Goal: Task Accomplishment & Management: Manage account settings

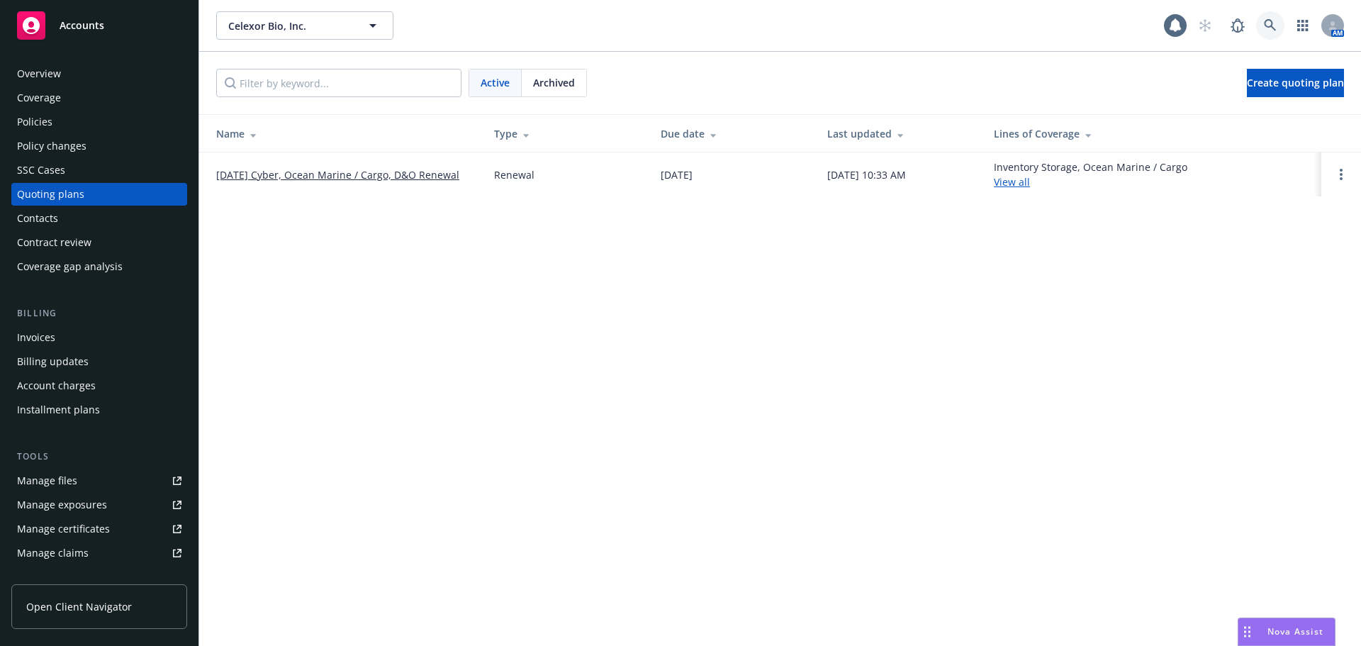
click at [1268, 33] on link at bounding box center [1270, 25] width 28 height 28
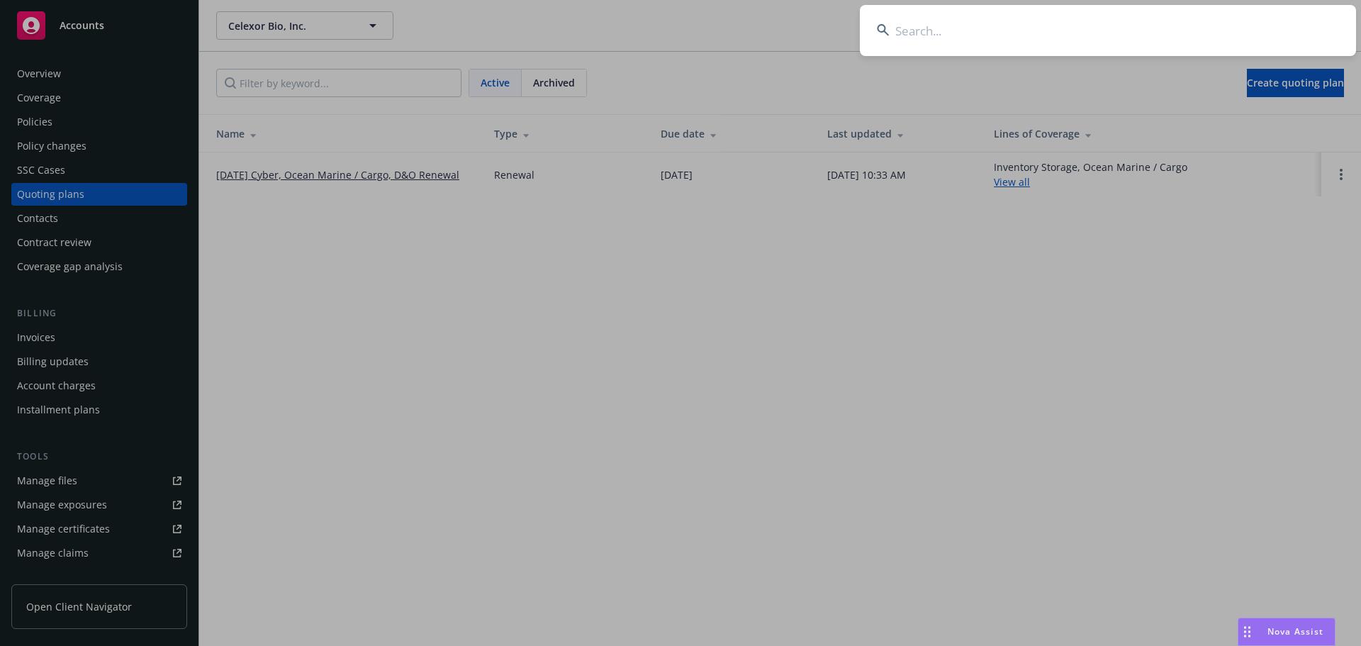
paste input "Apella Technology Inc."
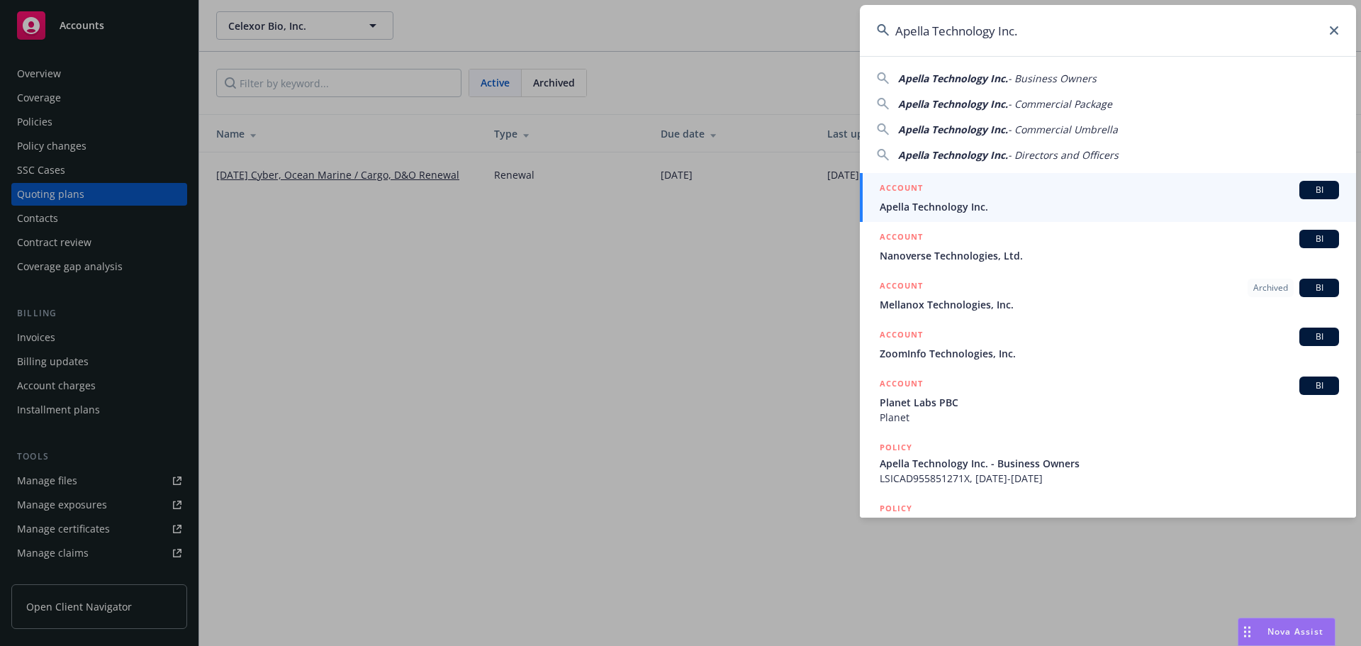
type input "Apella Technology Inc."
click at [936, 206] on span "Apella Technology Inc." at bounding box center [1109, 206] width 459 height 15
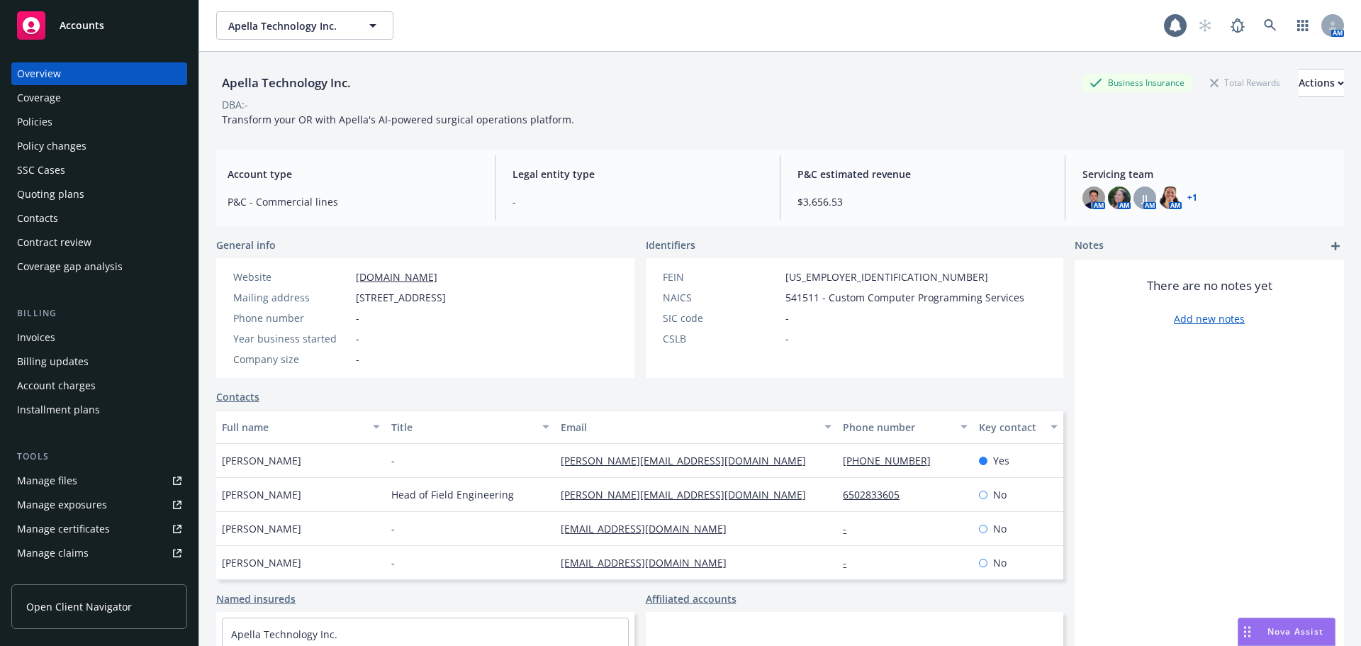
click at [77, 121] on div "Policies" at bounding box center [99, 122] width 164 height 23
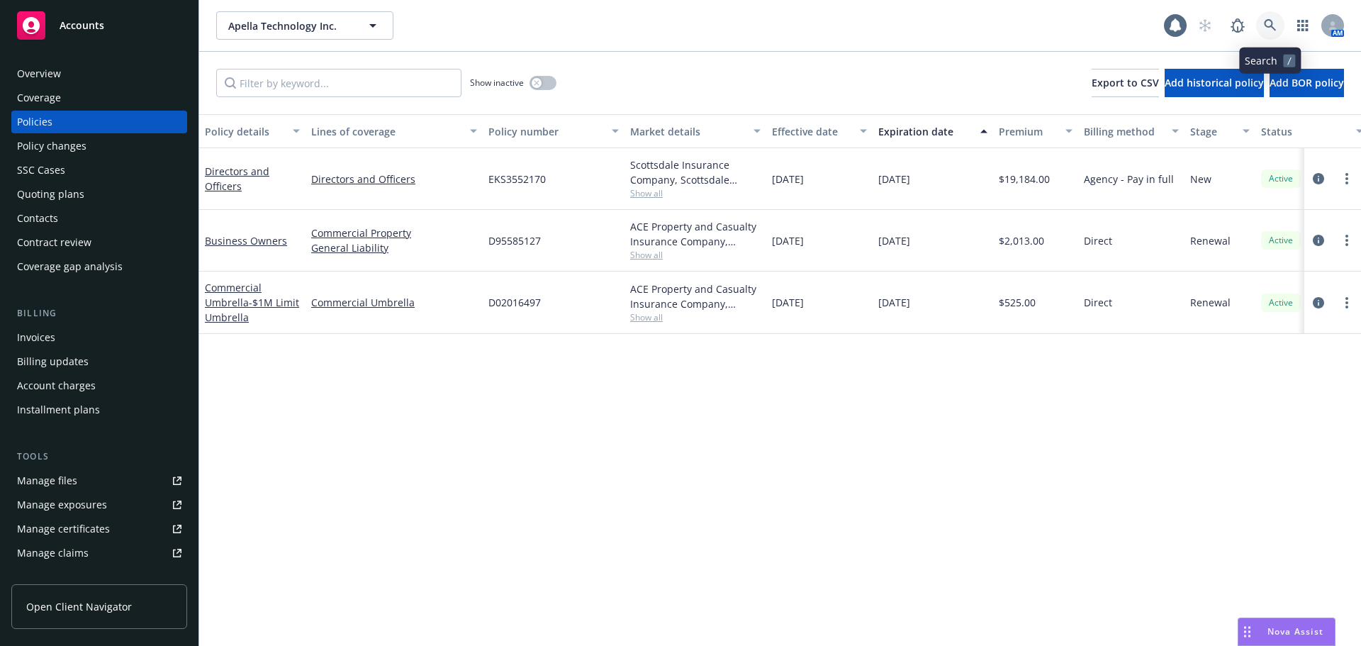
click at [1273, 34] on link at bounding box center [1270, 25] width 28 height 28
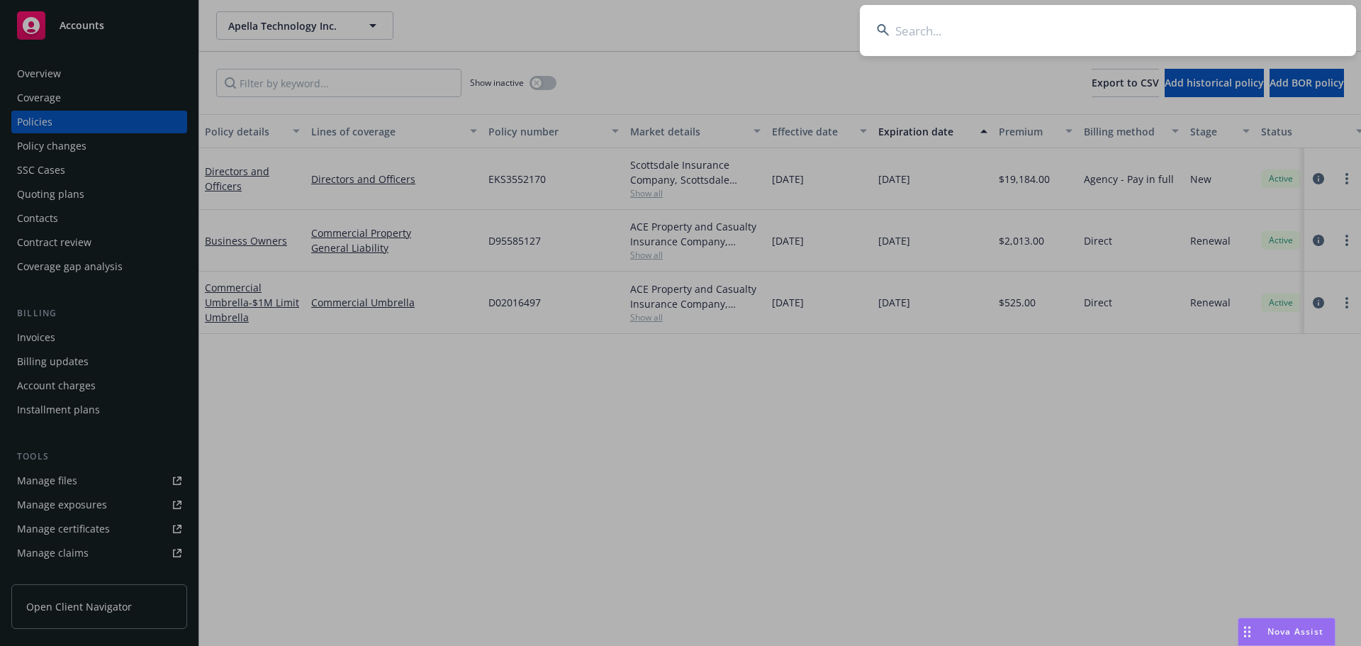
click at [1159, 24] on input at bounding box center [1108, 30] width 496 height 51
paste input "WearLinq, Inc"
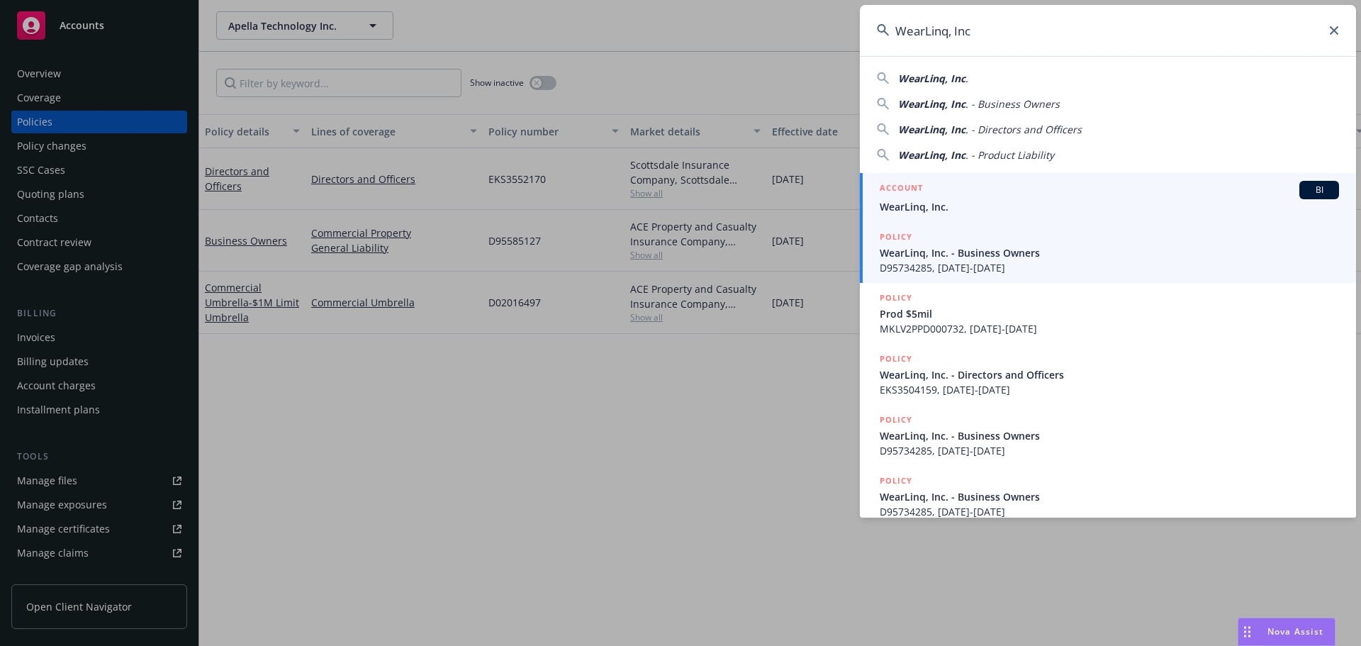
type input "WearLinq, Inc"
click at [966, 203] on span "WearLinq, Inc." at bounding box center [1109, 206] width 459 height 15
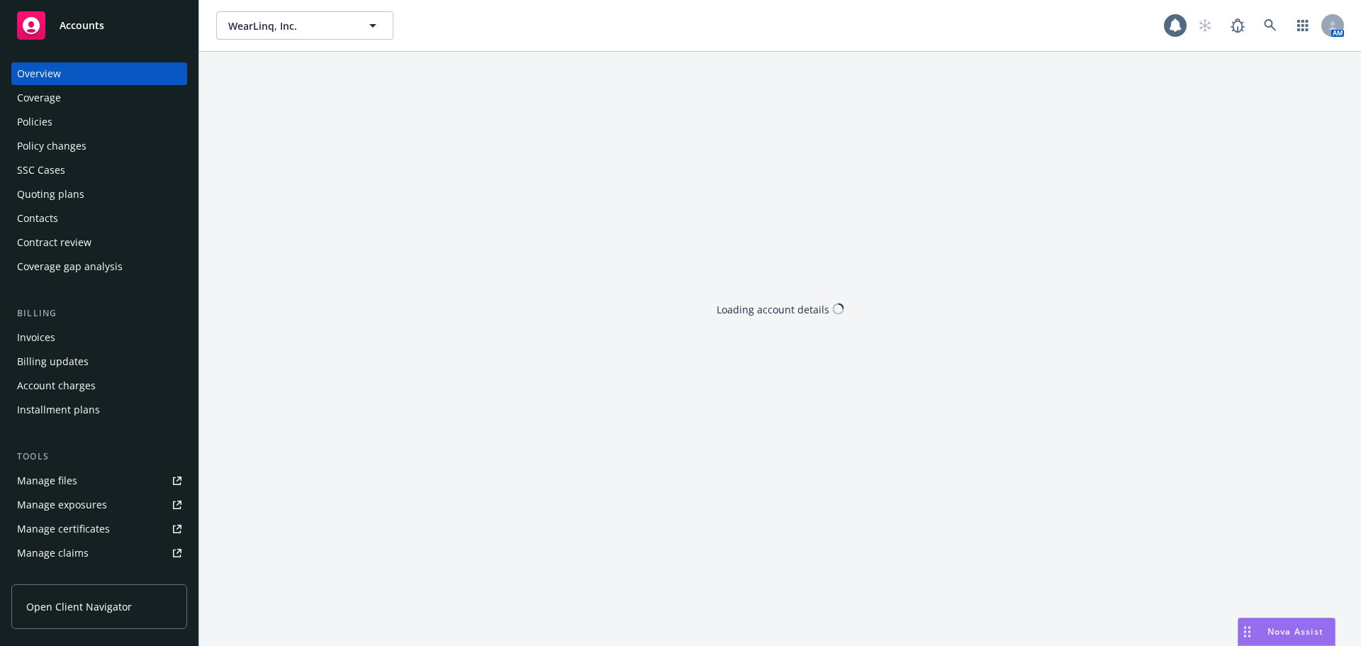
click at [90, 193] on div "Quoting plans" at bounding box center [99, 194] width 164 height 23
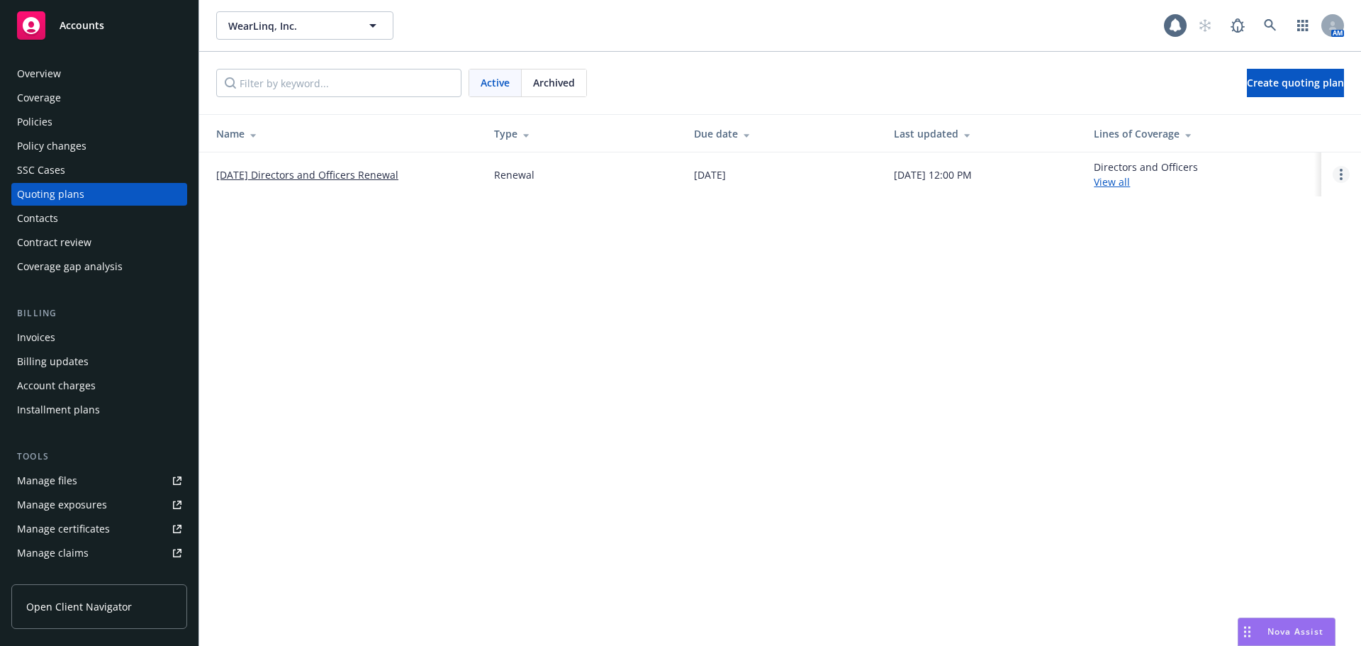
click at [1340, 174] on circle "Open options" at bounding box center [1341, 174] width 3 height 3
click at [1300, 79] on span "Copy logging email" at bounding box center [1269, 78] width 124 height 13
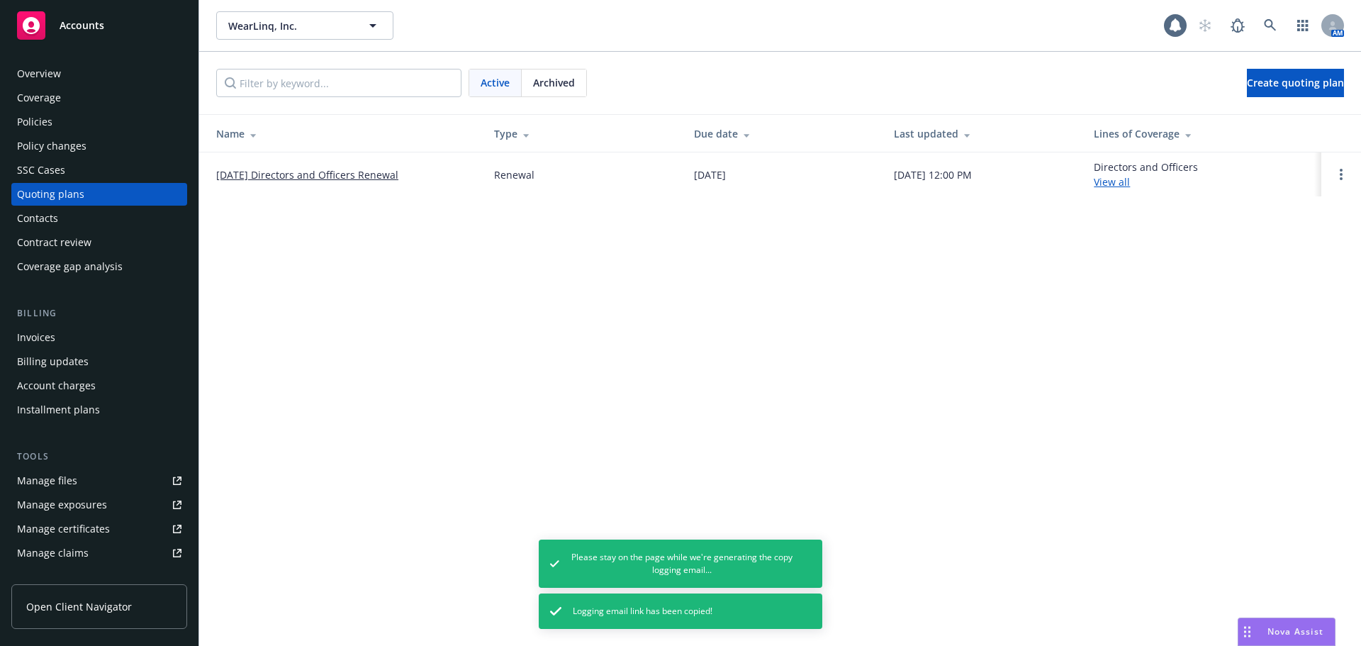
drag, startPoint x: 373, startPoint y: 175, endPoint x: 403, endPoint y: 175, distance: 29.8
click at [373, 175] on link "[DATE] Directors and Officers Renewal" at bounding box center [307, 174] width 182 height 15
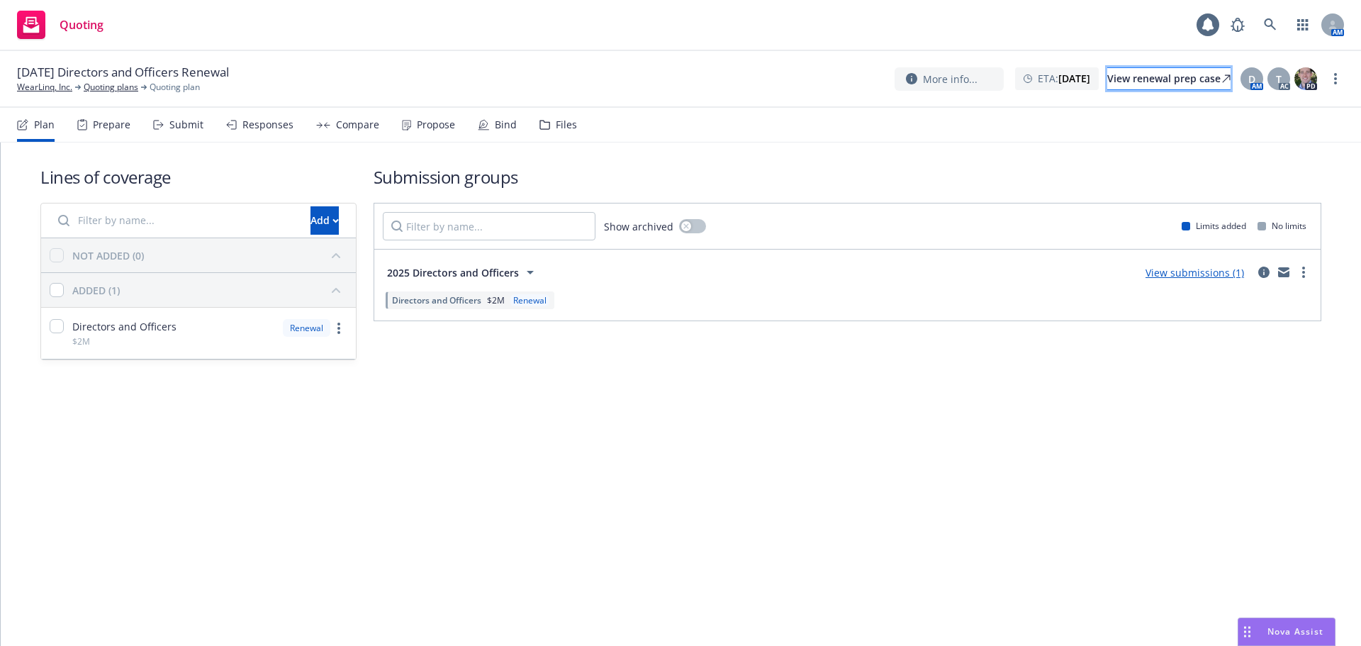
click at [1122, 82] on div "View renewal prep case" at bounding box center [1169, 78] width 123 height 21
click at [1246, 77] on div "D" at bounding box center [1252, 78] width 23 height 23
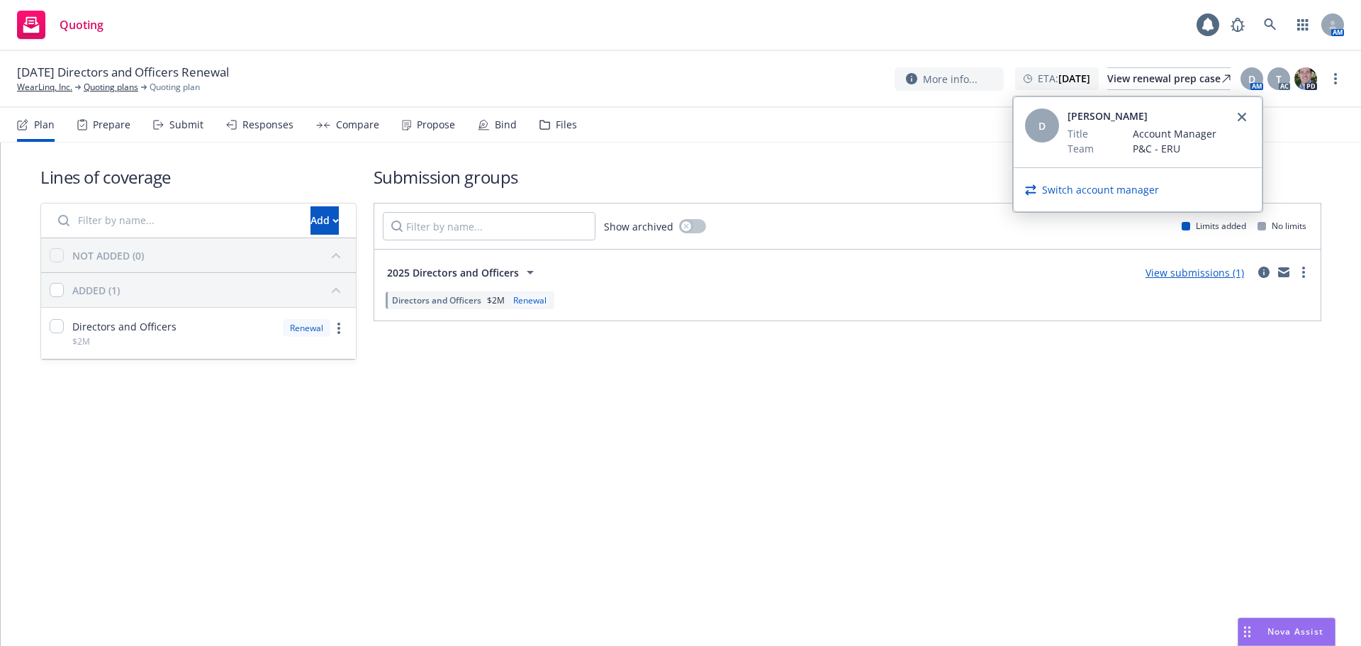
click at [1101, 185] on link "Switch account manager" at bounding box center [1100, 189] width 117 height 15
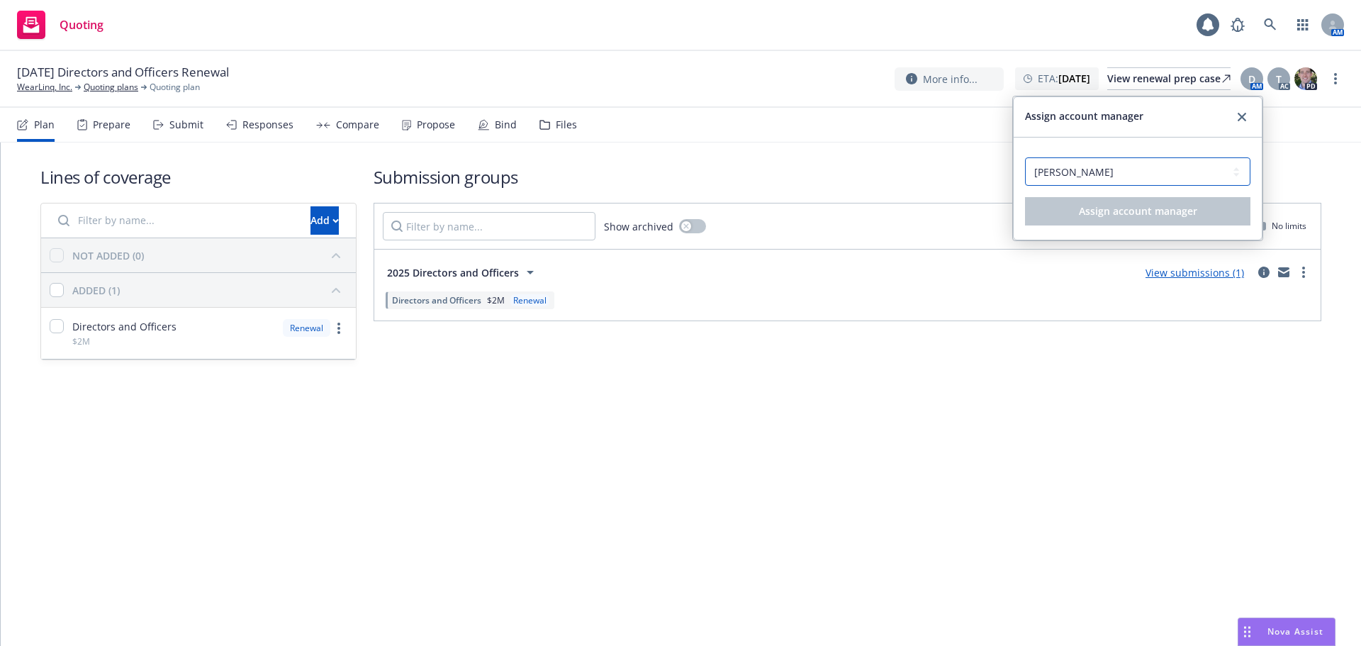
click at [1091, 176] on select "Select an account manager... Doug Keidel Rita Bitar" at bounding box center [1137, 171] width 225 height 28
select select "a4eb7fdd-8258-4459-b167-a8fdf4efac66"
click at [1025, 157] on select "Select an account manager... Doug Keidel Rita Bitar" at bounding box center [1137, 171] width 225 height 28
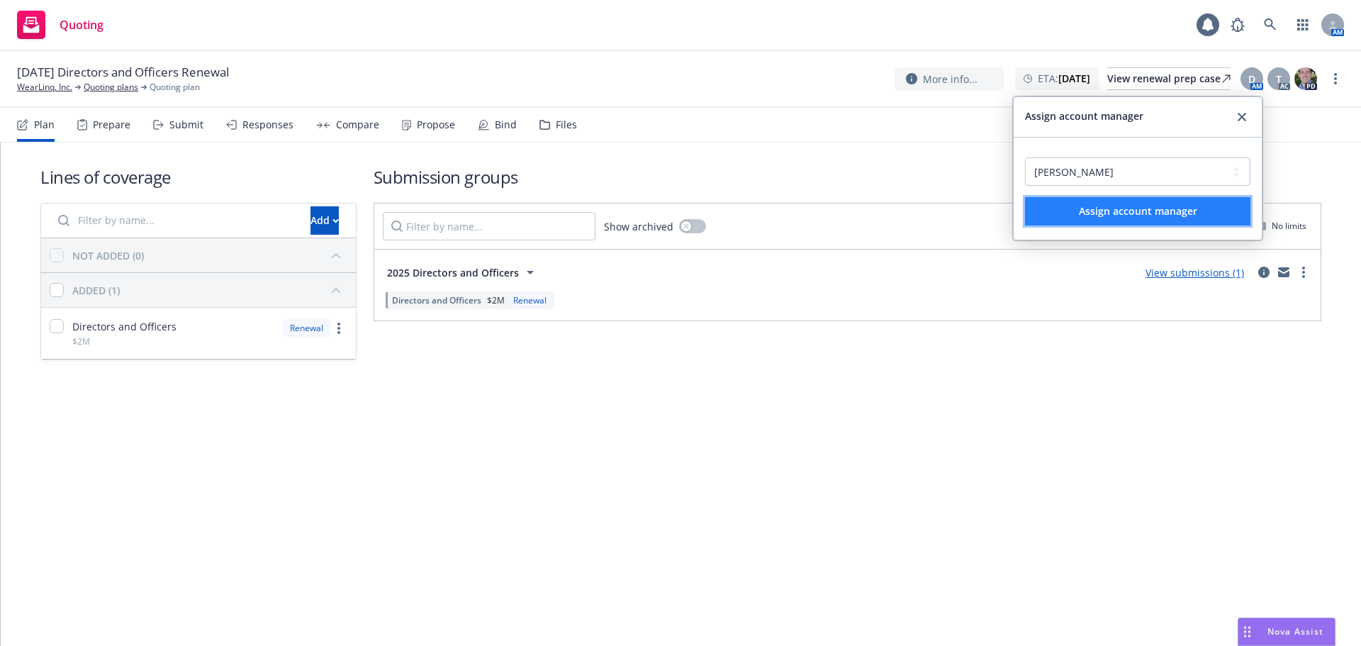
click at [1093, 218] on button "Assign account manager" at bounding box center [1137, 211] width 225 height 28
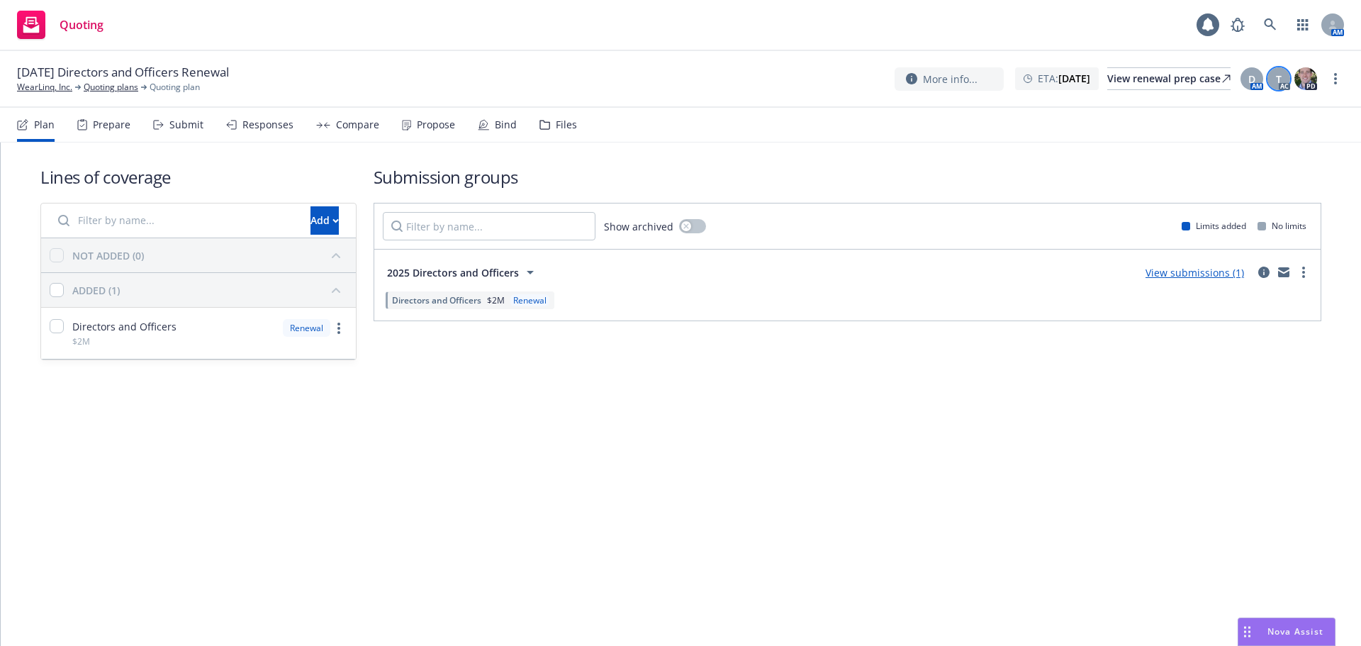
click at [1282, 75] on div "T" at bounding box center [1279, 78] width 23 height 23
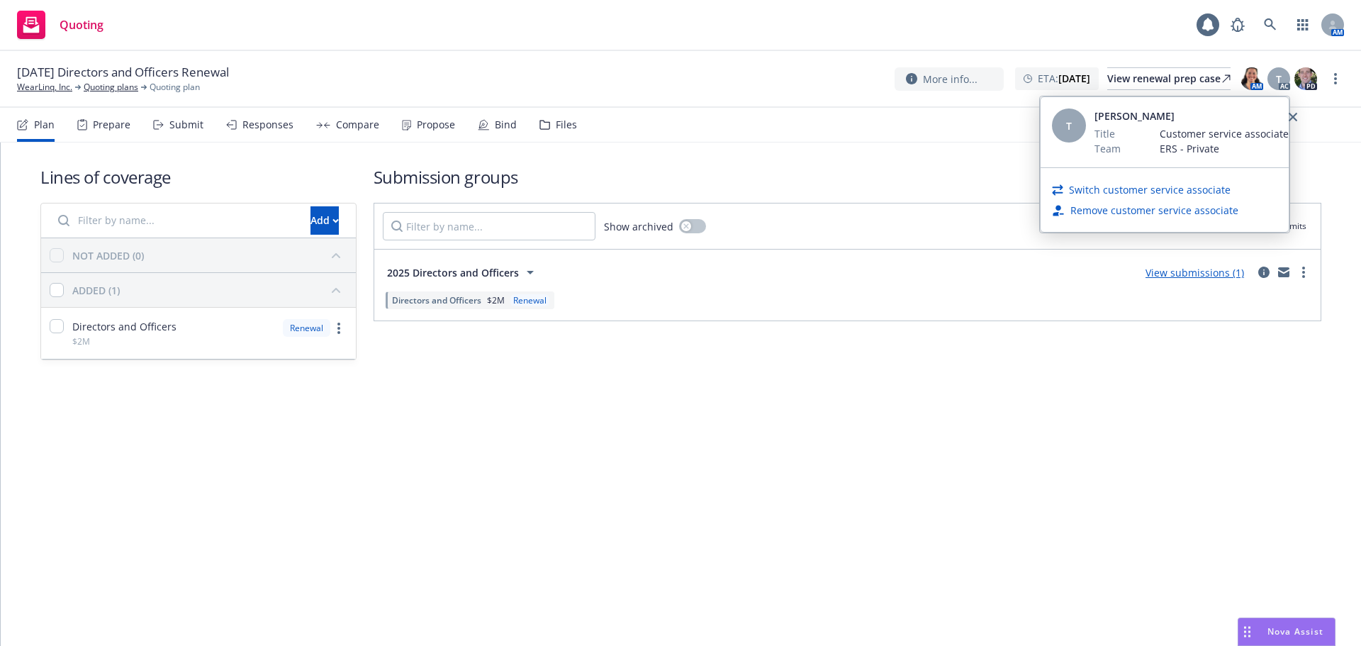
click at [1208, 195] on link "Switch customer service associate" at bounding box center [1150, 189] width 162 height 15
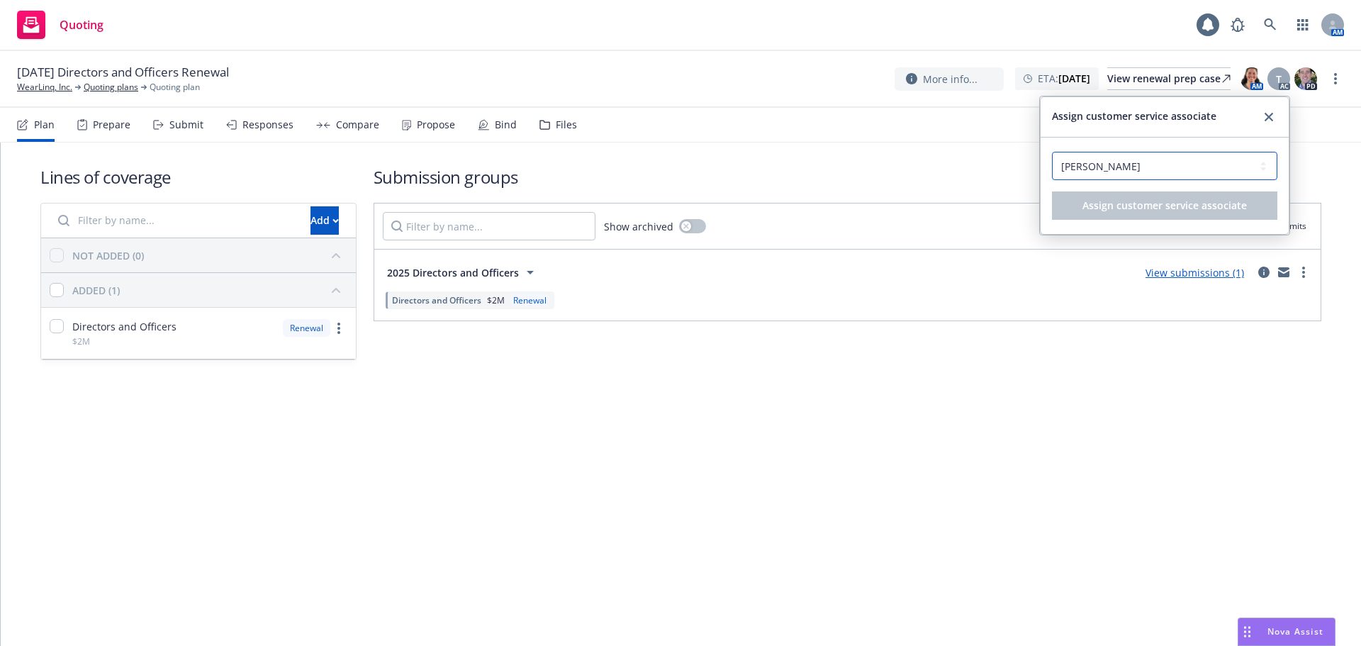
drag, startPoint x: 1125, startPoint y: 161, endPoint x: 1120, endPoint y: 178, distance: 17.7
click at [1125, 161] on select "Select a customer service associate... Cameron Hardwick Takeshi Lilly-Pinnock" at bounding box center [1164, 166] width 225 height 28
select select "dec985f0-59a3-471a-b5a2-8531149436f6"
click at [1052, 152] on select "Select a customer service associate... Cameron Hardwick Takeshi Lilly-Pinnock" at bounding box center [1164, 166] width 225 height 28
click at [1108, 211] on span "Assign customer service associate" at bounding box center [1165, 205] width 164 height 13
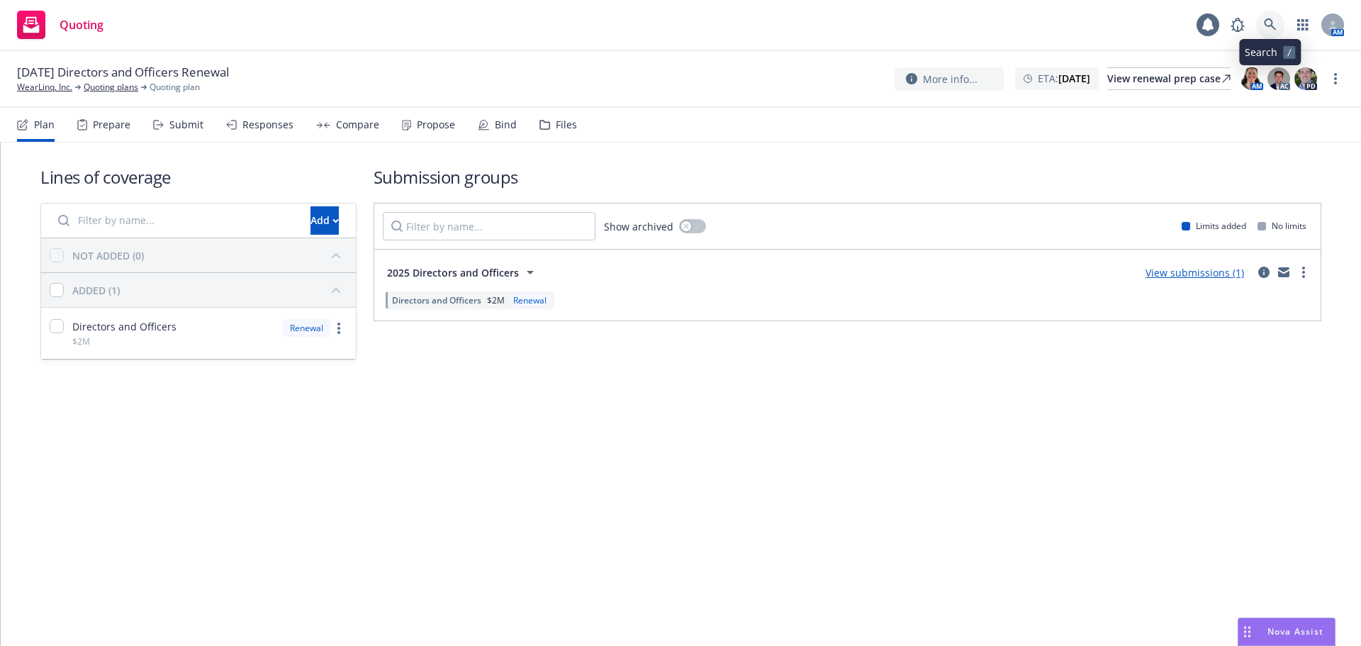
click at [1258, 23] on link at bounding box center [1270, 25] width 28 height 28
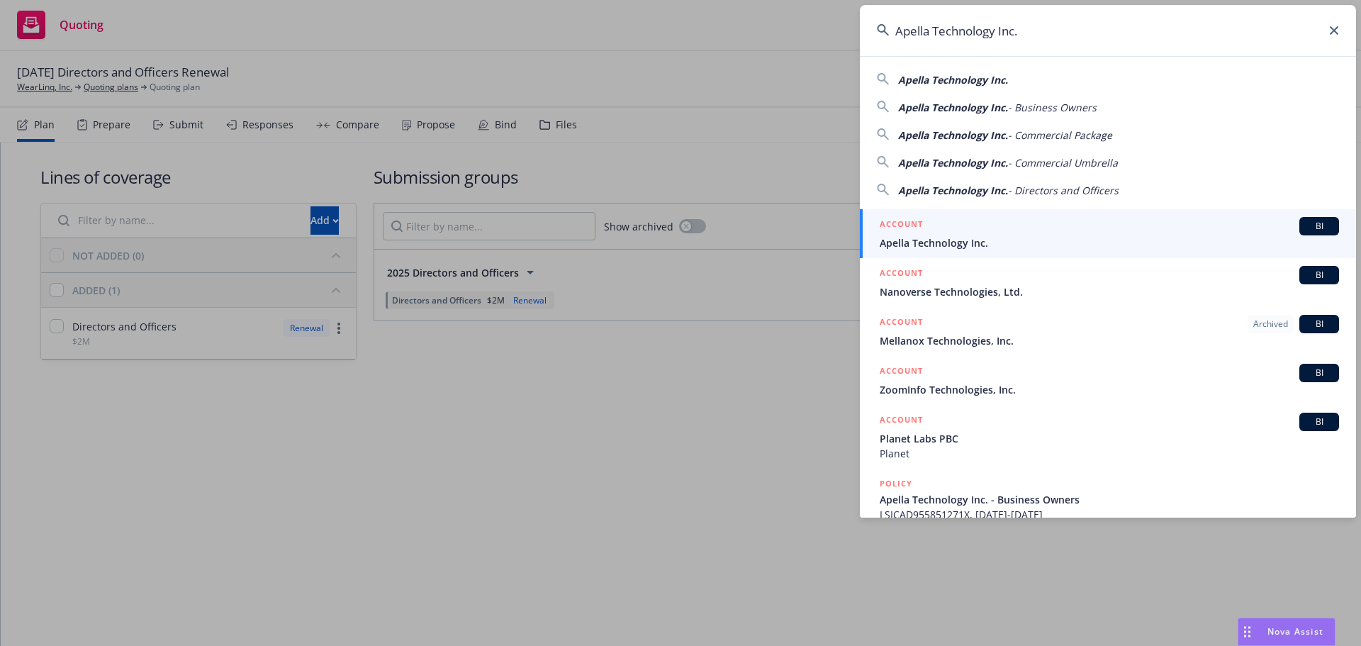
type input "Apella Technology Inc."
click at [939, 250] on span "Apella Technology Inc." at bounding box center [1109, 242] width 459 height 15
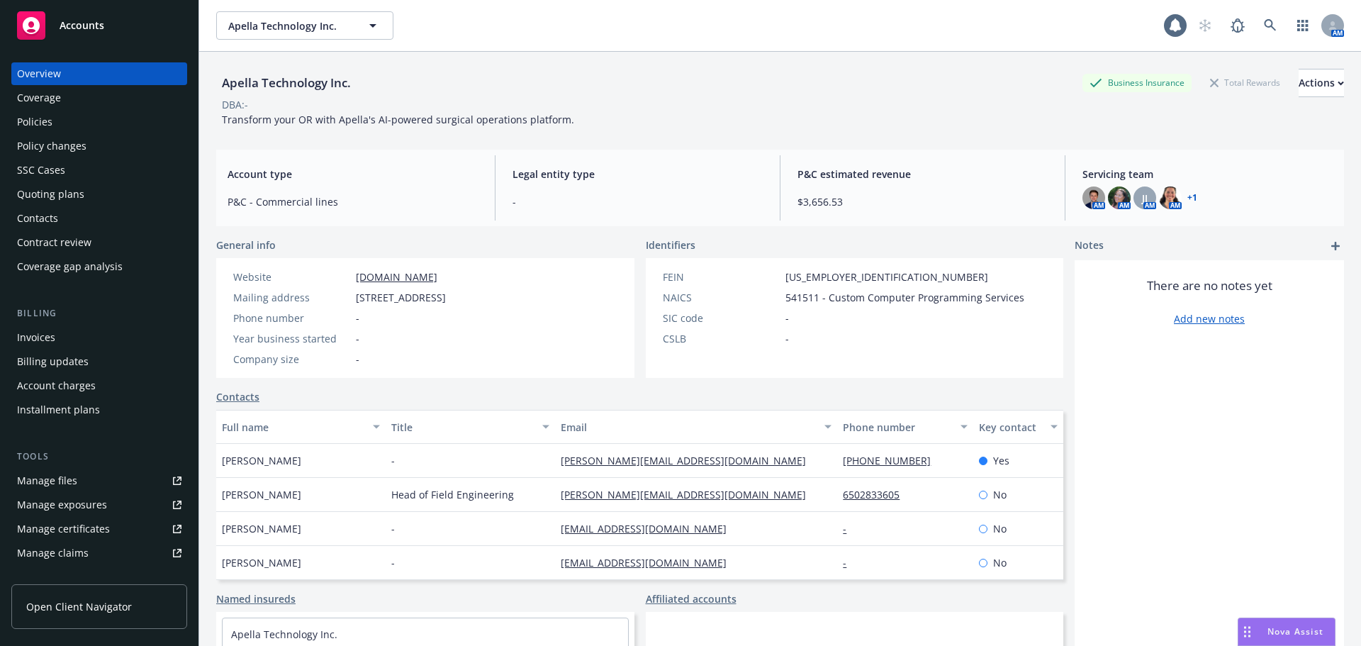
click at [72, 191] on div "Quoting plans" at bounding box center [50, 194] width 67 height 23
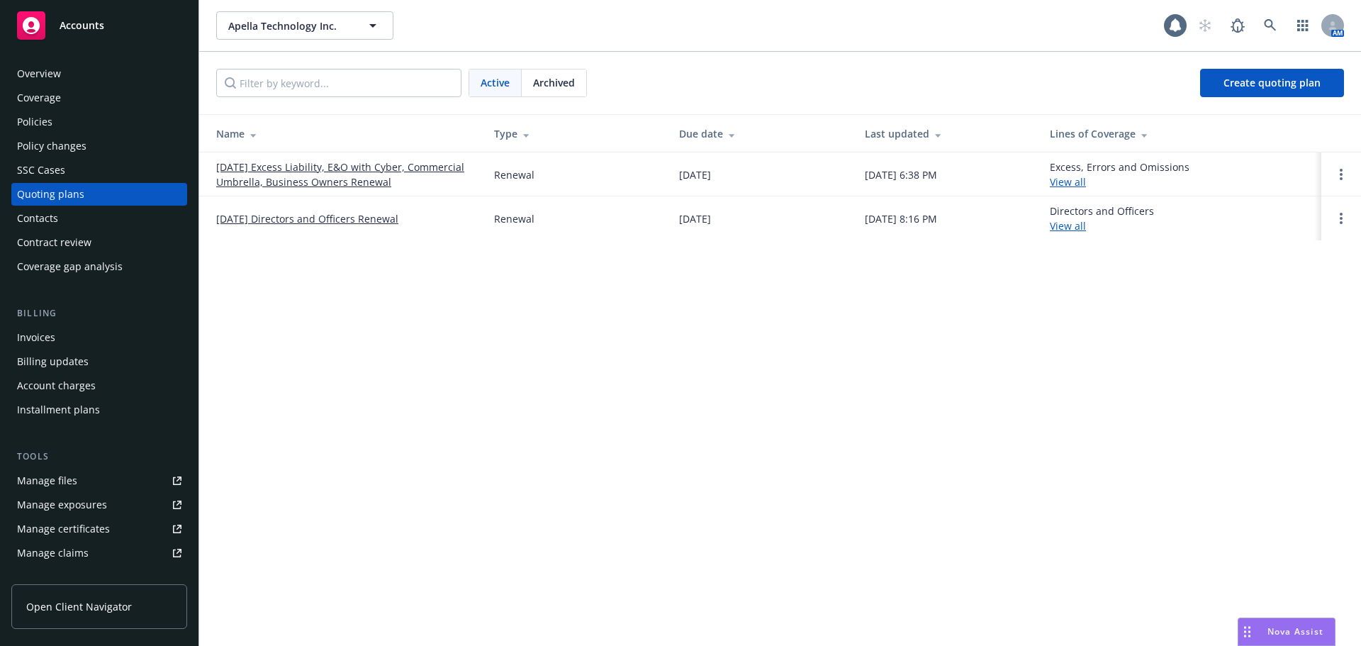
click at [338, 220] on link "[DATE] Directors and Officers Renewal" at bounding box center [307, 218] width 182 height 15
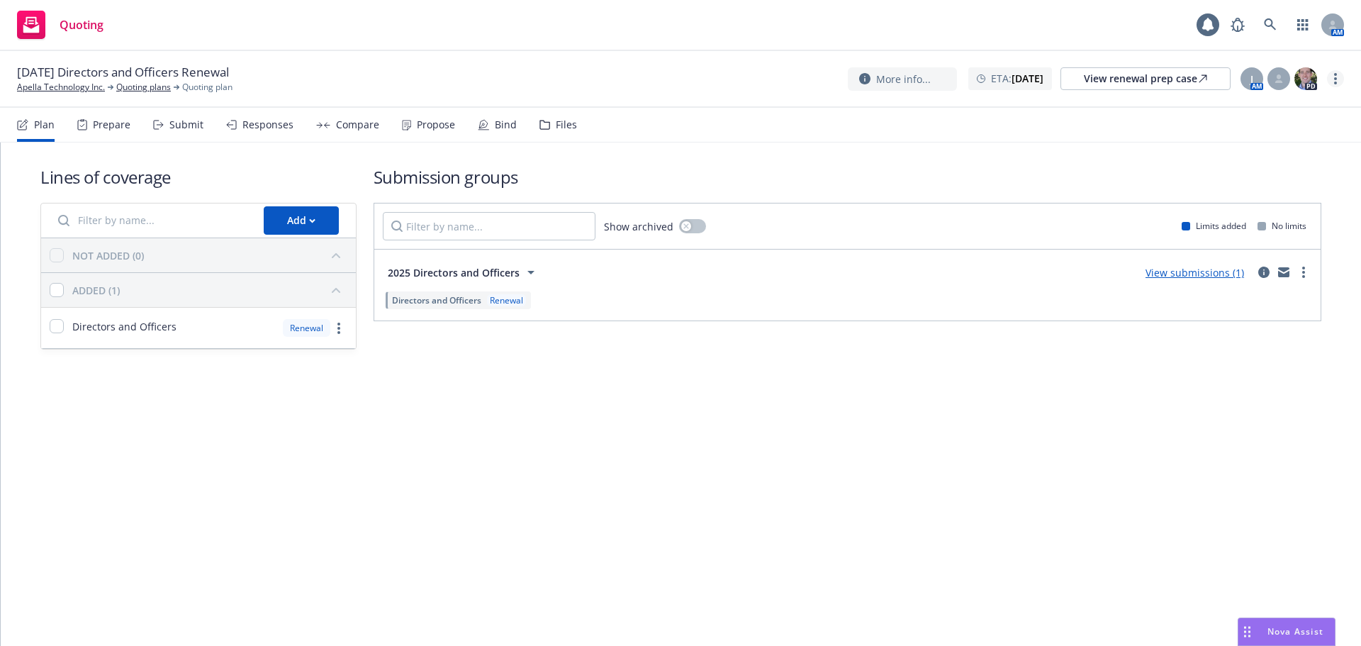
click at [1332, 77] on link "more" at bounding box center [1335, 78] width 17 height 17
click at [1286, 113] on link "Copy logging email" at bounding box center [1265, 108] width 158 height 28
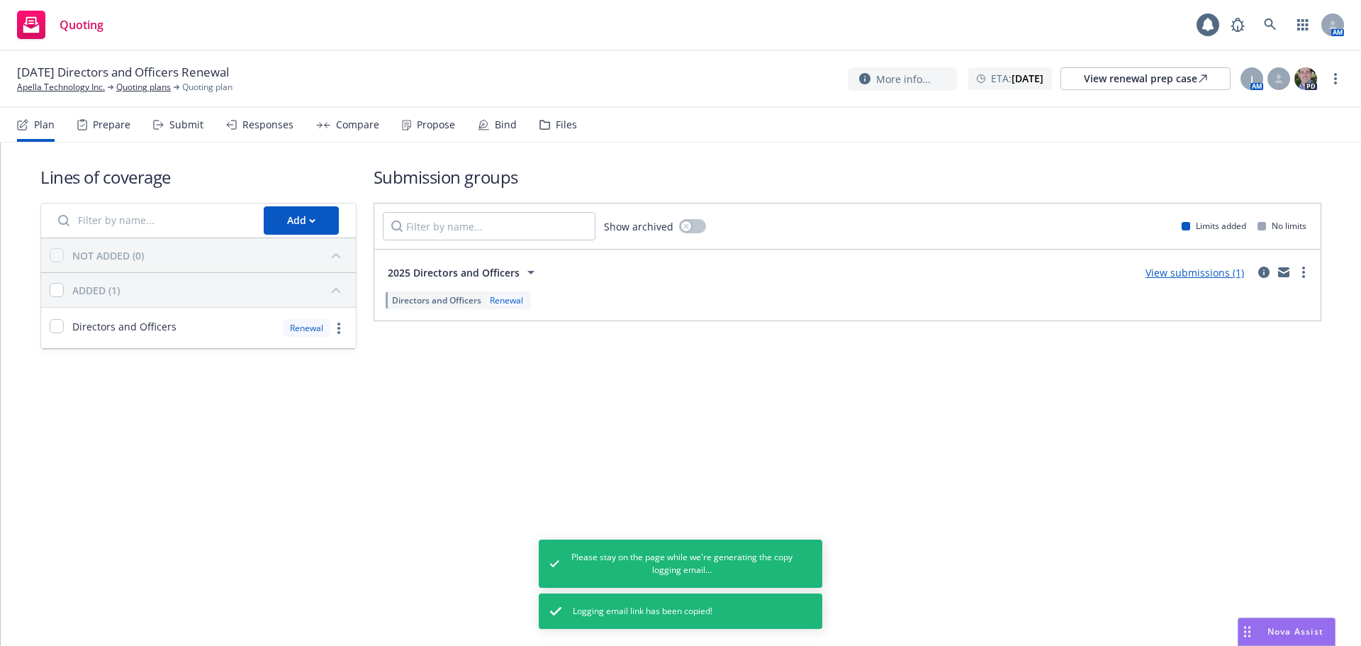
click at [1265, 74] on div "J AM PD" at bounding box center [1278, 79] width 79 height 26
click at [1262, 74] on div "J" at bounding box center [1252, 78] width 23 height 23
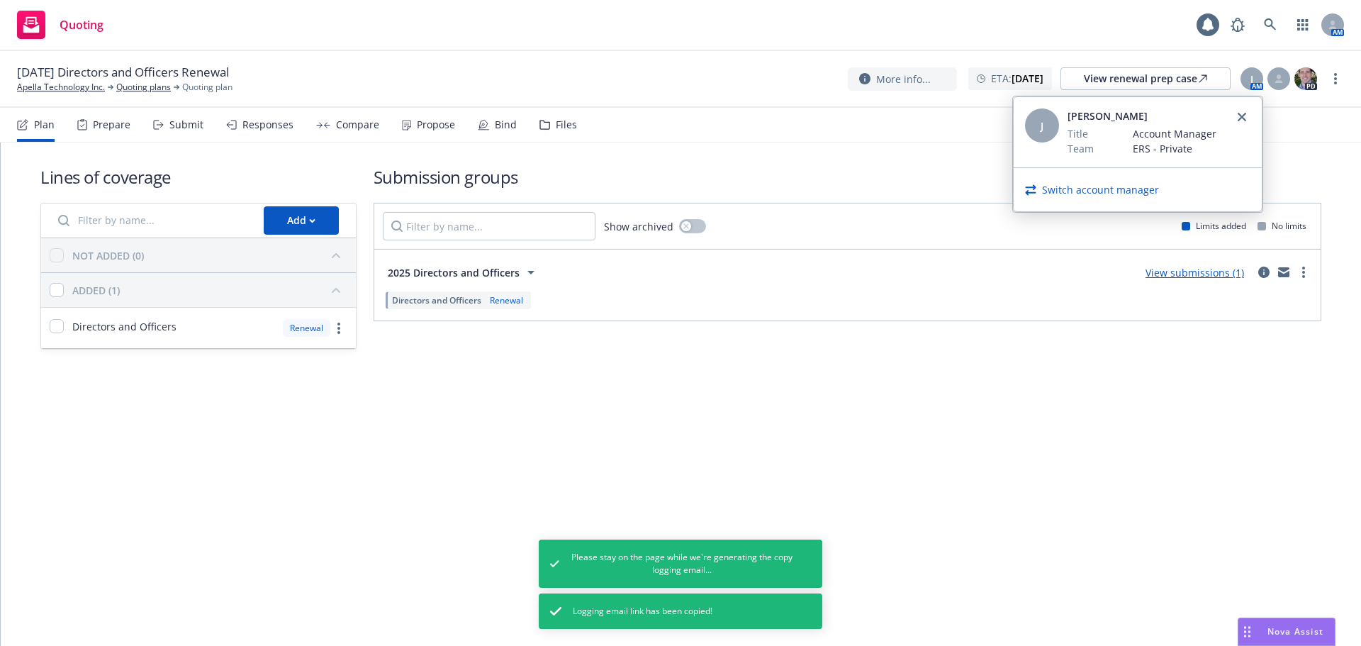
click at [1103, 194] on link "Switch account manager" at bounding box center [1100, 189] width 117 height 15
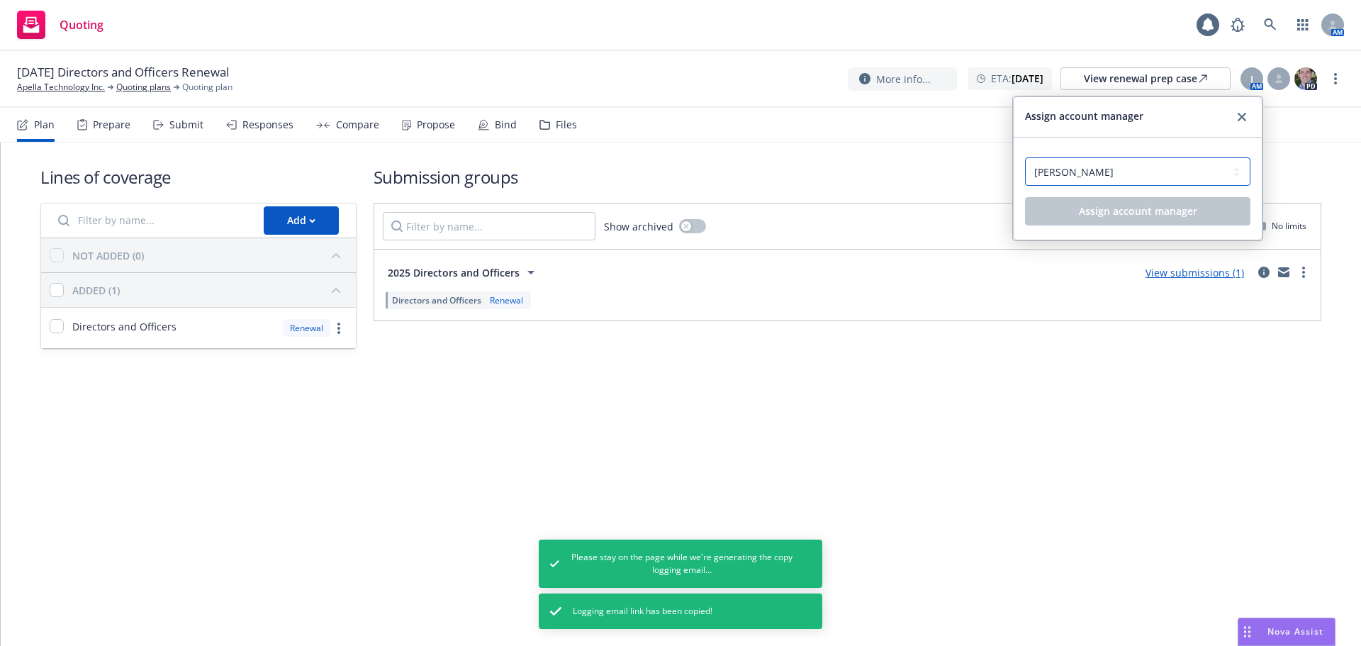
click at [1093, 181] on select "Select an account manager... Ilana Shackelford Rita Bitar" at bounding box center [1137, 171] width 225 height 28
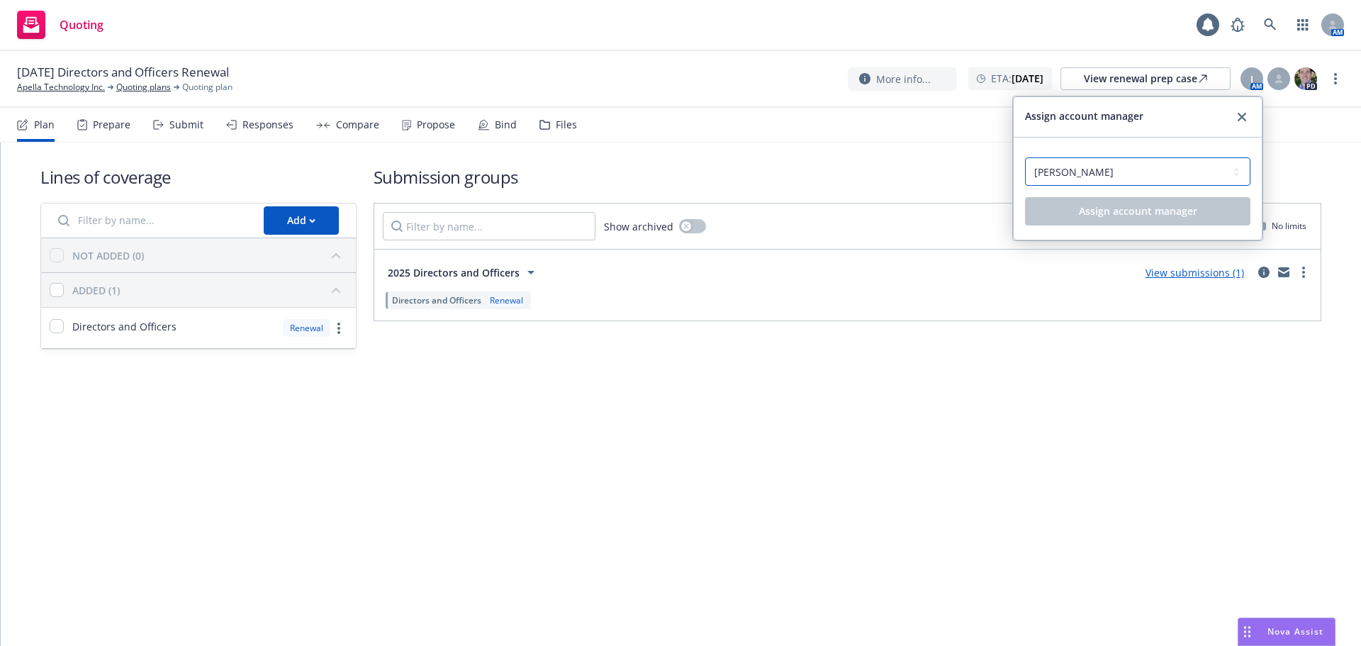
select select "a4eb7fdd-8258-4459-b167-a8fdf4efac66"
click at [1025, 157] on select "Select an account manager... Ilana Shackelford Rita Bitar" at bounding box center [1137, 171] width 225 height 28
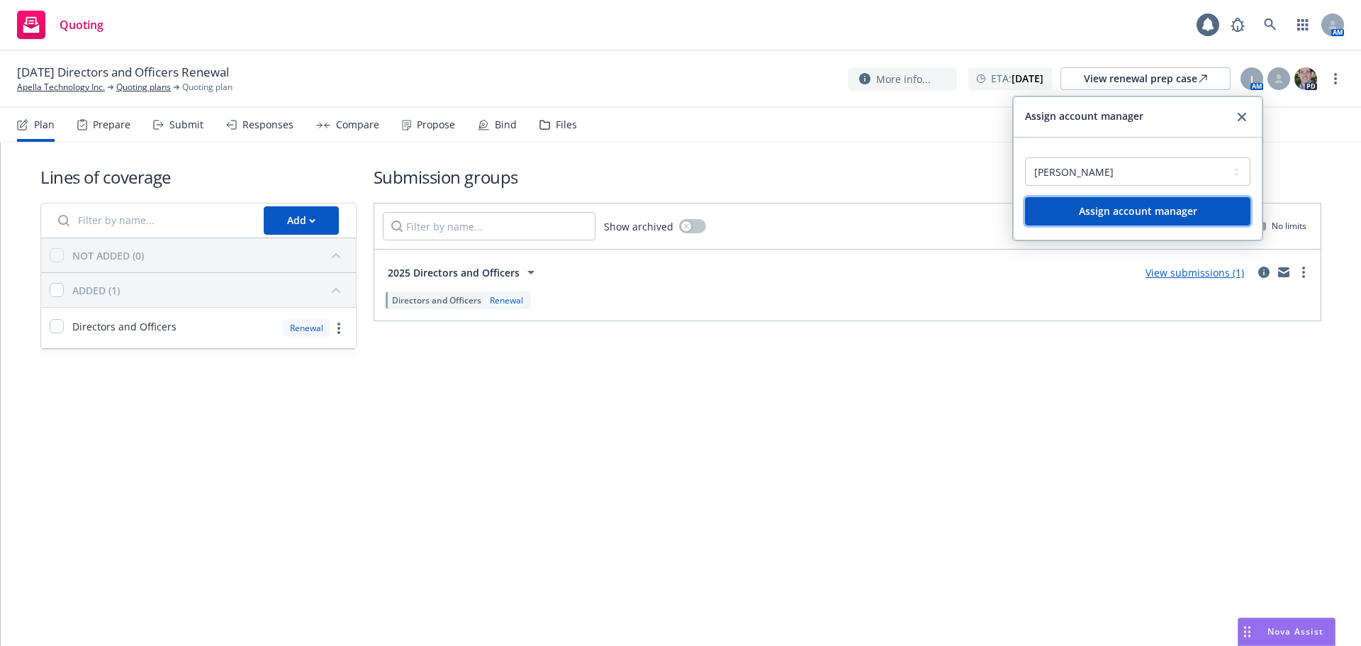
drag, startPoint x: 1095, startPoint y: 217, endPoint x: 1305, endPoint y: 131, distance: 226.7
click at [1099, 214] on button "Assign account manager" at bounding box center [1137, 211] width 225 height 28
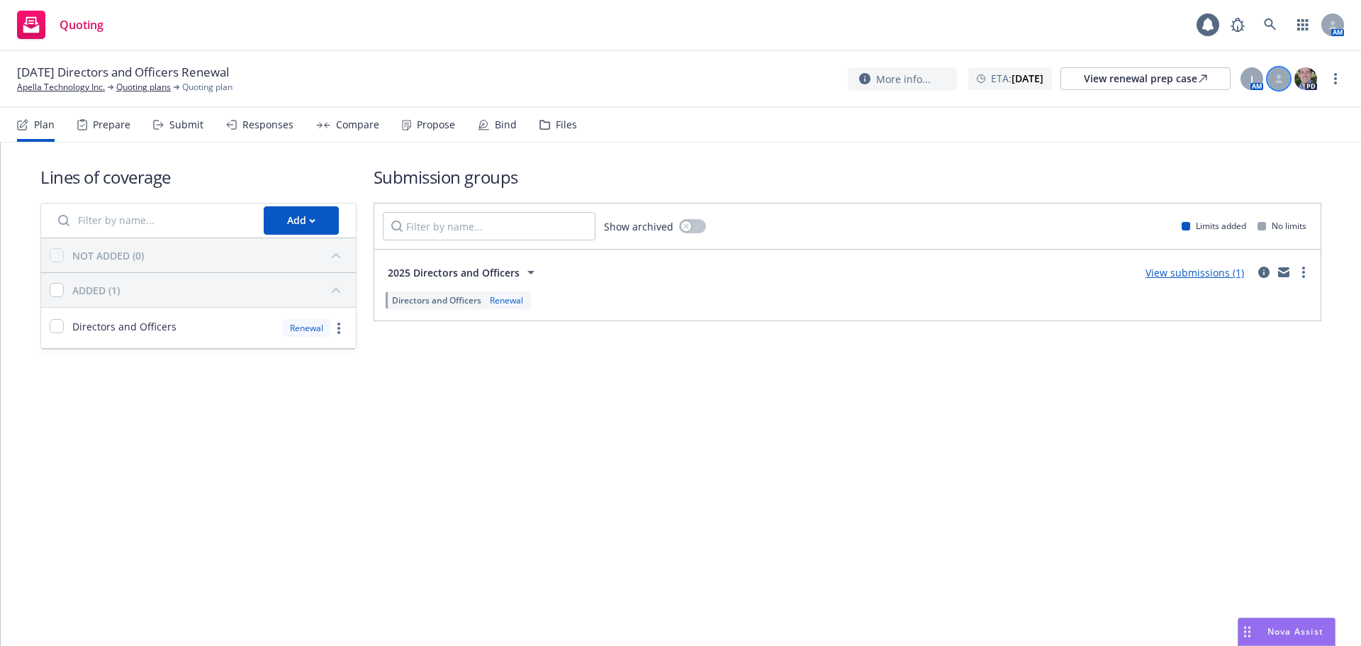
click at [1275, 79] on icon at bounding box center [1279, 78] width 9 height 9
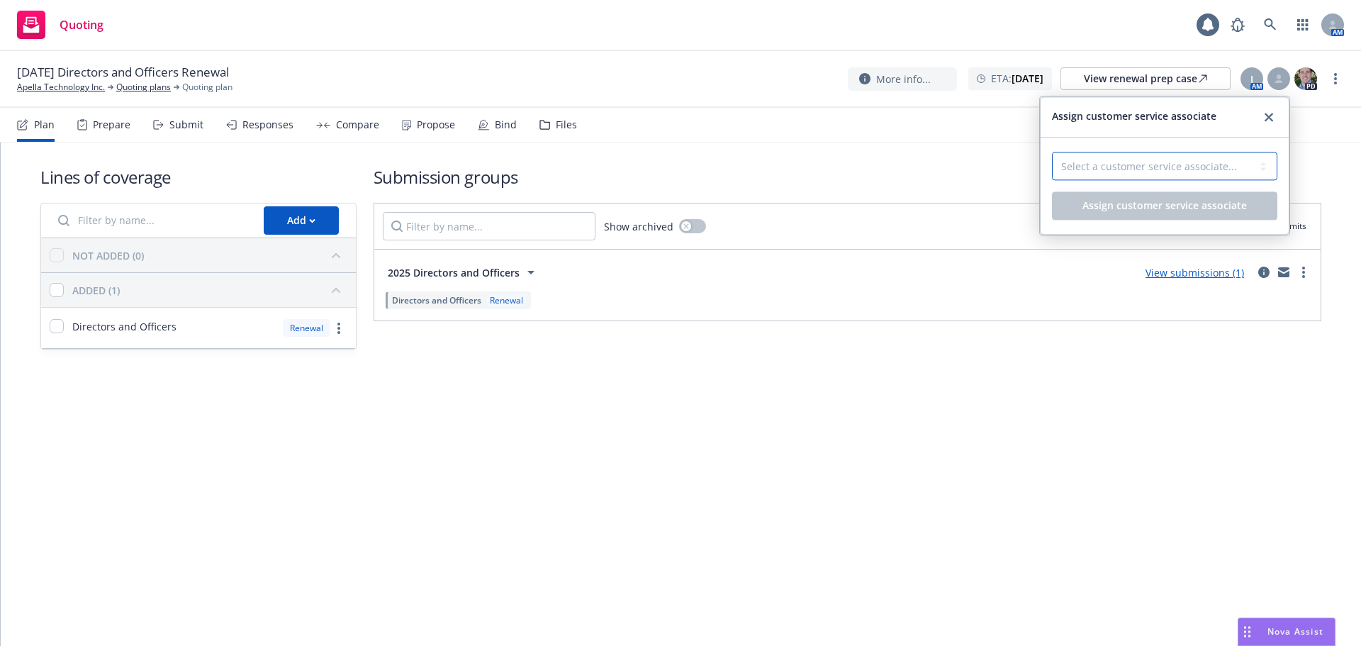
click at [1204, 166] on select "Select a customer service associate... Cameron Hardwick Ilana Shackelford" at bounding box center [1164, 166] width 225 height 28
select select "dec985f0-59a3-471a-b5a2-8531149436f6"
click at [1052, 152] on select "Select a customer service associate... Cameron Hardwick Ilana Shackelford" at bounding box center [1164, 166] width 225 height 28
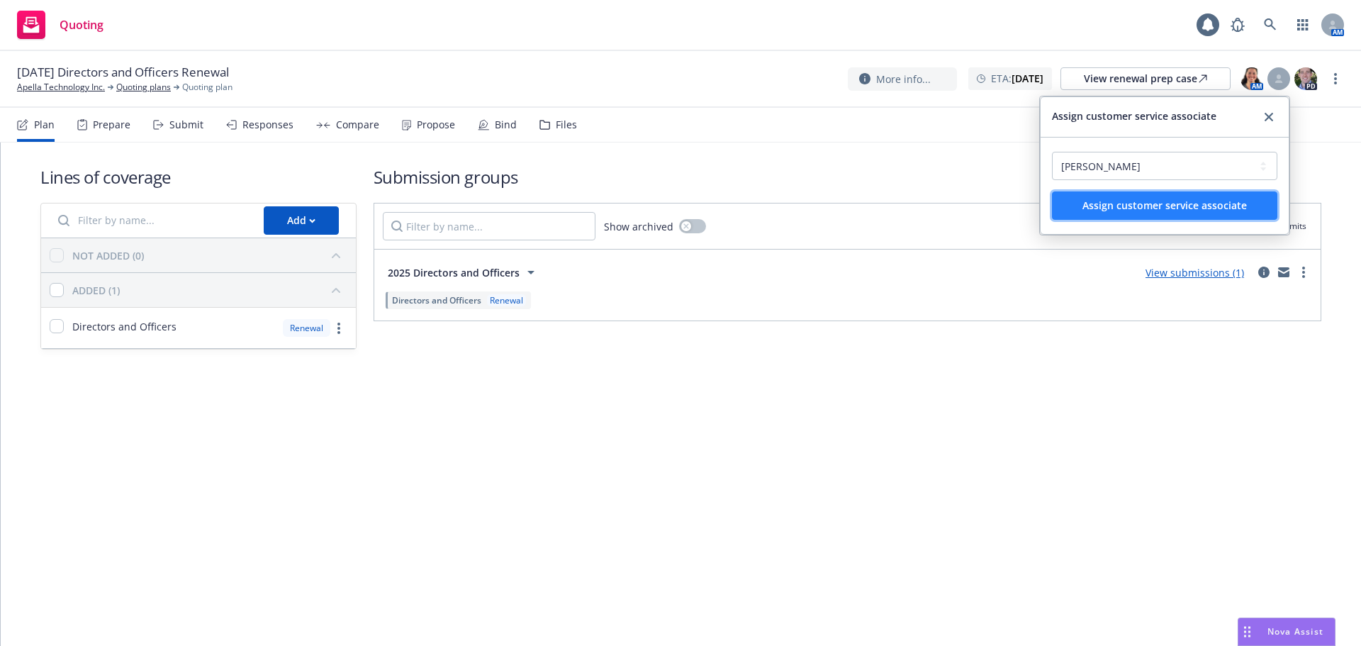
click at [1144, 212] on button "Assign customer service associate" at bounding box center [1164, 205] width 225 height 28
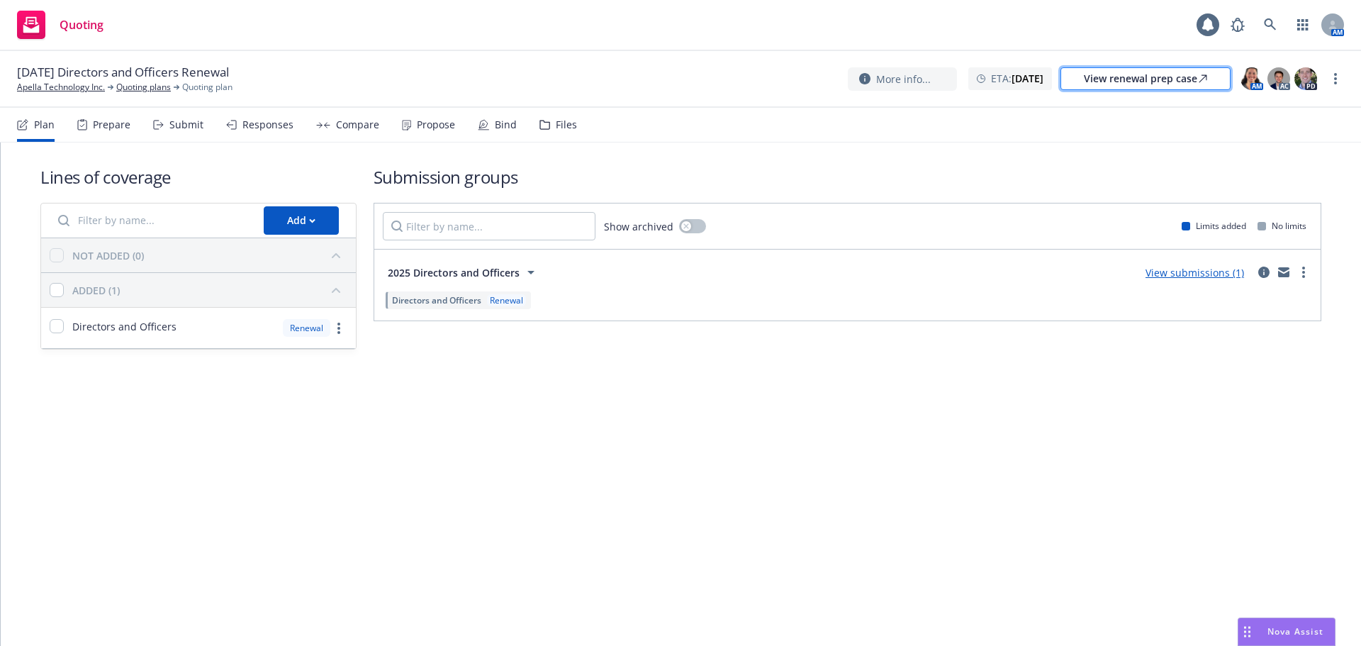
click at [1114, 81] on div "View renewal prep case" at bounding box center [1145, 78] width 123 height 21
click at [1284, 32] on span at bounding box center [1270, 25] width 28 height 28
click at [1271, 22] on icon at bounding box center [1270, 24] width 13 height 13
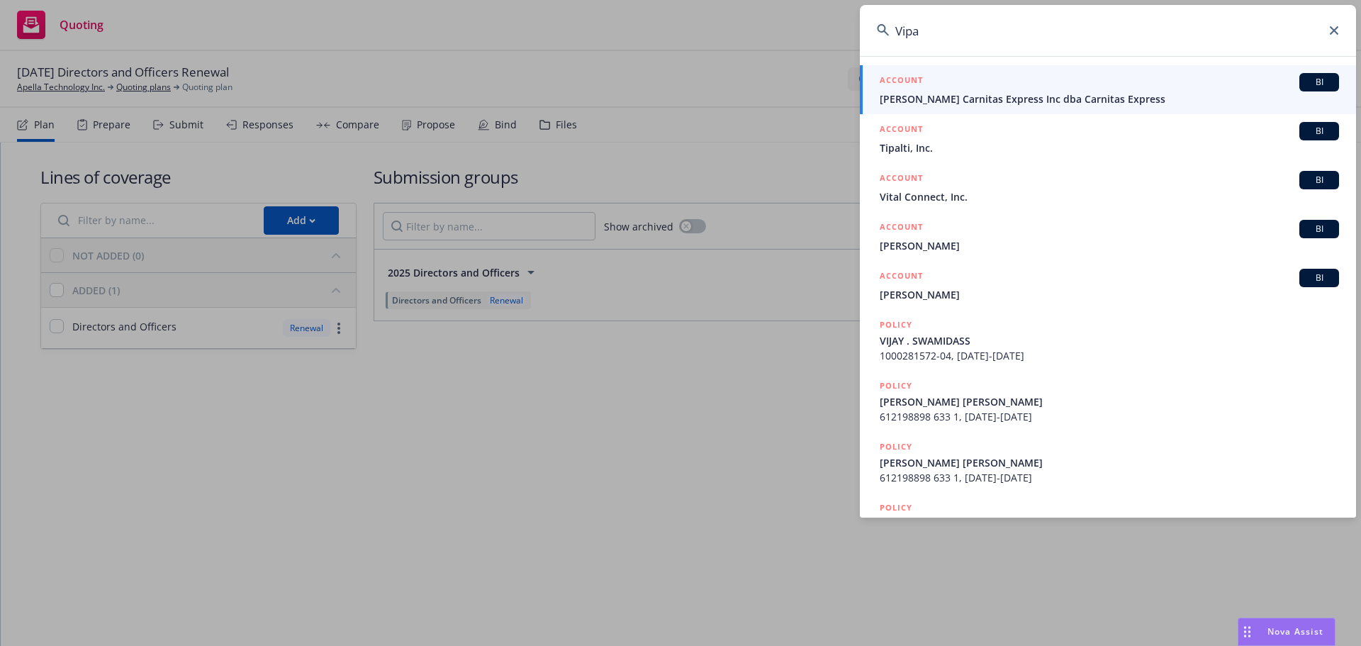
click at [960, 43] on input "Vipa" at bounding box center [1108, 30] width 496 height 51
click at [960, 42] on input "Vipa" at bounding box center [1108, 30] width 496 height 51
click at [961, 39] on input "Vipa" at bounding box center [1108, 30] width 496 height 51
paste input "Superpowered Labs, Inc"
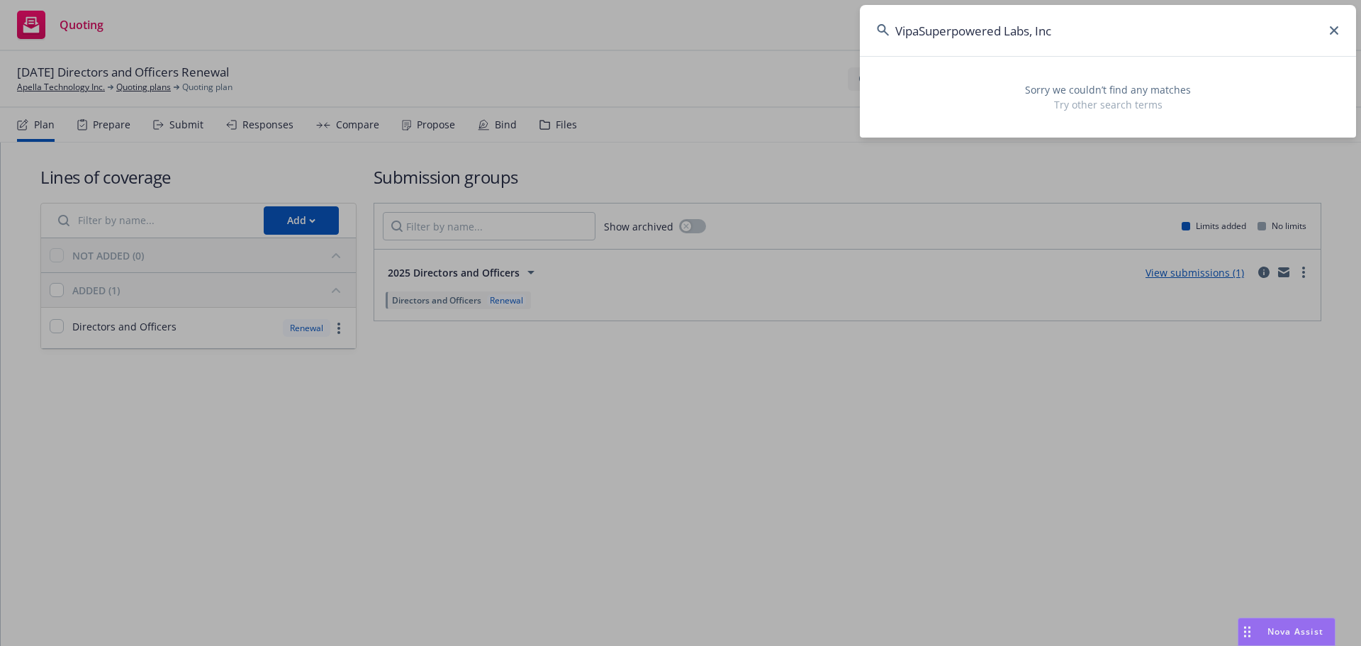
click at [922, 25] on input "VipaSuperpowered Labs, Inc" at bounding box center [1108, 30] width 496 height 51
type input "Superpowered Labs, Inc"
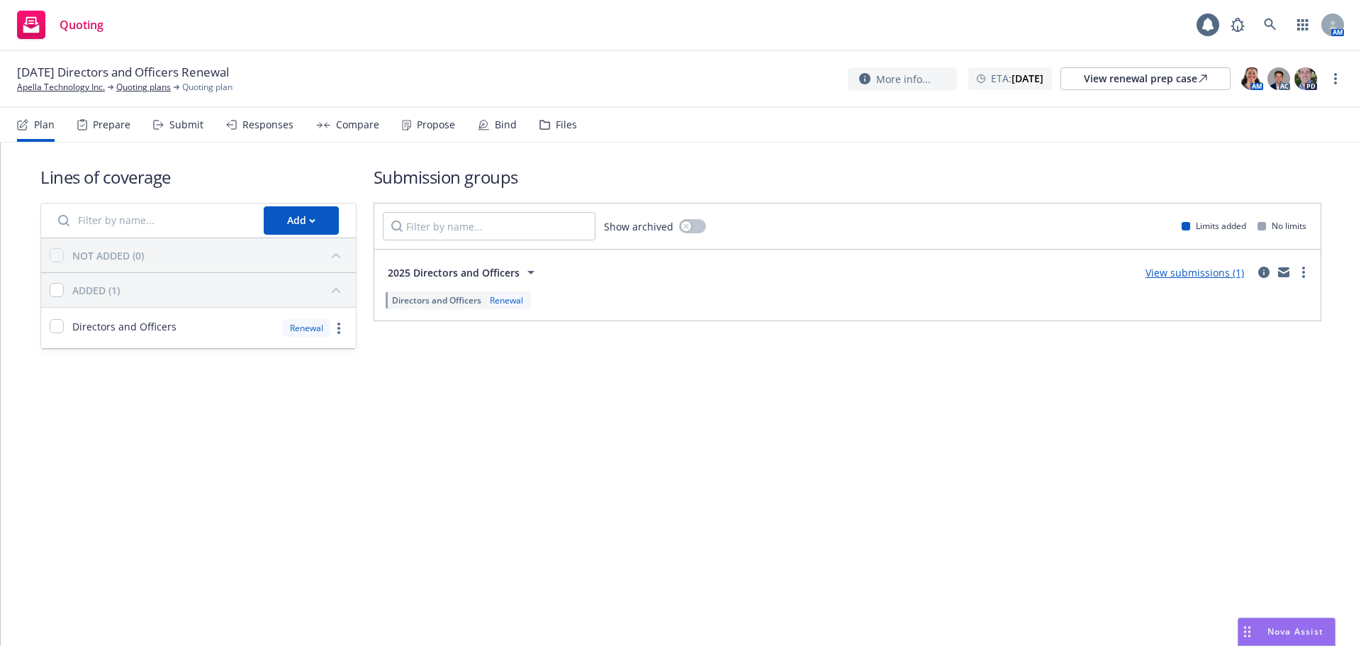
click at [84, 35] on div "Quoting" at bounding box center [60, 25] width 87 height 28
click at [1270, 35] on link at bounding box center [1270, 25] width 28 height 28
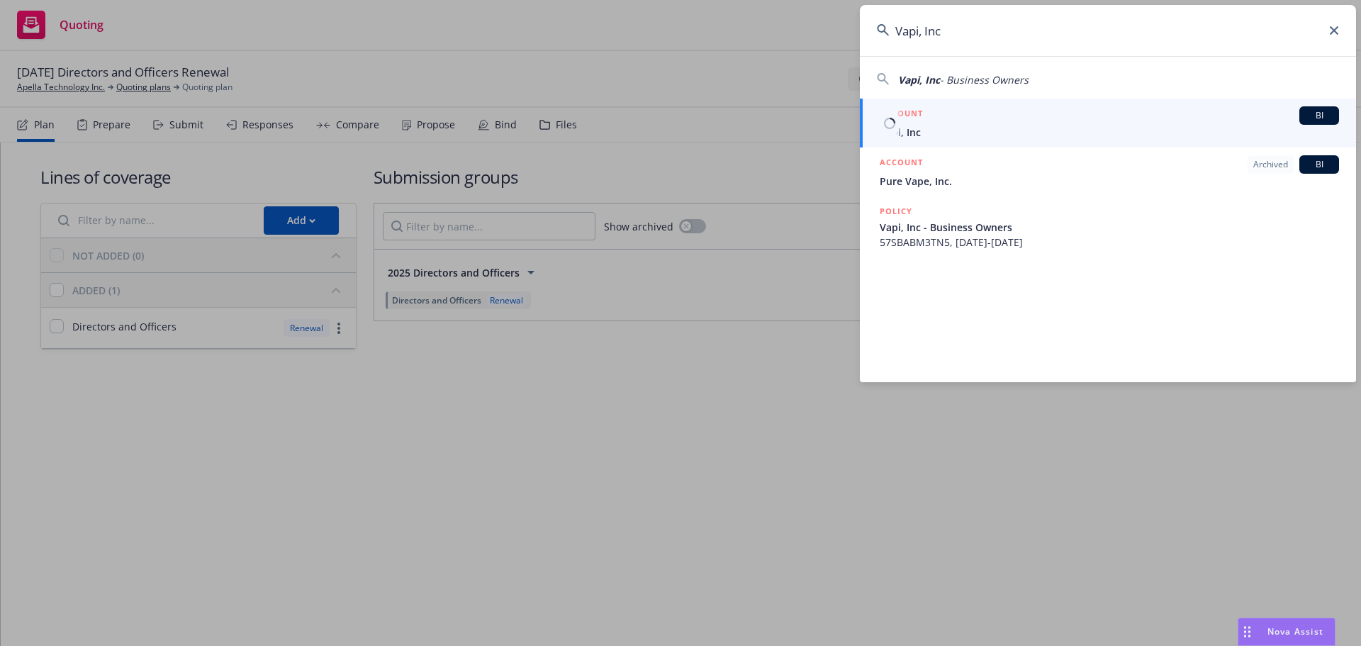
type input "Vapi, Inc"
click at [968, 132] on span "Vapi, Inc" at bounding box center [1109, 132] width 459 height 15
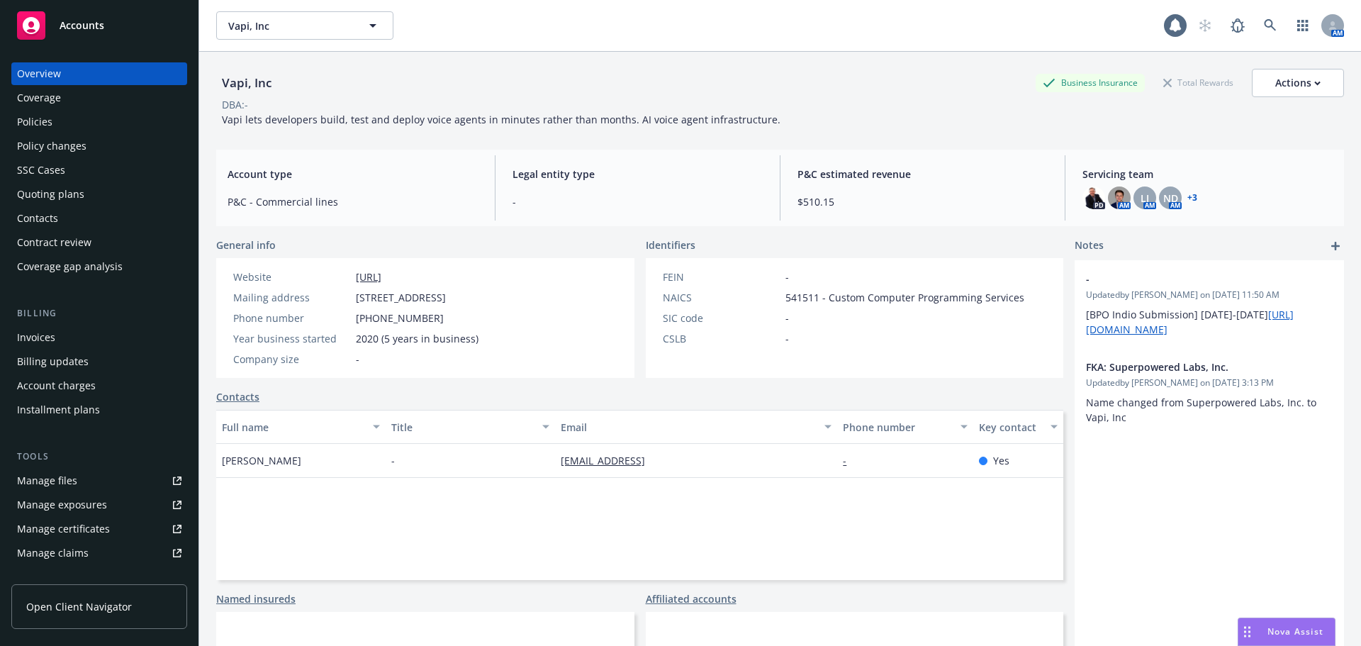
click at [40, 201] on div "Quoting plans" at bounding box center [50, 194] width 67 height 23
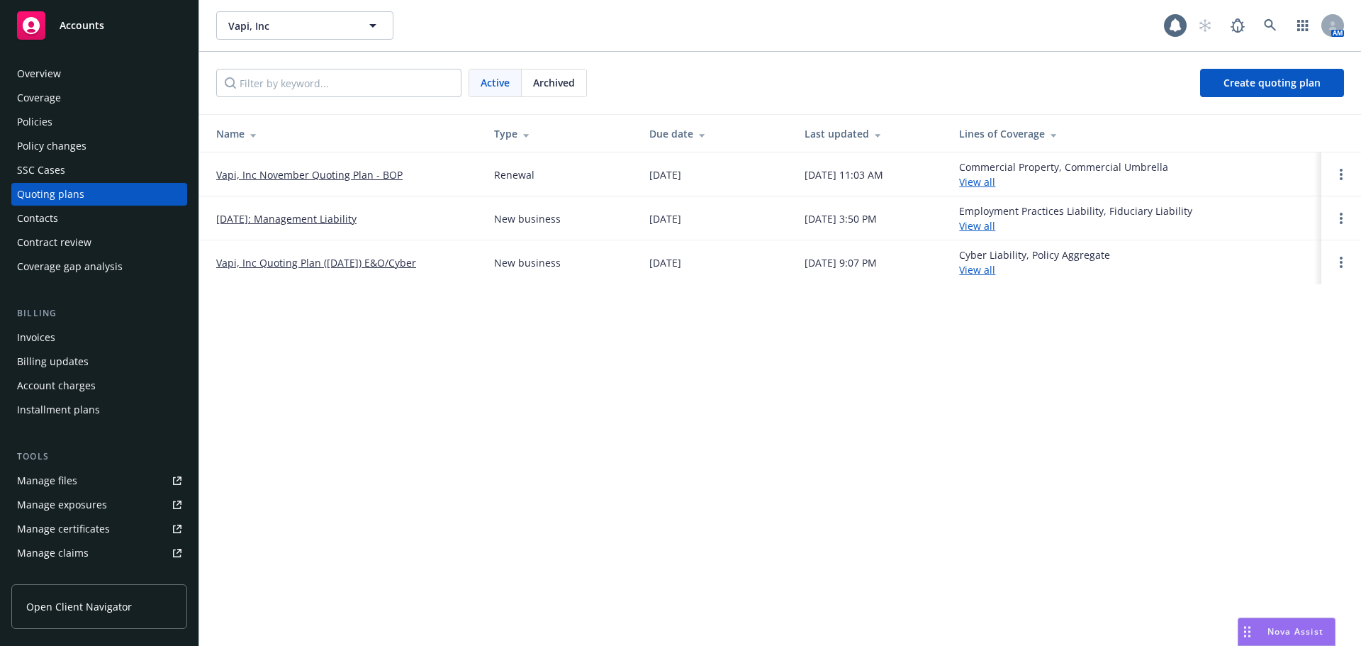
click at [311, 217] on link "11/30/2024: Management Liability" at bounding box center [286, 218] width 140 height 15
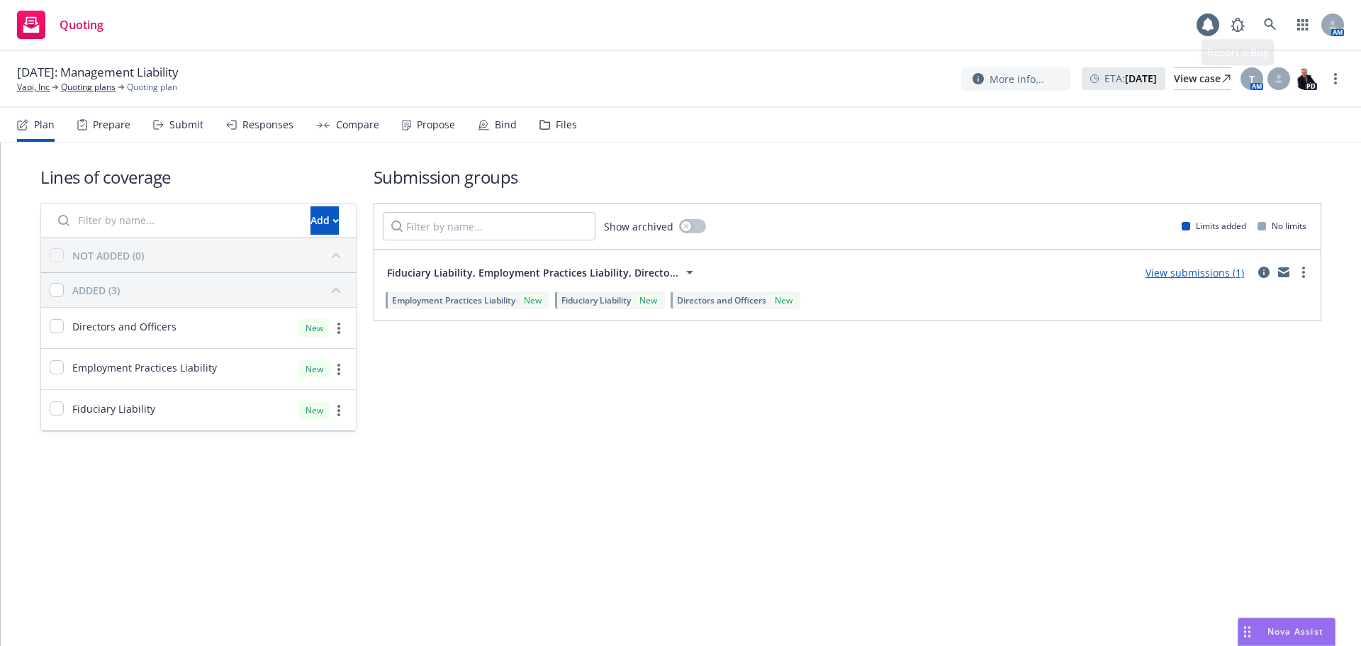
click at [1263, 84] on div "T AM" at bounding box center [1252, 78] width 23 height 23
click at [1261, 84] on div "T" at bounding box center [1252, 78] width 23 height 23
click at [1138, 179] on div "Switch account manager" at bounding box center [1138, 189] width 248 height 43
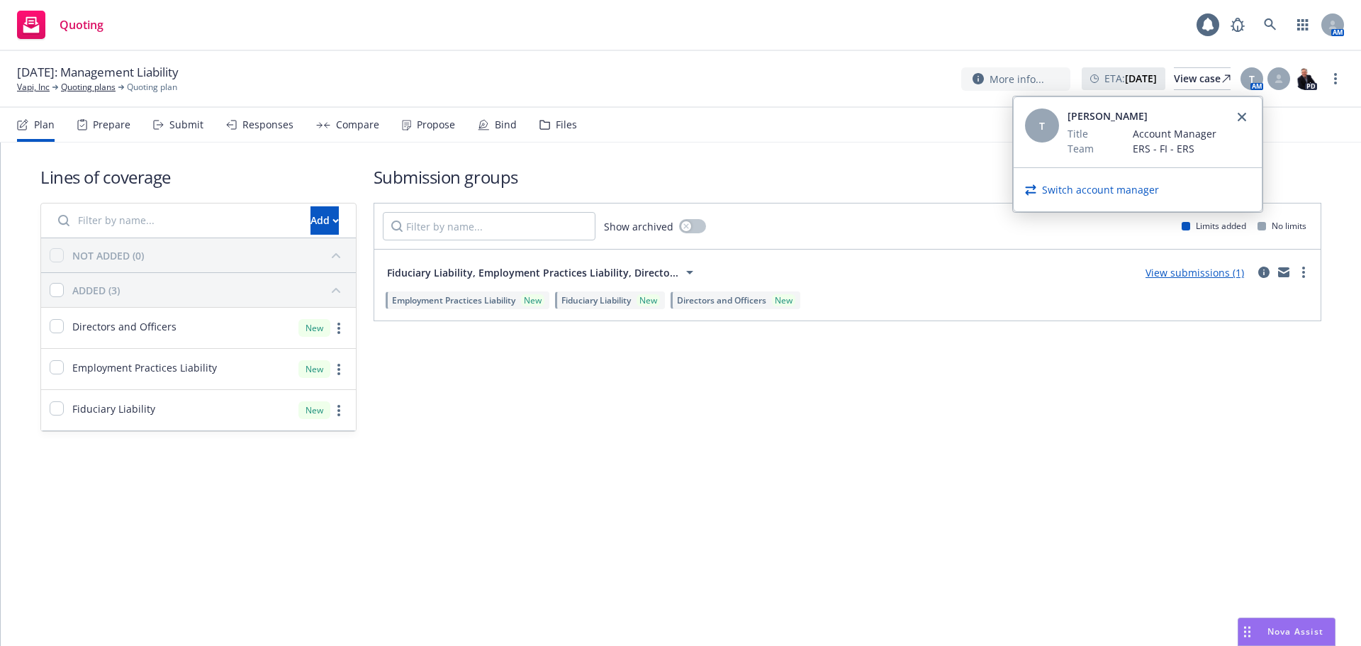
click at [1137, 188] on link "Switch account manager" at bounding box center [1100, 189] width 117 height 15
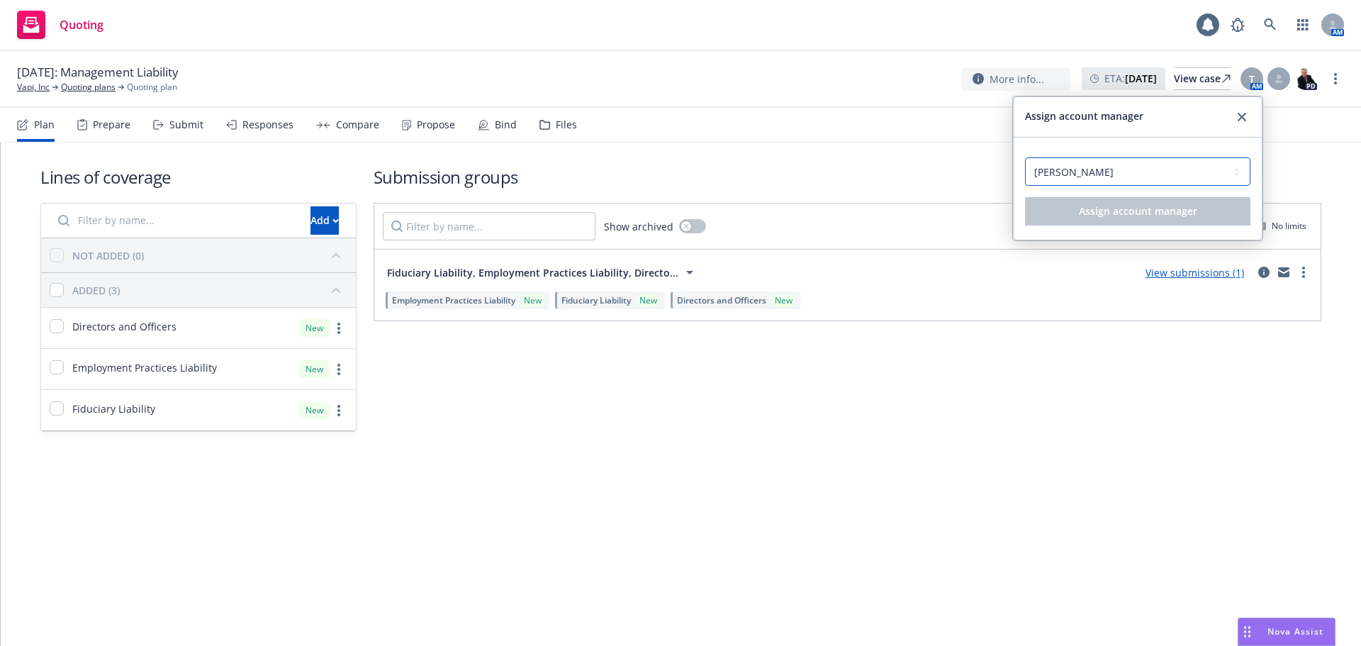
click at [1125, 167] on select "Select an account manager... Nicole Dilorenzo Steve Moore Tom Kokkines Tracy Fr…" at bounding box center [1137, 171] width 225 height 28
select select "0442912b-4d84-48da-bc15-f6093a13ce02"
click at [1025, 157] on select "Select an account manager... Nicole Dilorenzo Steve Moore Tom Kokkines Tracy Fr…" at bounding box center [1137, 171] width 225 height 28
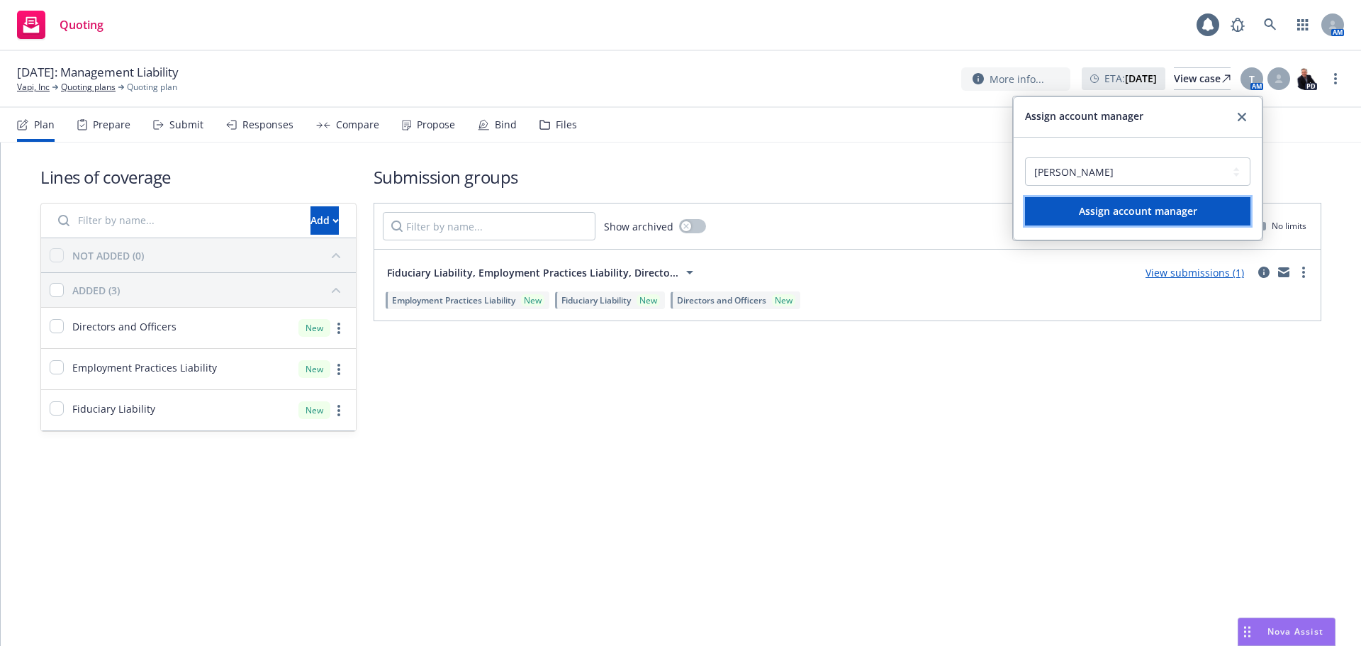
drag, startPoint x: 1115, startPoint y: 209, endPoint x: 1209, endPoint y: 135, distance: 120.1
click at [1116, 209] on span "Assign account manager" at bounding box center [1138, 210] width 118 height 13
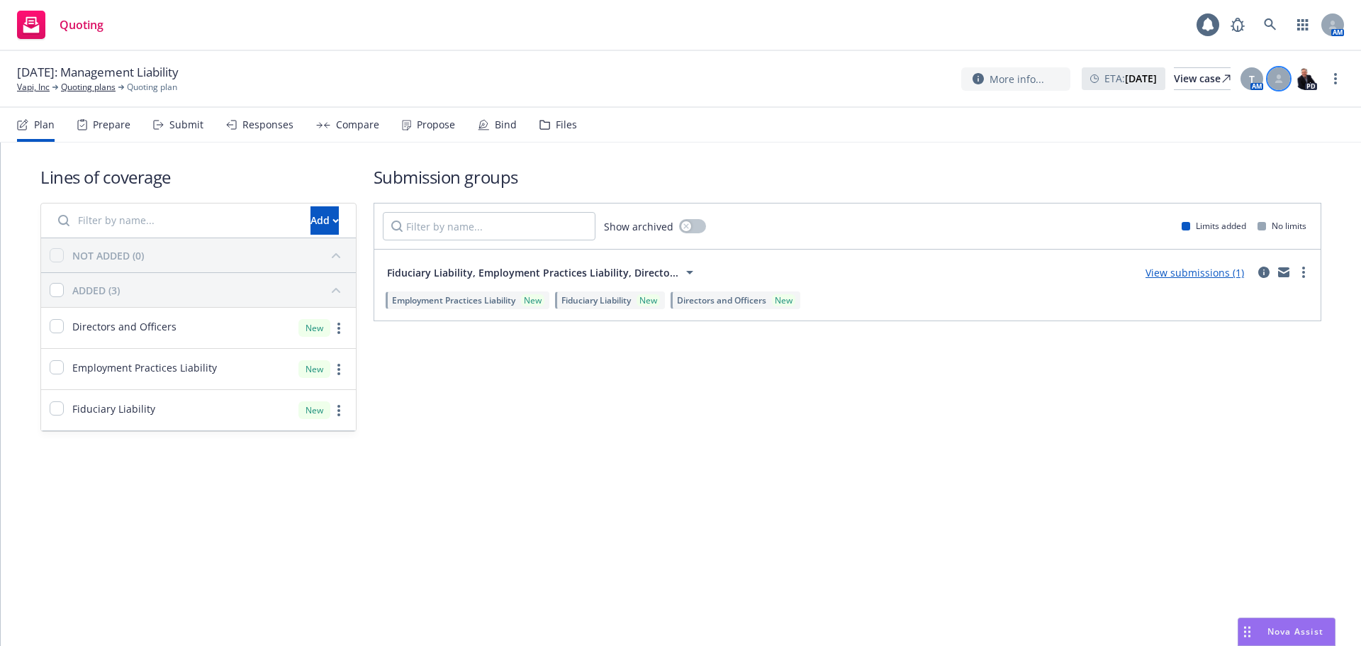
click at [1275, 77] on div at bounding box center [1279, 78] width 23 height 23
click at [1208, 159] on select "Select a customer service associate... Cameron Hardwick Lea Ittenbach" at bounding box center [1164, 166] width 225 height 28
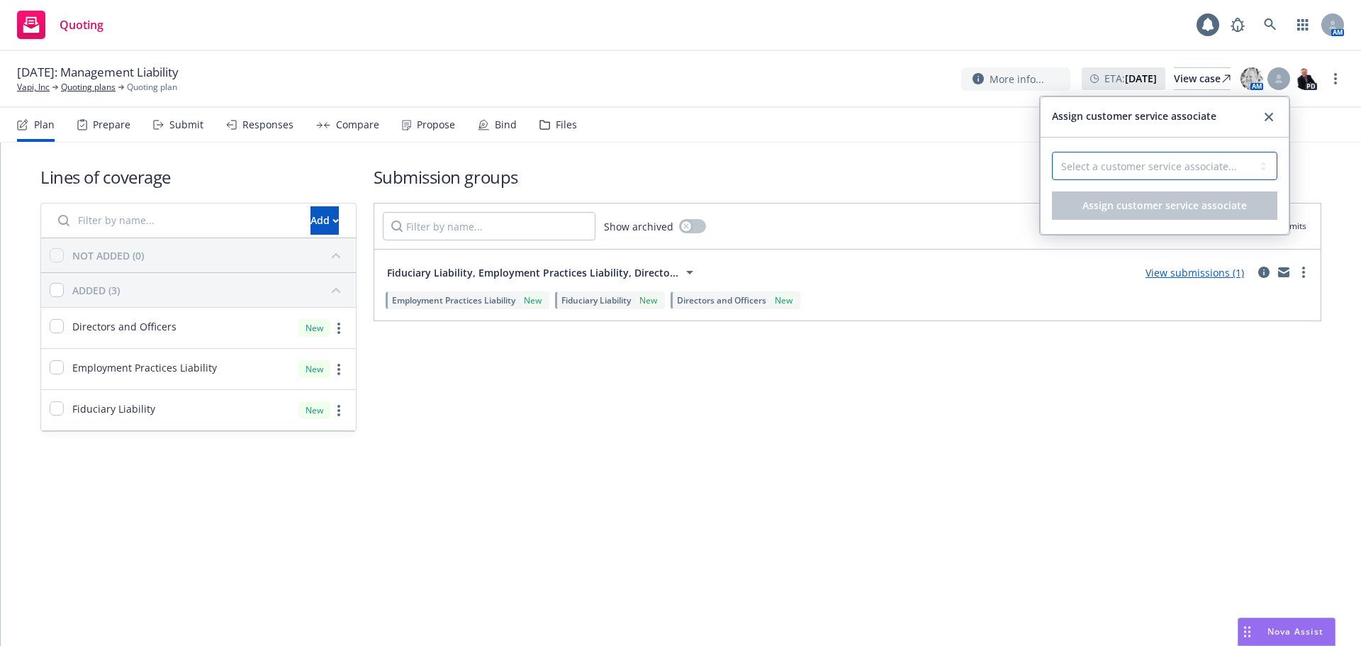
select select "dec985f0-59a3-471a-b5a2-8531149436f6"
click at [1052, 152] on select "Select a customer service associate... Cameron Hardwick Lea Ittenbach" at bounding box center [1164, 166] width 225 height 28
click at [1168, 206] on span "Assign customer service associate" at bounding box center [1165, 205] width 164 height 13
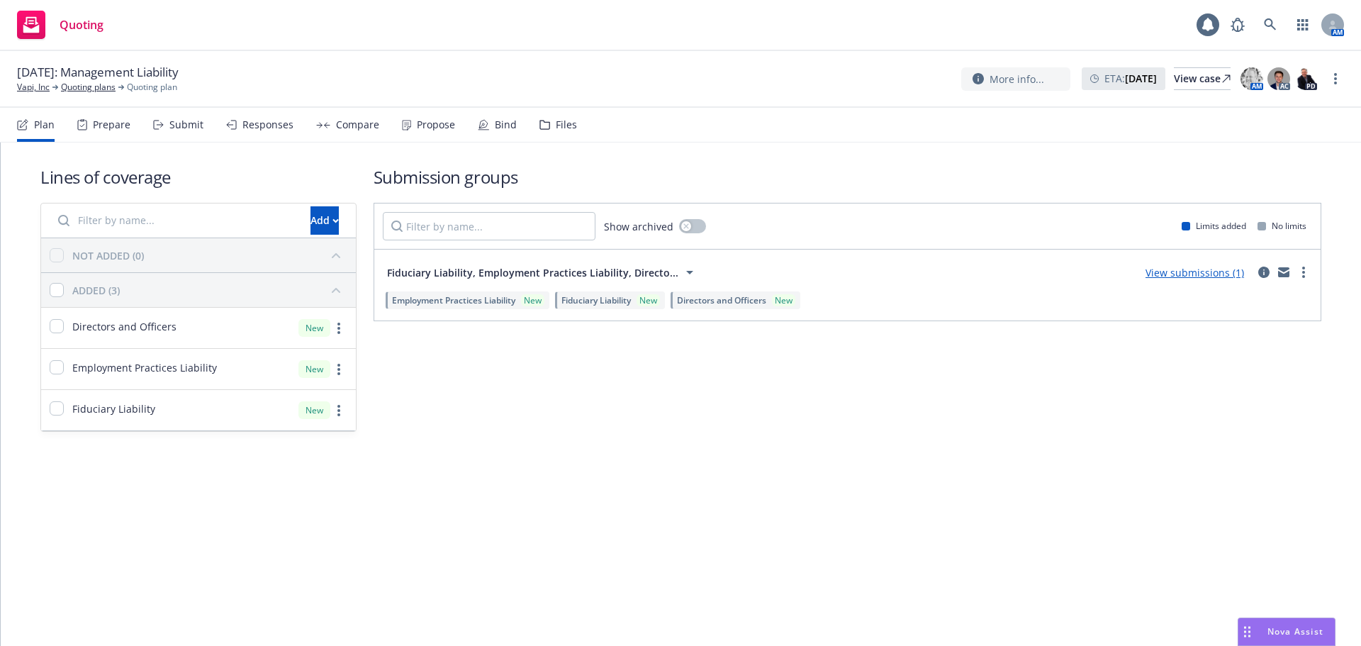
click at [567, 131] on div "Files" at bounding box center [559, 125] width 38 height 34
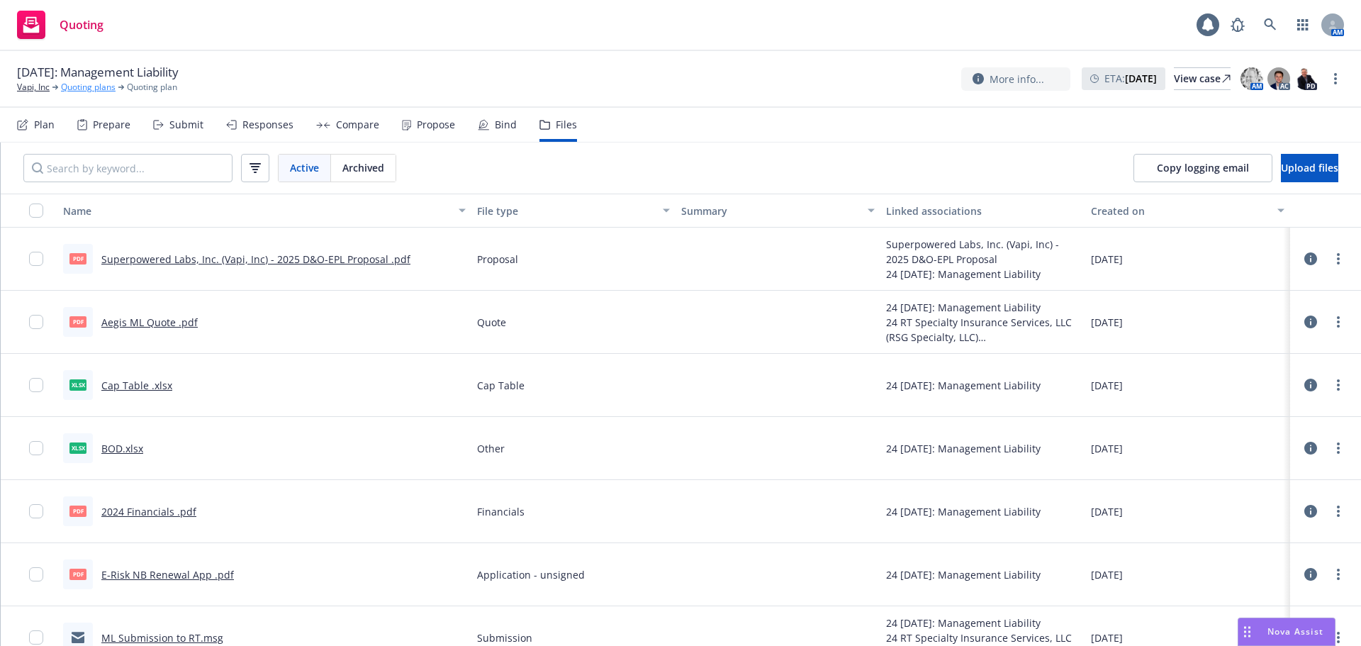
click at [67, 85] on link "Quoting plans" at bounding box center [88, 87] width 55 height 13
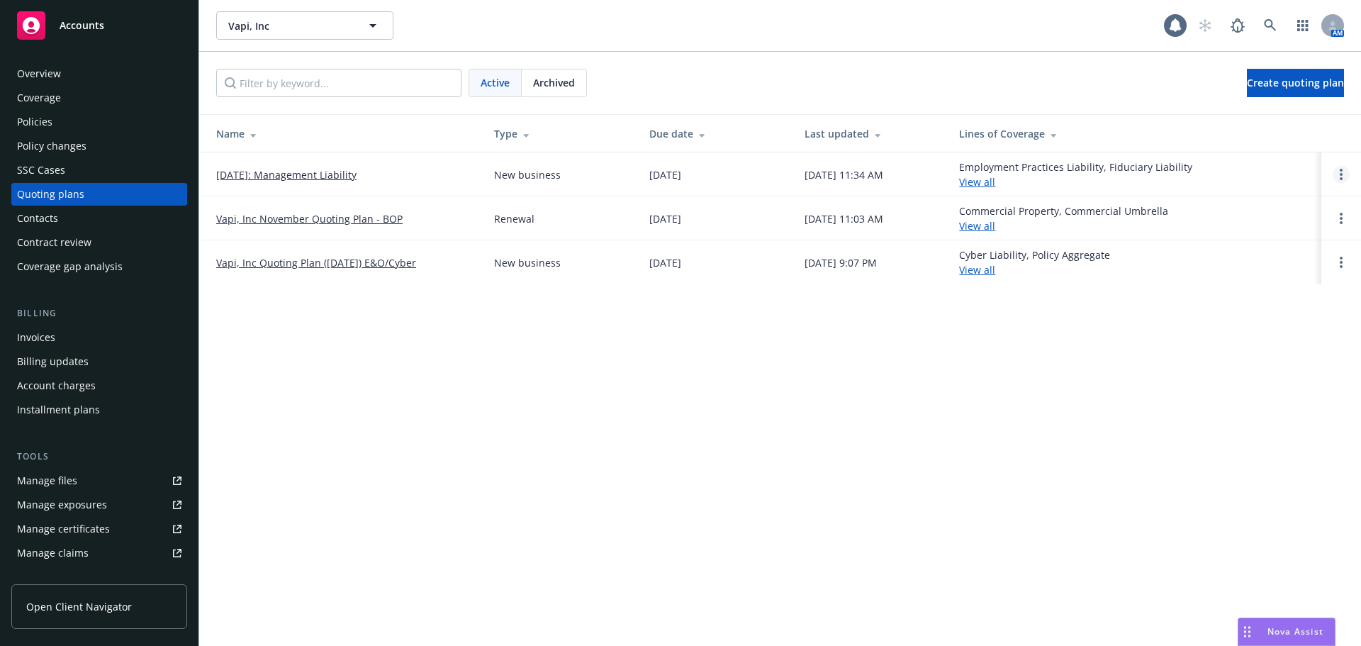
click at [1343, 177] on link "Open options" at bounding box center [1341, 174] width 17 height 17
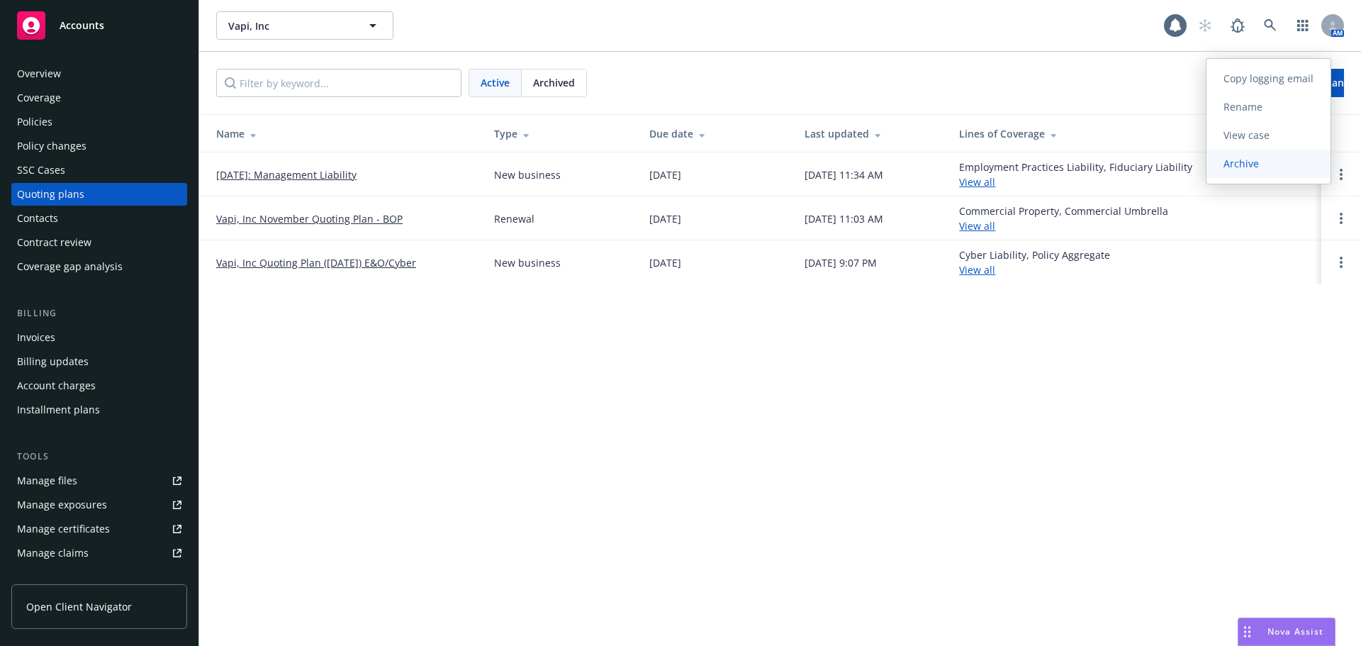
click at [1258, 167] on span "Archive" at bounding box center [1241, 163] width 69 height 13
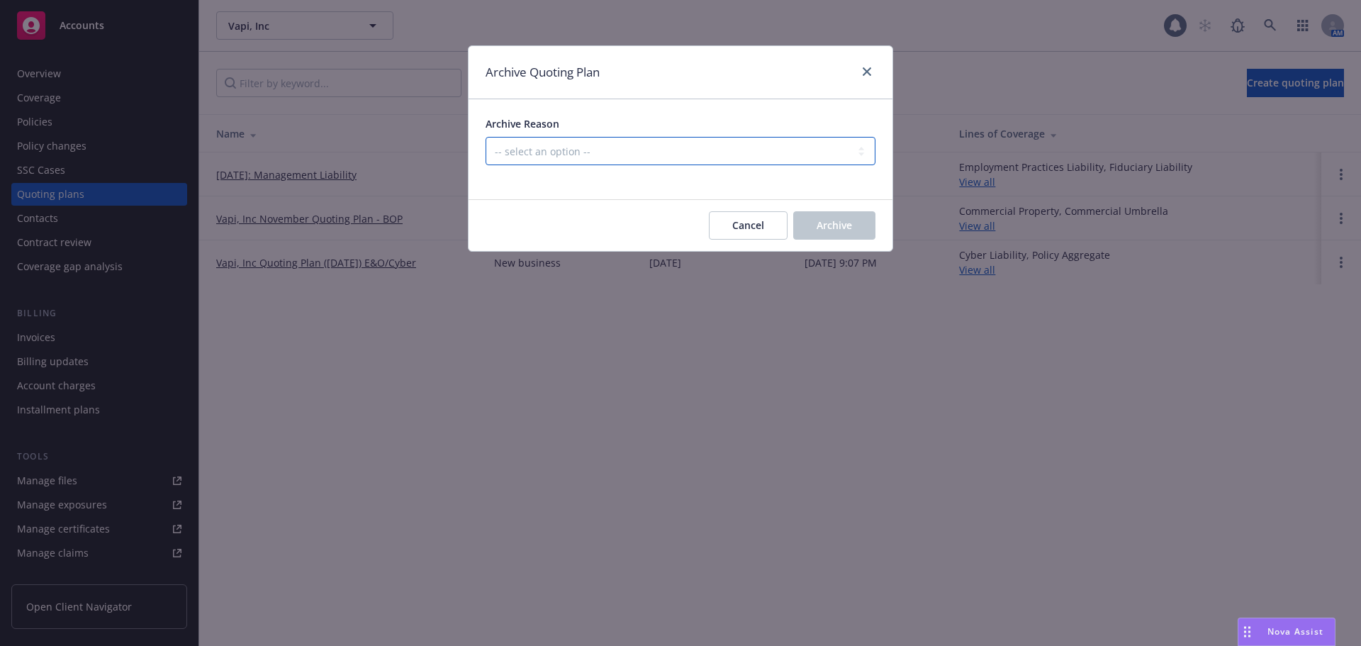
drag, startPoint x: 782, startPoint y: 159, endPoint x: 771, endPoint y: 164, distance: 12.4
click at [780, 163] on select "-- select an option -- Created by error Duplicate New business opportunity lost…" at bounding box center [681, 151] width 390 height 28
click at [486, 137] on select "-- select an option -- Created by error Duplicate New business opportunity lost…" at bounding box center [681, 151] width 390 height 28
click at [845, 215] on button "Archive" at bounding box center [834, 225] width 82 height 28
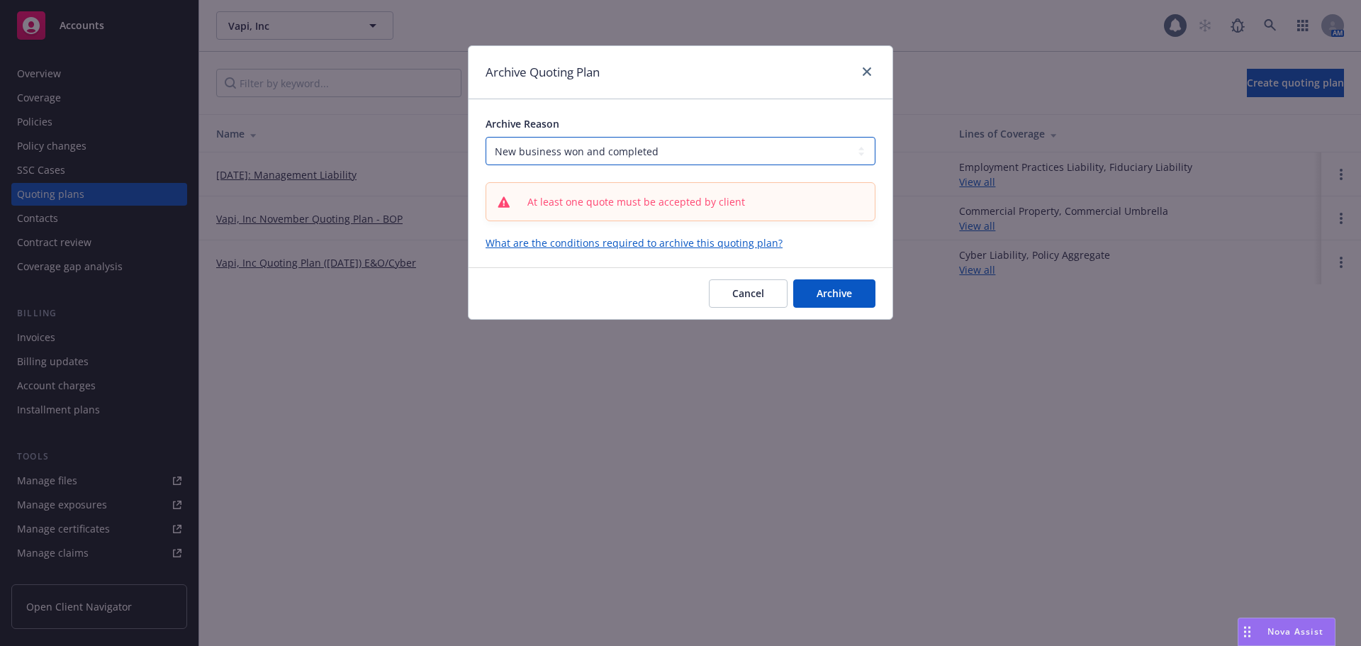
click at [760, 152] on select "-- select an option -- Created by error Duplicate New business opportunity lost…" at bounding box center [681, 151] width 390 height 28
select select "ARCHIVED_DUPLICATE"
click at [486, 137] on select "-- select an option -- Created by error Duplicate New business opportunity lost…" at bounding box center [681, 151] width 390 height 28
click at [842, 293] on span "Archive" at bounding box center [834, 292] width 35 height 13
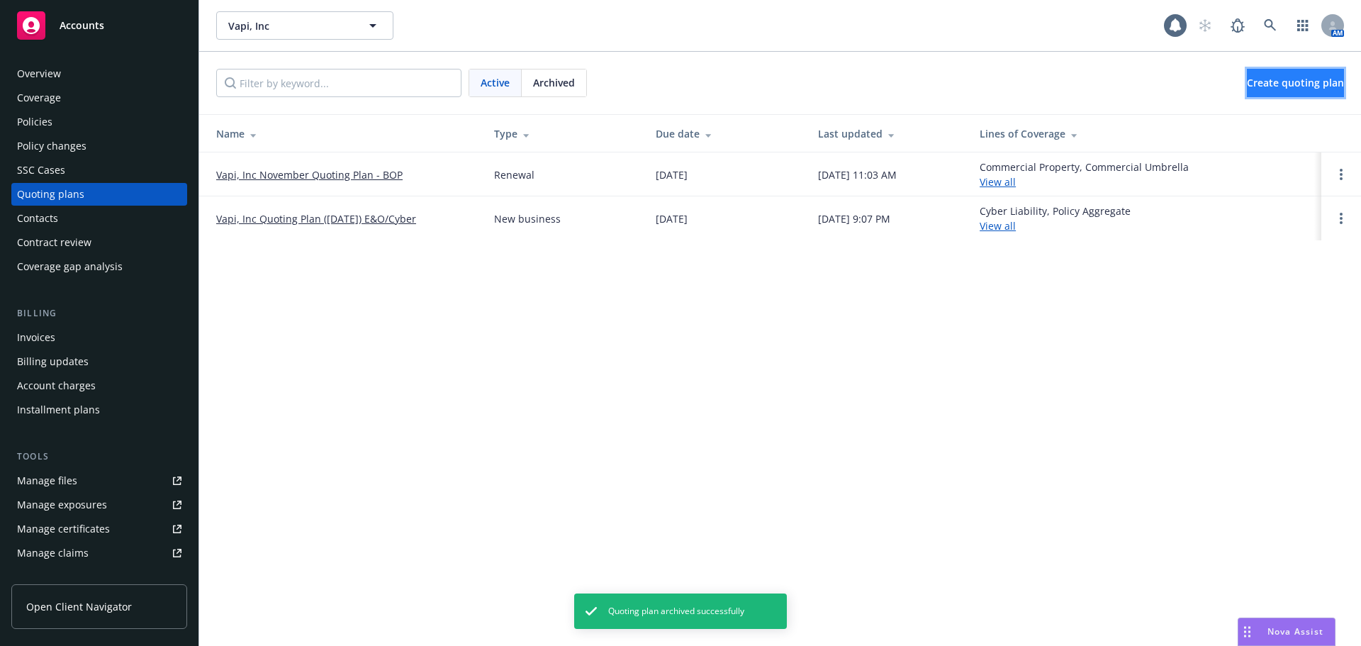
click at [1300, 77] on span "Create quoting plan" at bounding box center [1295, 82] width 97 height 13
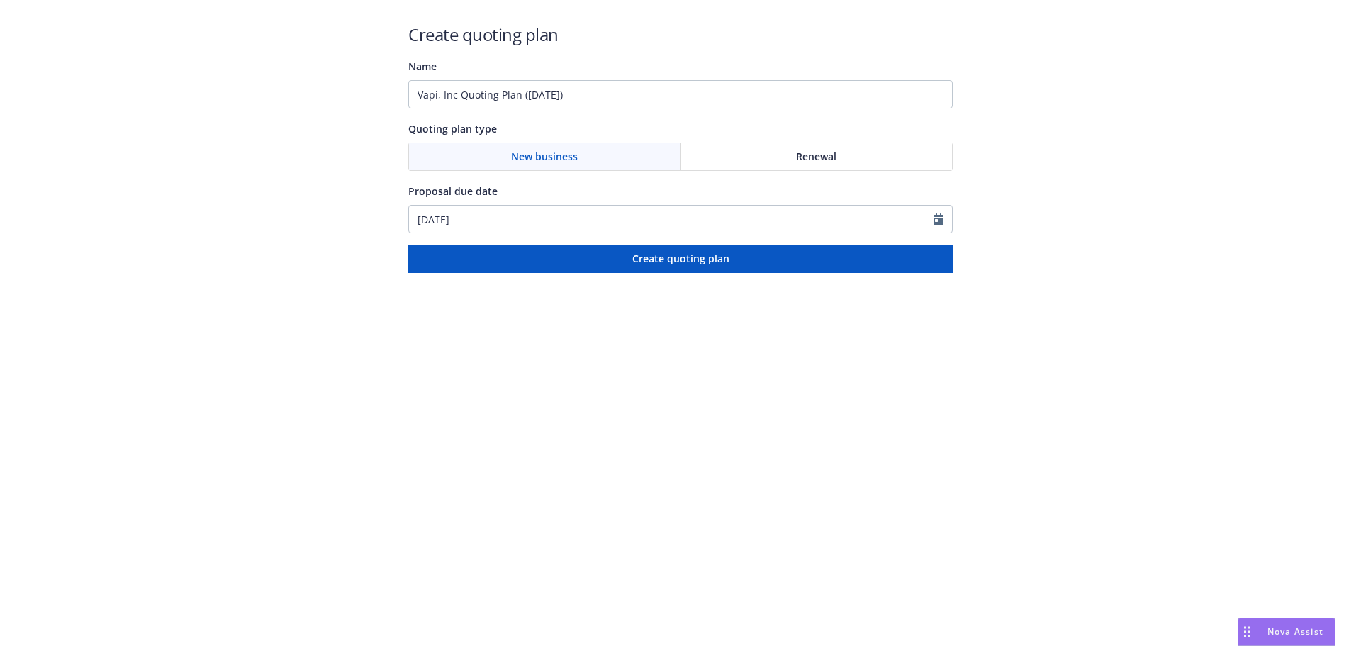
click at [818, 149] on span "Renewal" at bounding box center [816, 156] width 40 height 15
click at [732, 93] on input "Vapi, Inc Quoting Plan ([DATE])" at bounding box center [680, 94] width 545 height 28
type input "1"
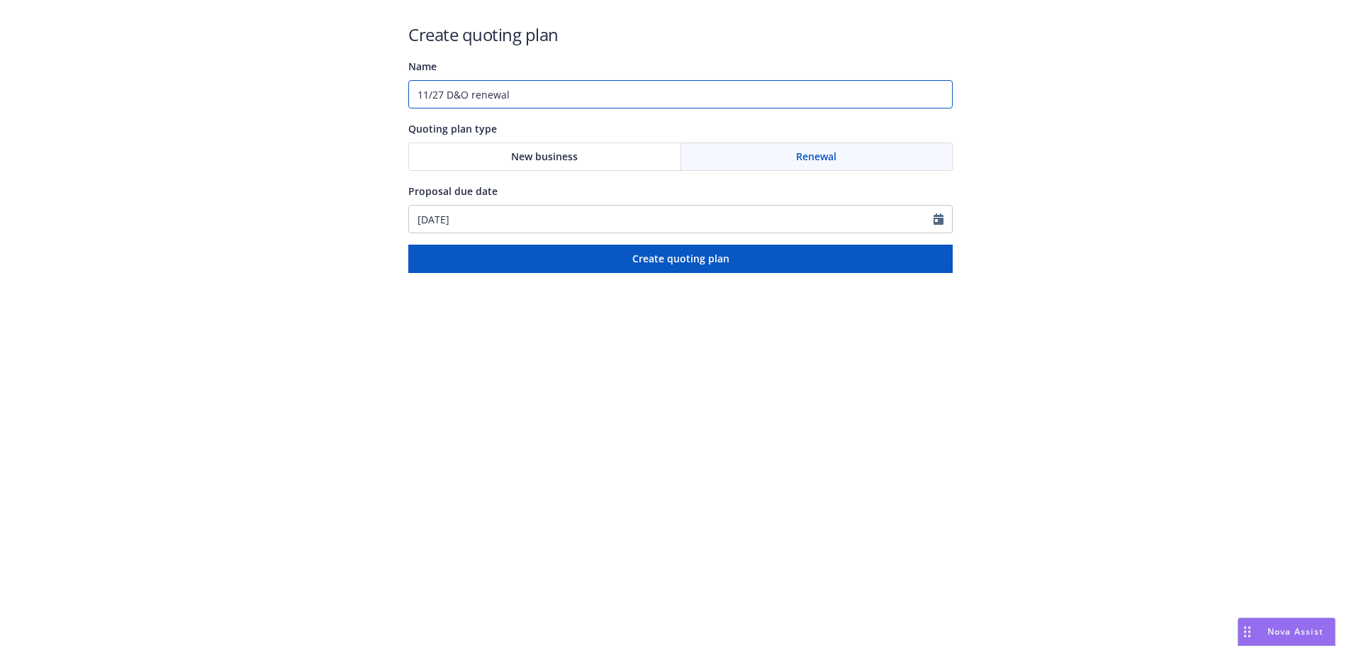
type input "11/27 D&O renewal"
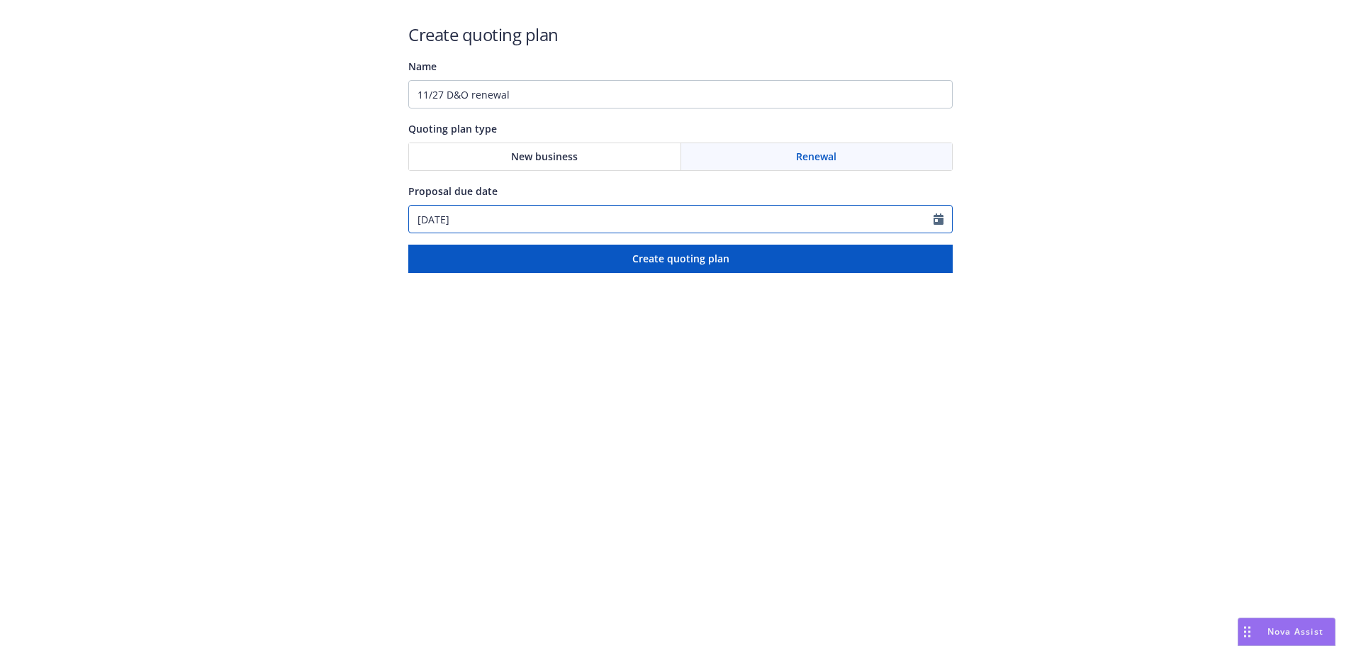
click at [939, 215] on icon "Calendar" at bounding box center [939, 218] width 10 height 11
click at [578, 250] on div "January February March April May June July August September October November [D…" at bounding box center [495, 330] width 170 height 189
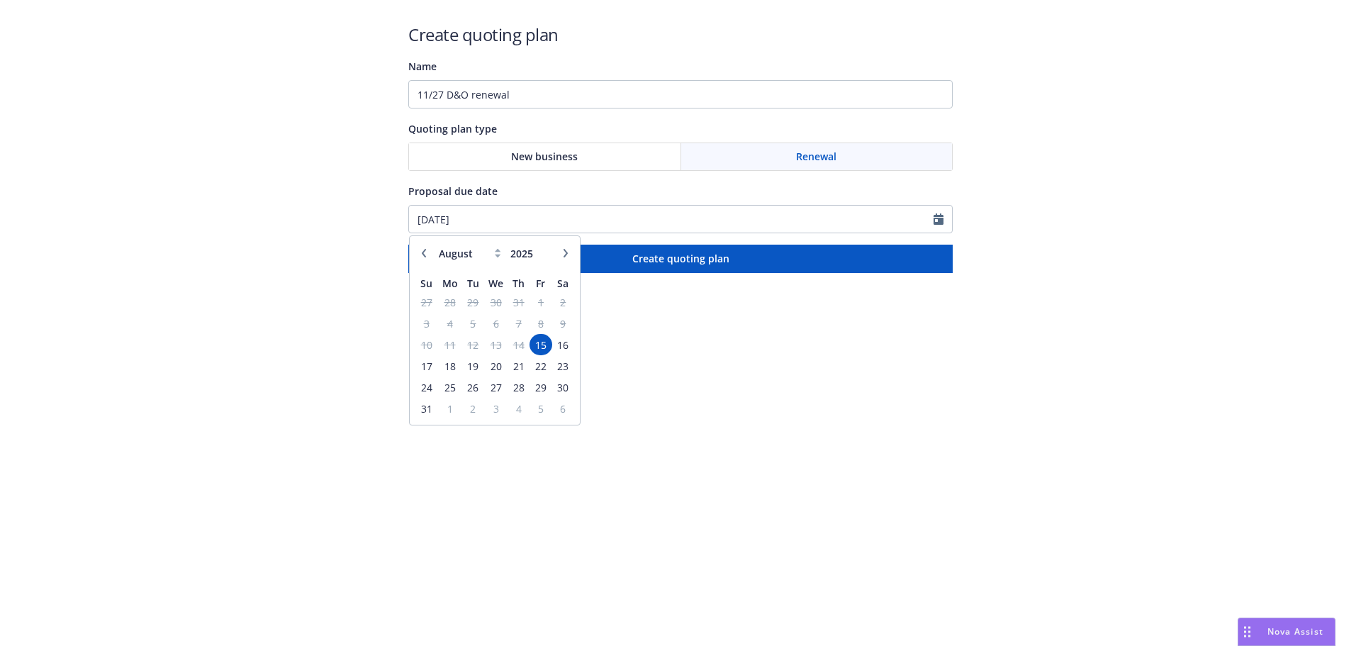
click at [562, 250] on icon "button" at bounding box center [566, 253] width 9 height 9
click at [562, 254] on icon "button" at bounding box center [566, 253] width 9 height 9
click at [562, 255] on icon "button" at bounding box center [566, 253] width 9 height 9
select select "11"
click at [511, 389] on span "27" at bounding box center [518, 388] width 19 height 18
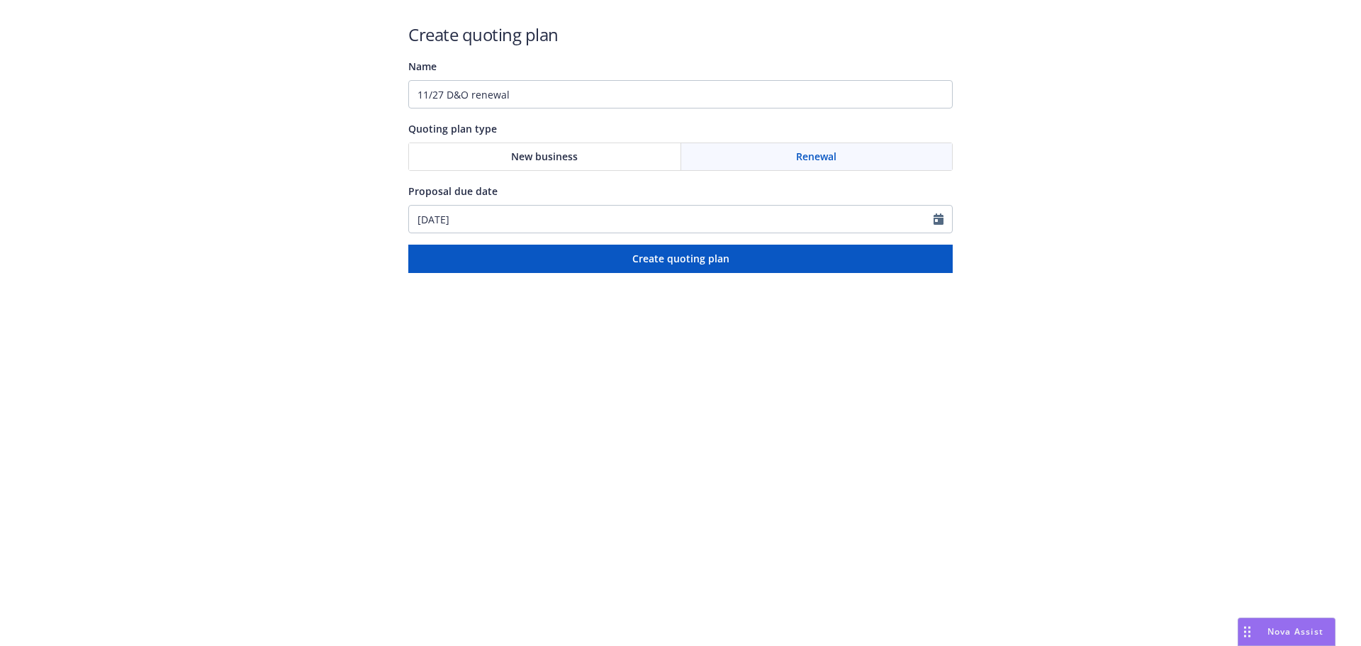
type input "[DATE]"
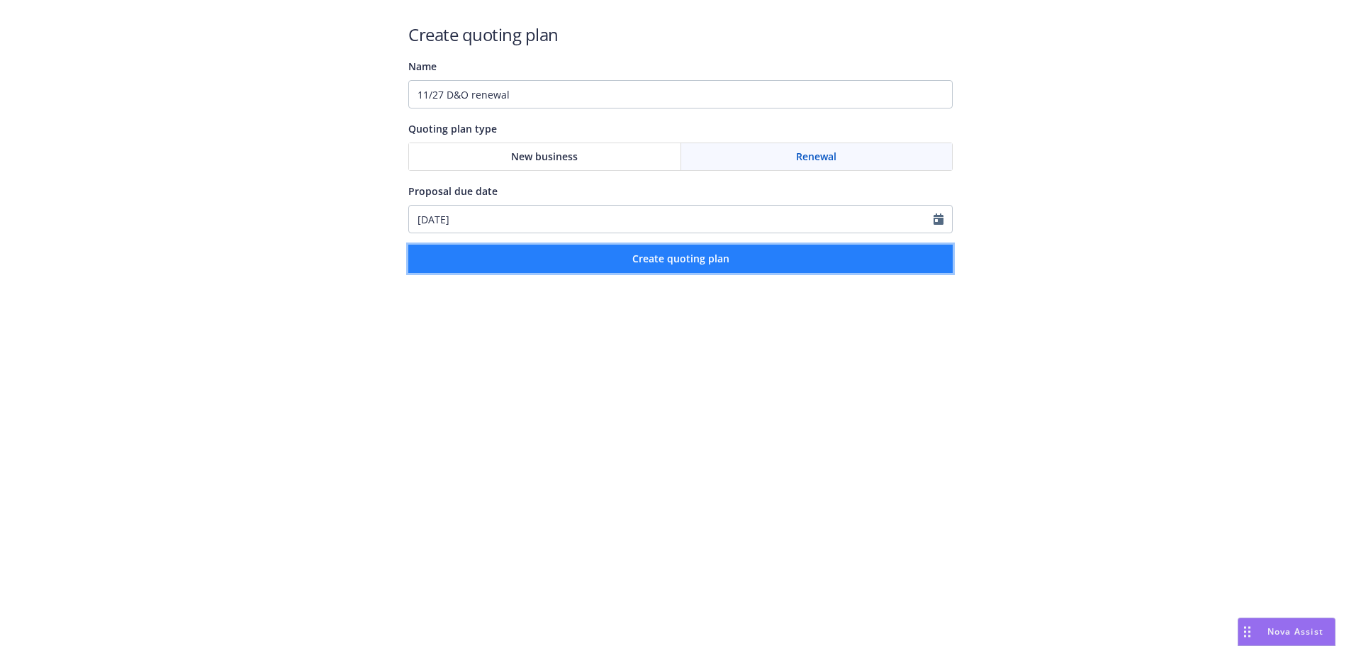
click at [631, 269] on button "Create quoting plan" at bounding box center [680, 259] width 545 height 28
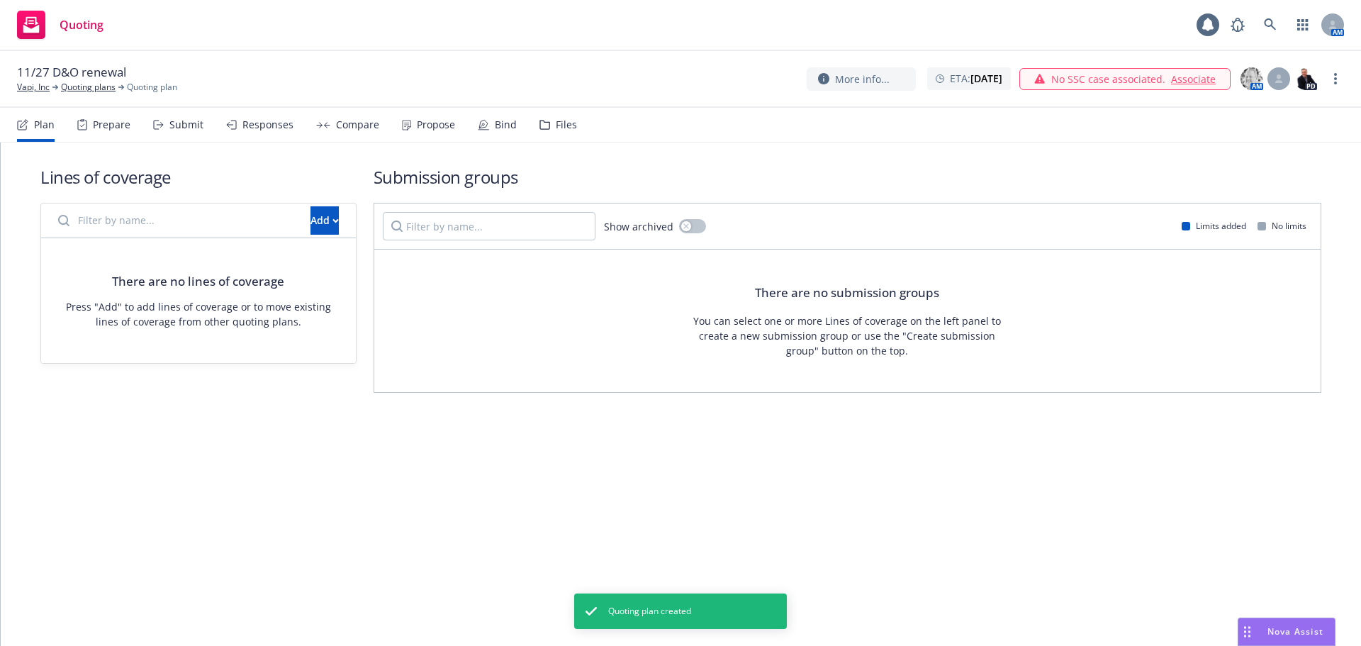
click at [303, 203] on div "Add" at bounding box center [198, 220] width 315 height 35
click at [311, 225] on div "Add" at bounding box center [325, 220] width 28 height 27
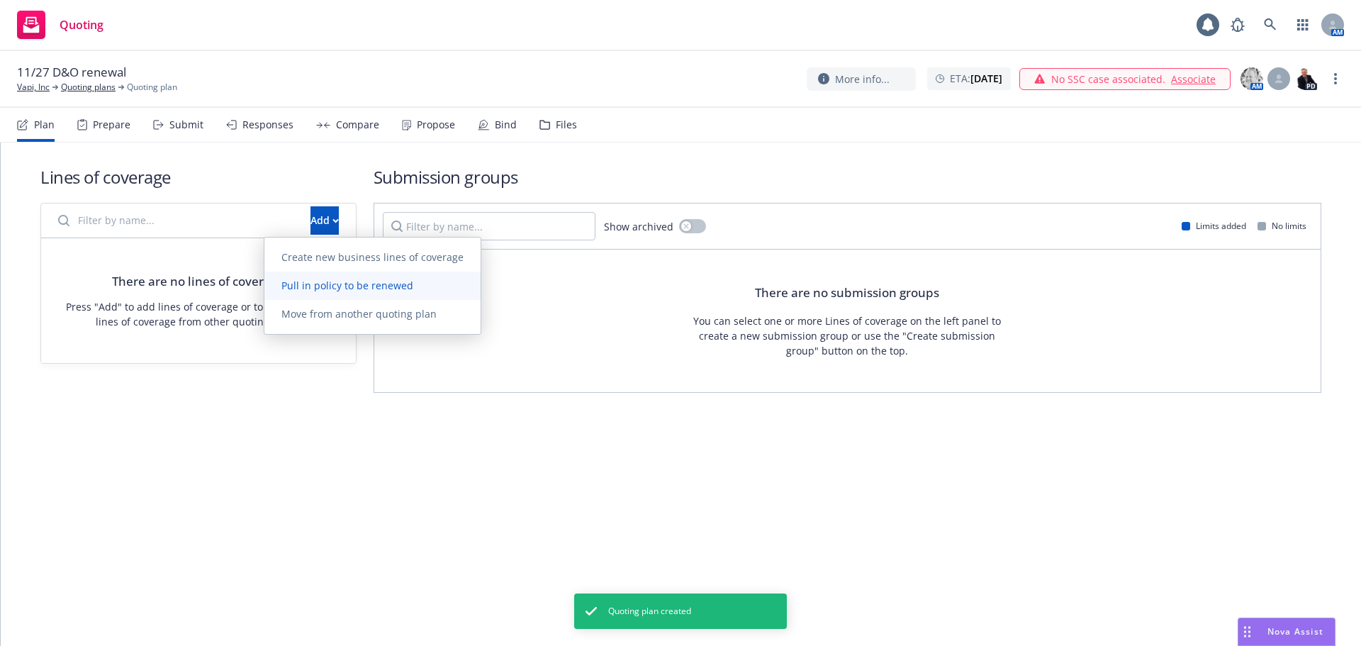
click at [301, 281] on span "Pull in policy to be renewed" at bounding box center [347, 285] width 166 height 13
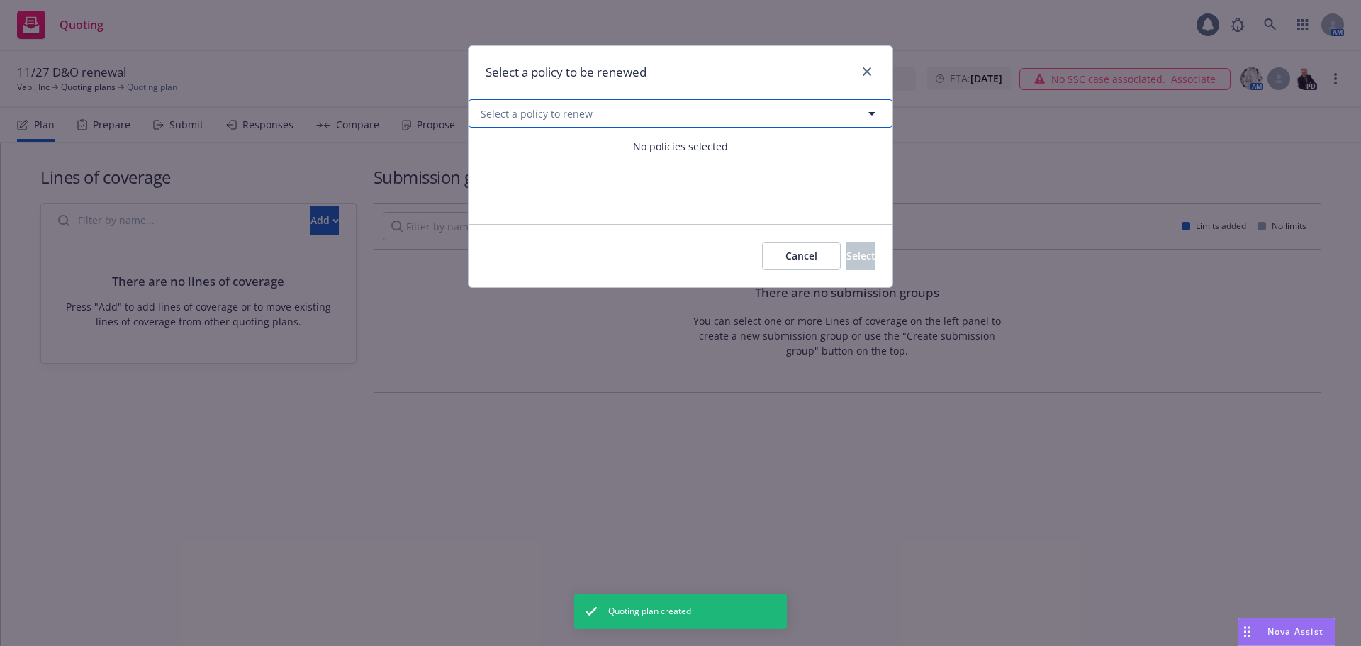
click at [647, 125] on button "Select a policy to renew" at bounding box center [681, 113] width 424 height 28
select select "ACTIVE"
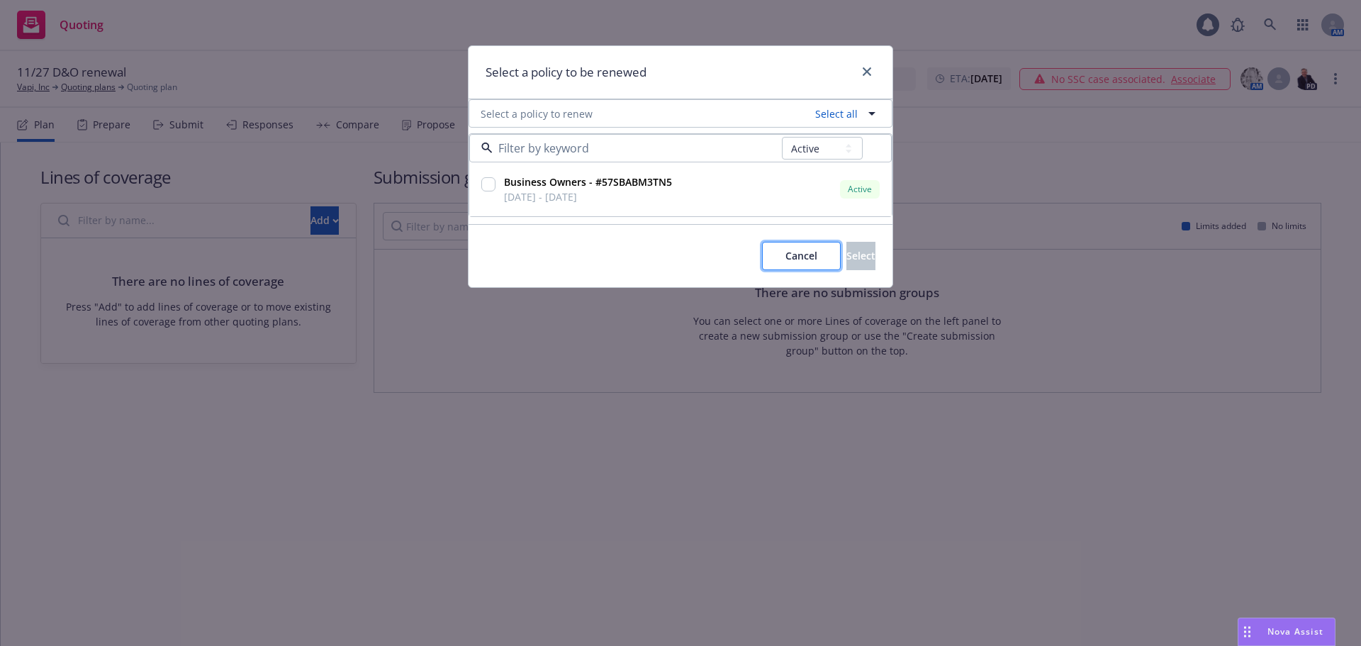
click at [775, 258] on button "Cancel" at bounding box center [801, 256] width 79 height 28
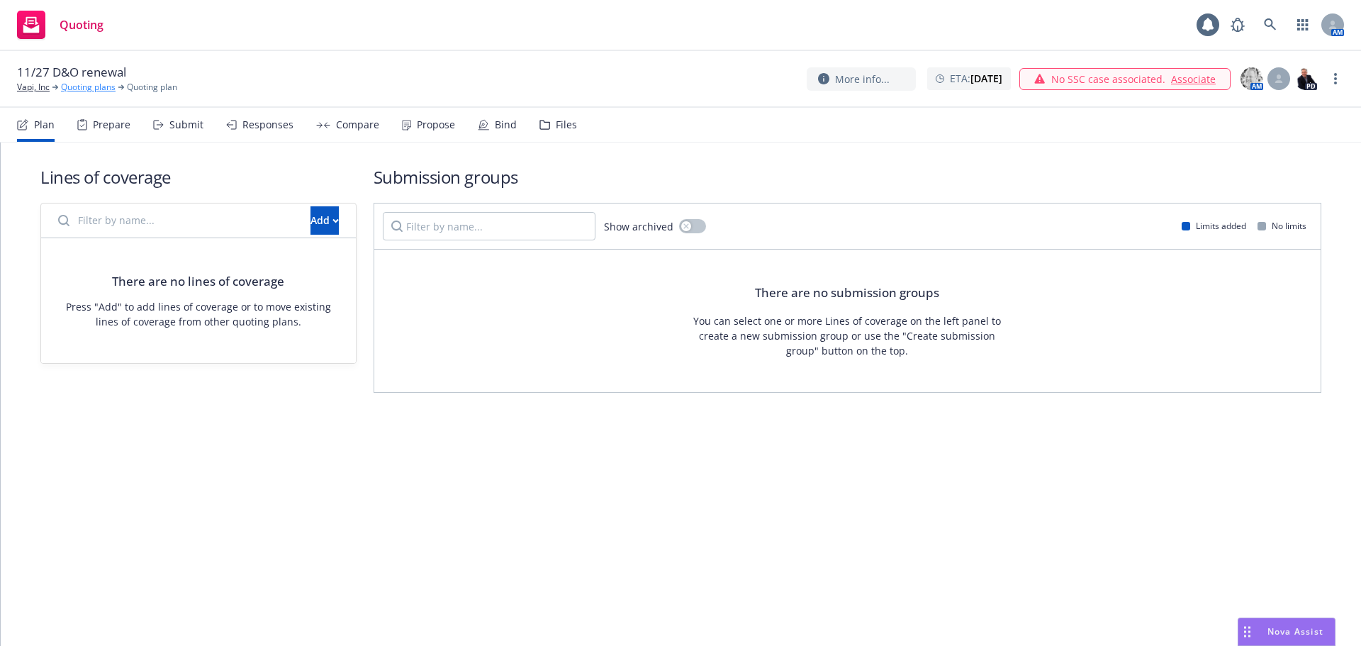
click at [88, 86] on link "Quoting plans" at bounding box center [88, 87] width 55 height 13
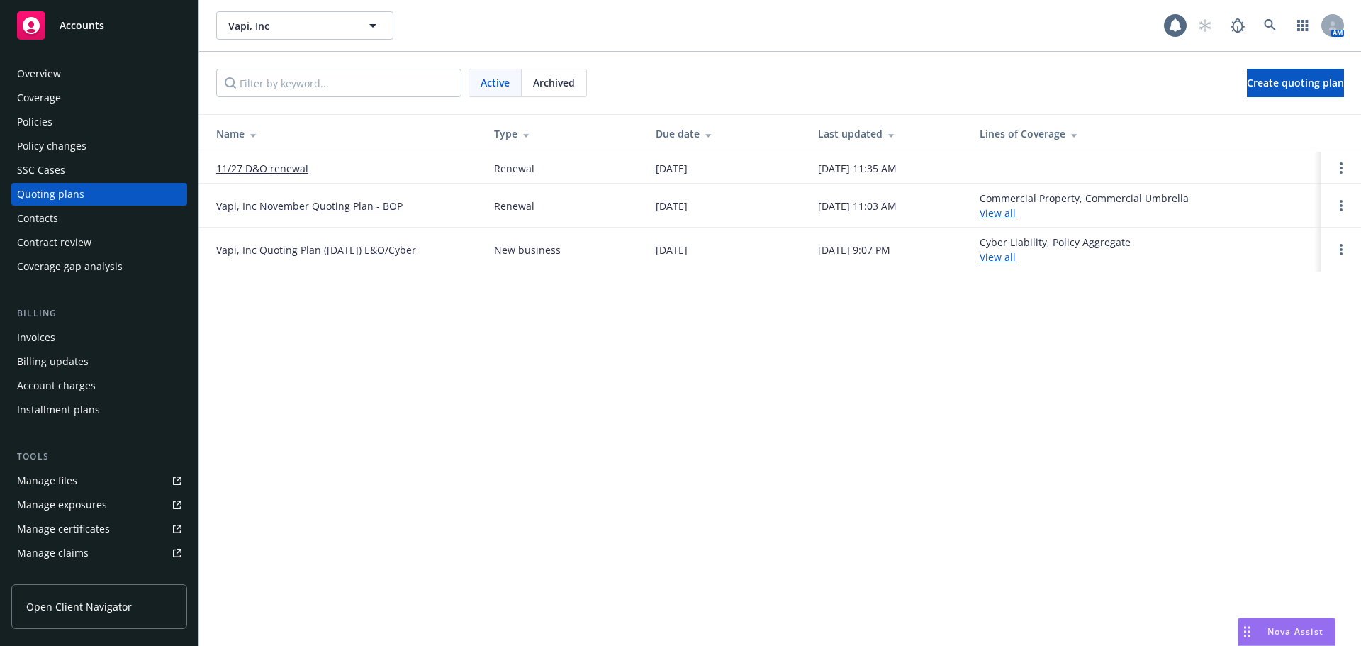
click at [91, 127] on div "Policies" at bounding box center [99, 122] width 164 height 23
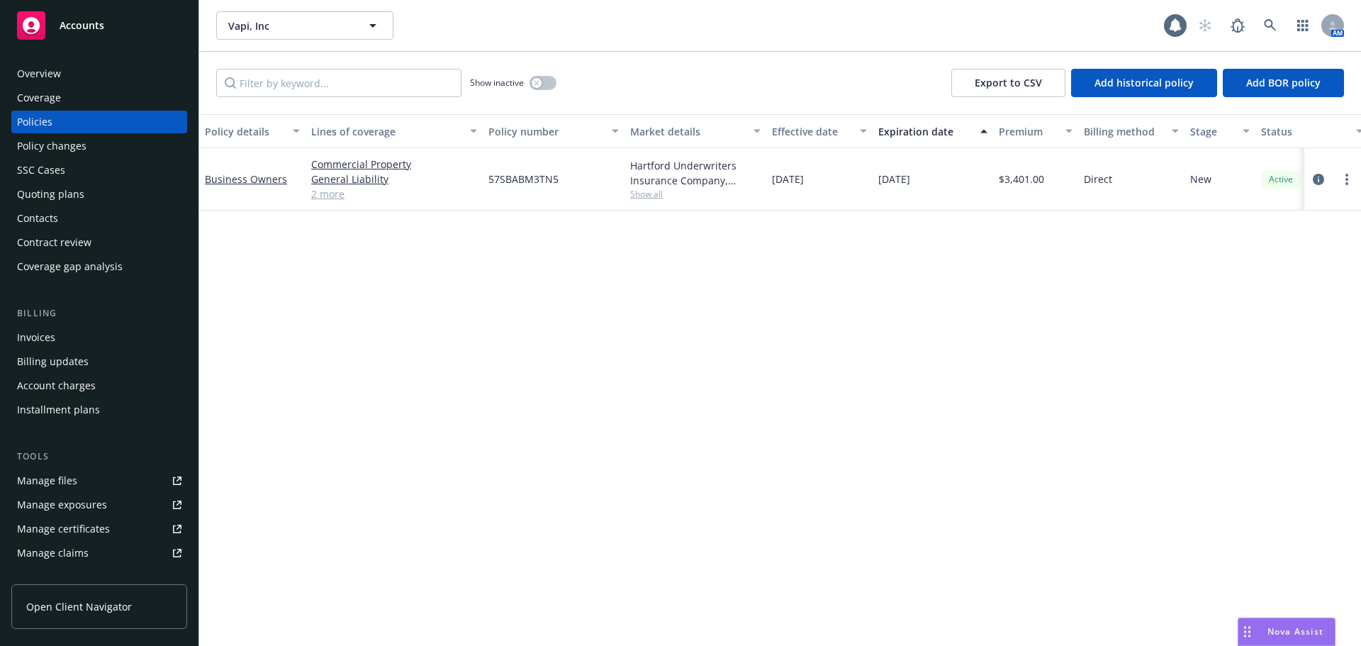
click at [49, 194] on div "Quoting plans" at bounding box center [50, 194] width 67 height 23
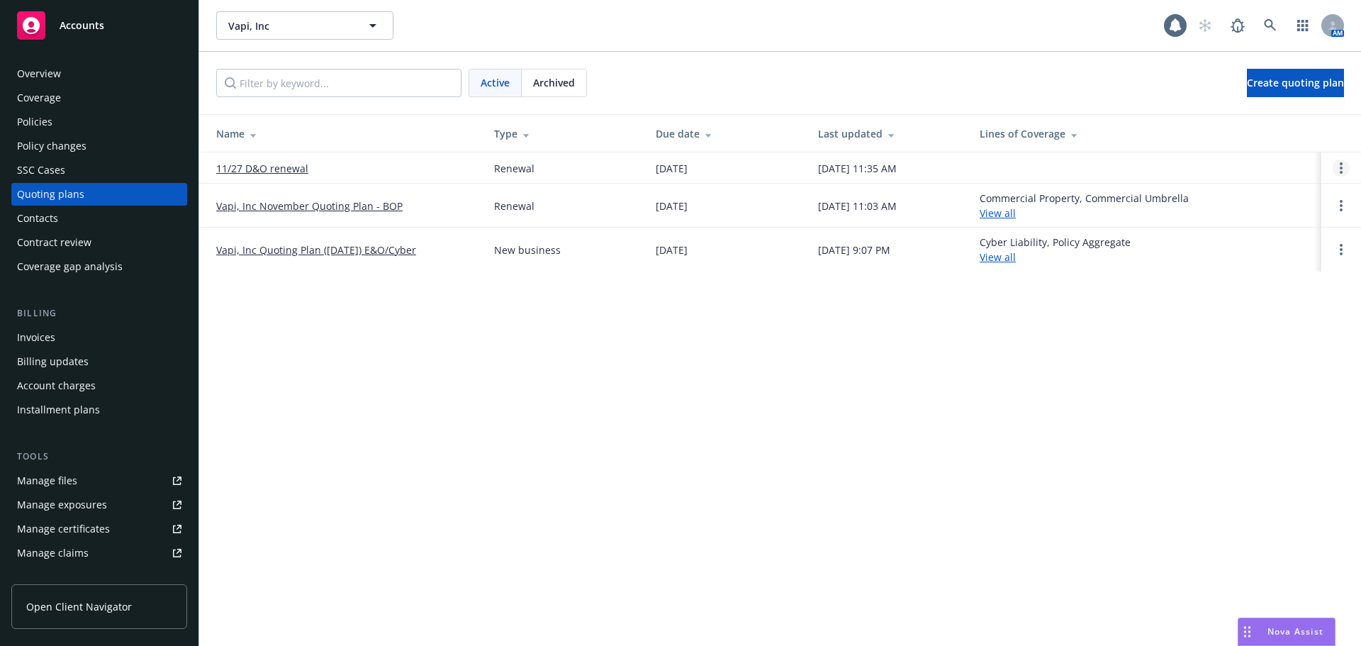
click at [1334, 163] on link "Open options" at bounding box center [1341, 168] width 17 height 17
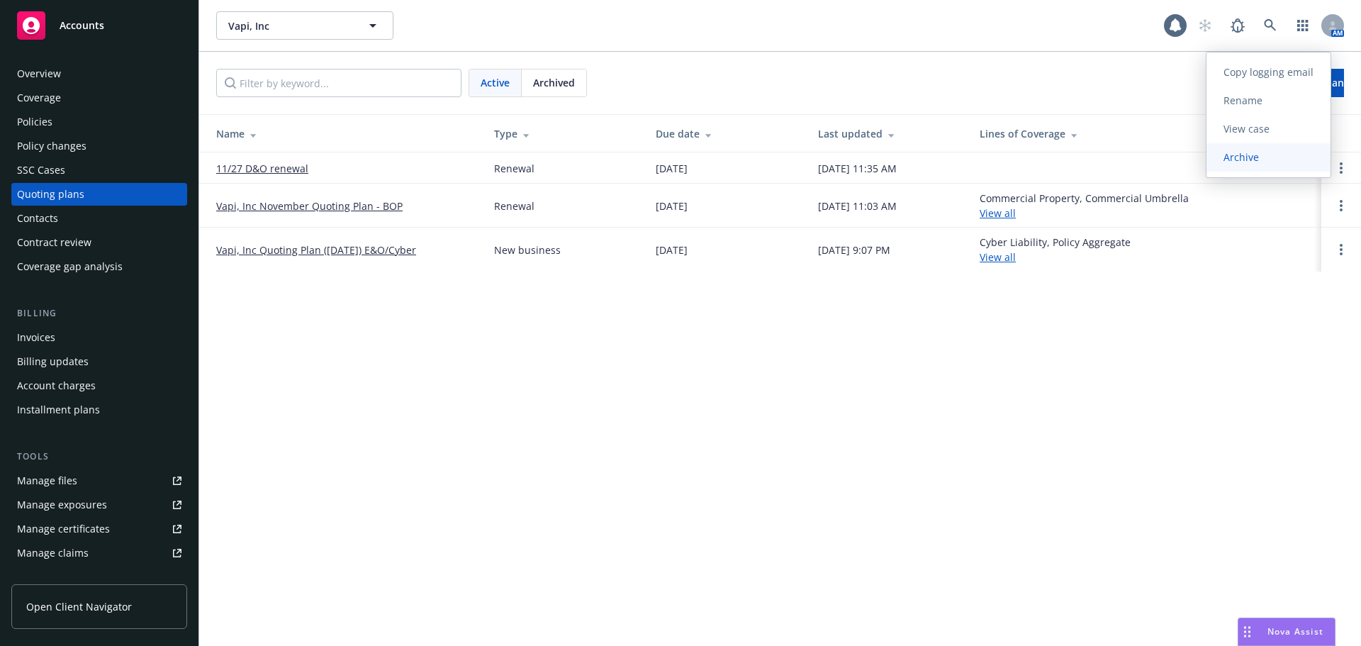
click at [1288, 147] on link "Archive" at bounding box center [1269, 157] width 124 height 28
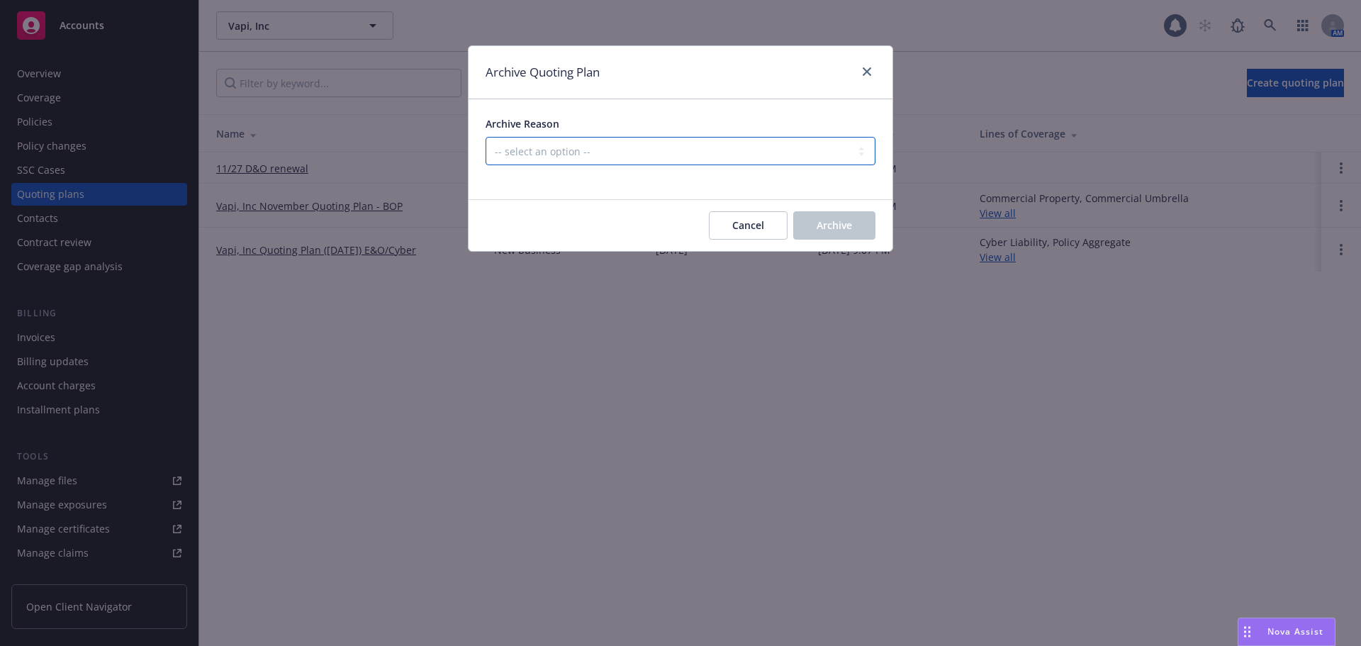
click at [680, 150] on select "-- select an option -- All policies in this renewal plan are auto-renewed Creat…" at bounding box center [681, 151] width 390 height 28
select select "ARCHIVED_CREATED_IN_ERROR"
click at [486, 137] on select "-- select an option -- All policies in this renewal plan are auto-renewed Creat…" at bounding box center [681, 151] width 390 height 28
click at [826, 229] on span "Archive" at bounding box center [834, 224] width 35 height 13
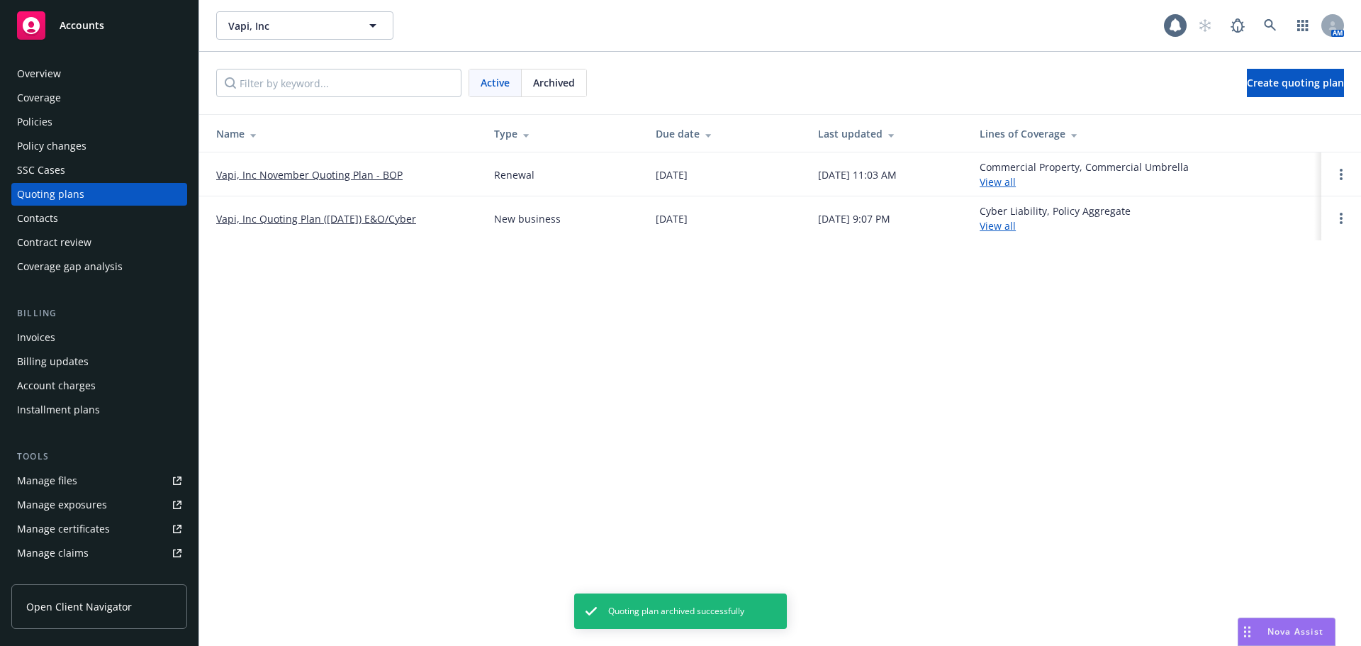
click at [340, 177] on link "Vapi, Inc November Quoting Plan - BOP" at bounding box center [309, 174] width 186 height 15
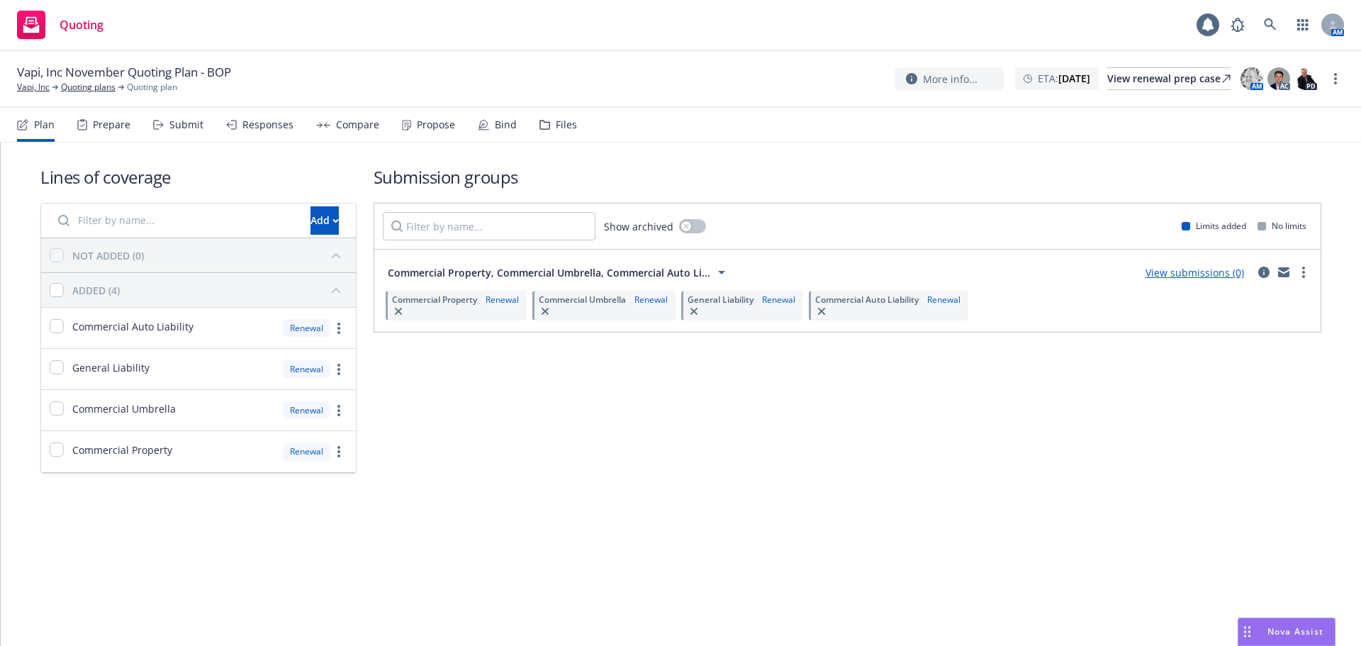
click at [556, 123] on div "Files" at bounding box center [566, 124] width 21 height 11
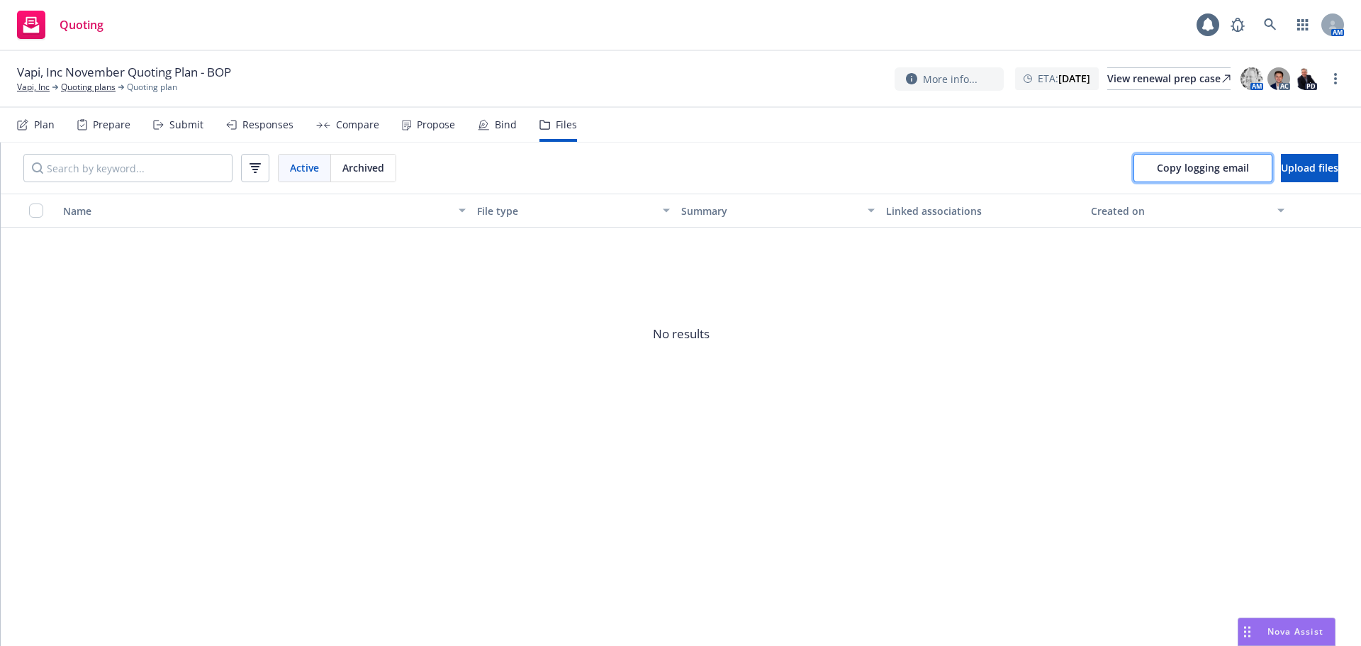
click at [1159, 161] on span "Copy logging email" at bounding box center [1203, 167] width 92 height 13
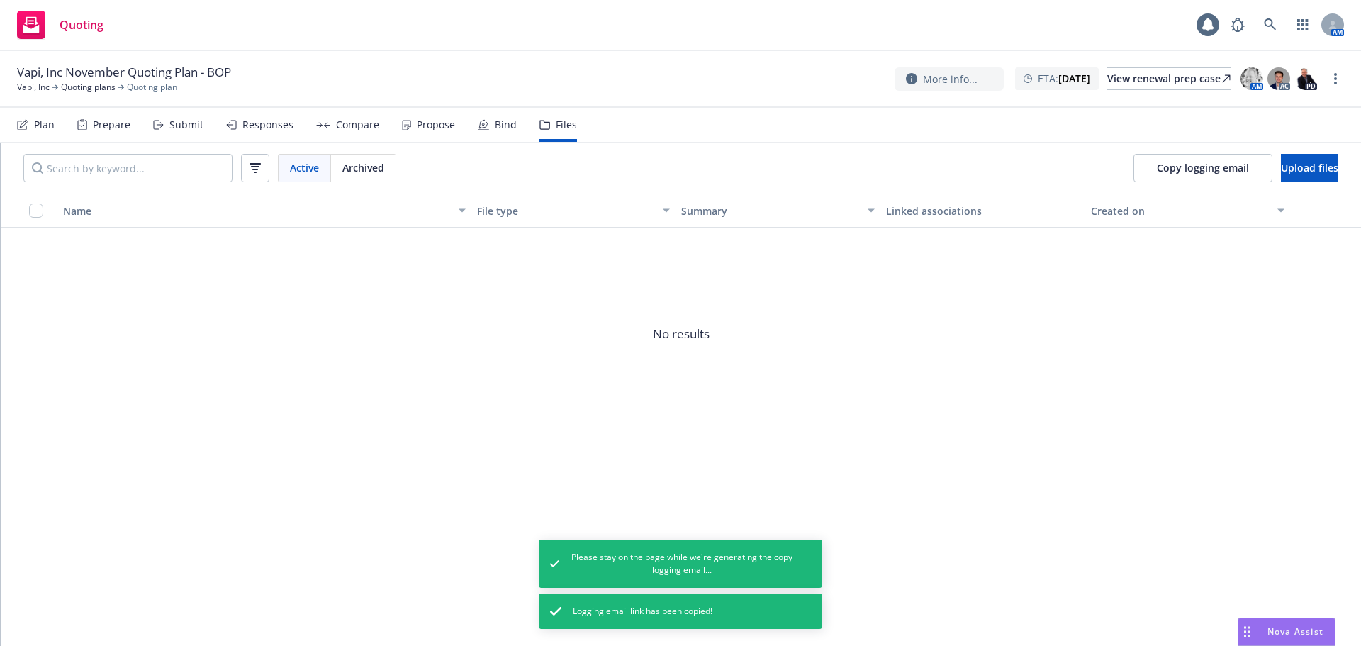
click at [1180, 91] on div "More info... ETA : [DATE] View renewal prep case AM AC PD" at bounding box center [1107, 79] width 424 height 26
click at [1181, 77] on div "View renewal prep case" at bounding box center [1169, 78] width 123 height 21
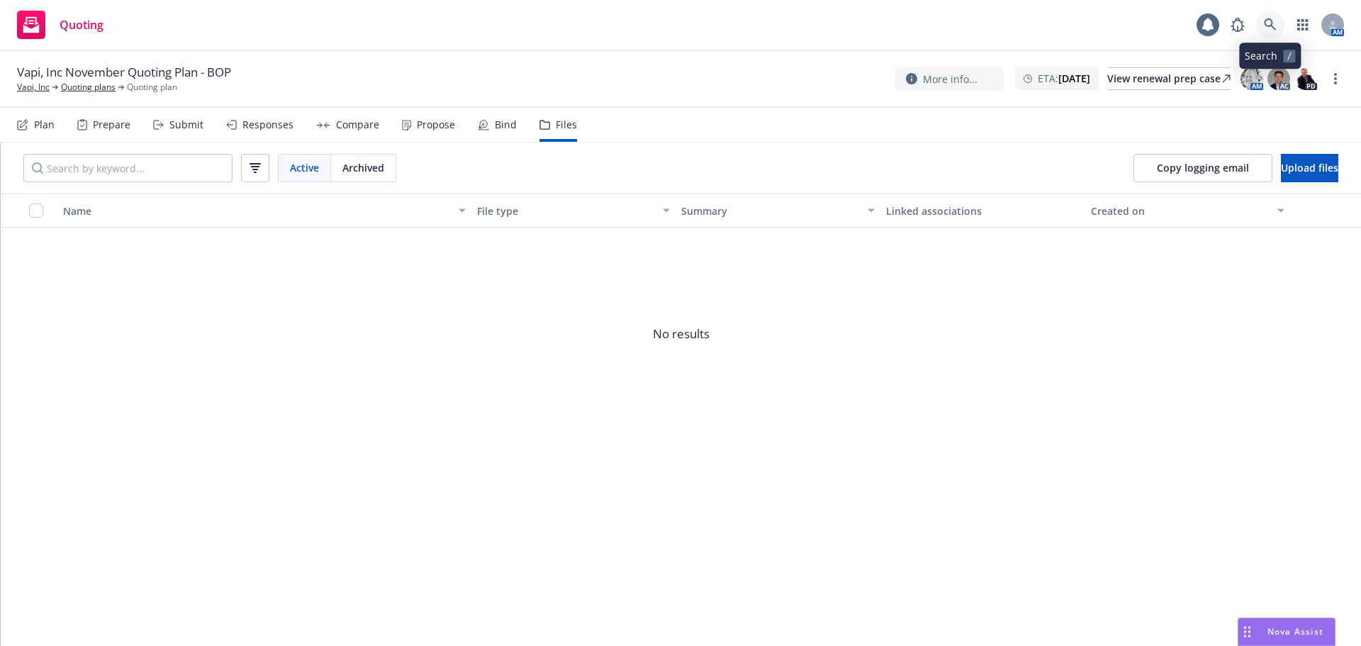
click at [1271, 22] on icon at bounding box center [1270, 24] width 13 height 13
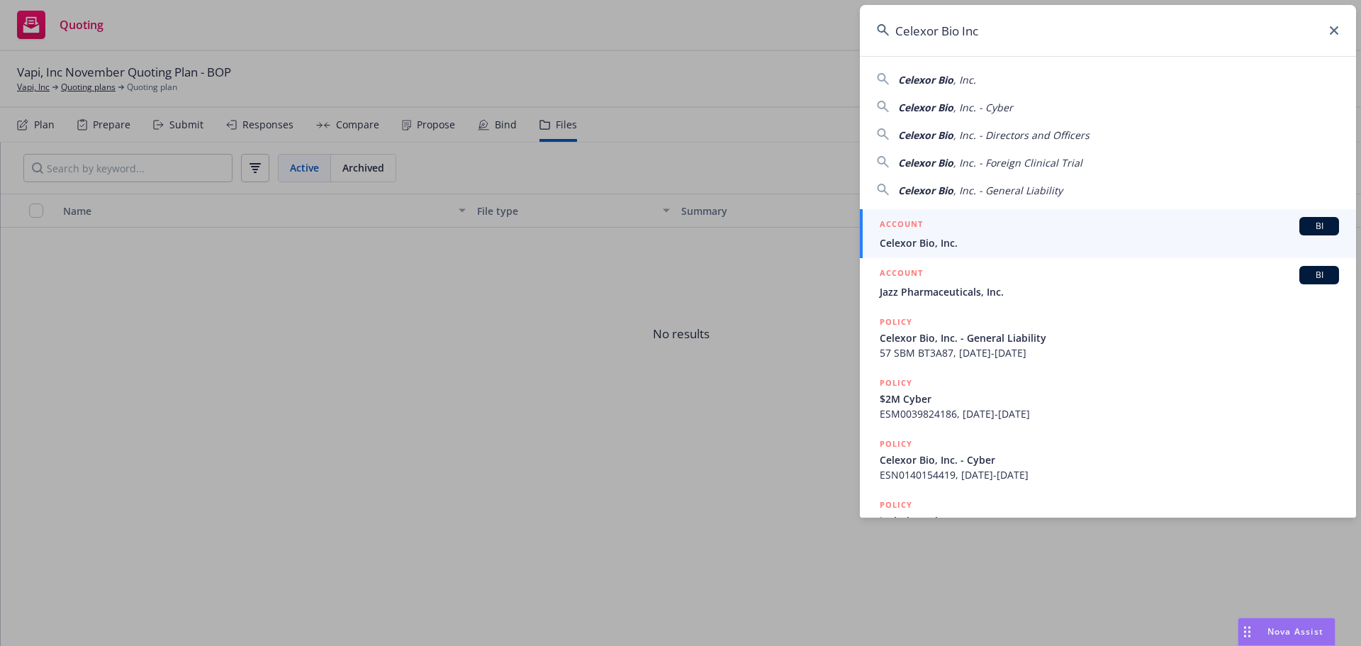
type input "Celexor Bio Inc"
click at [996, 232] on div "ACCOUNT BI" at bounding box center [1109, 226] width 459 height 18
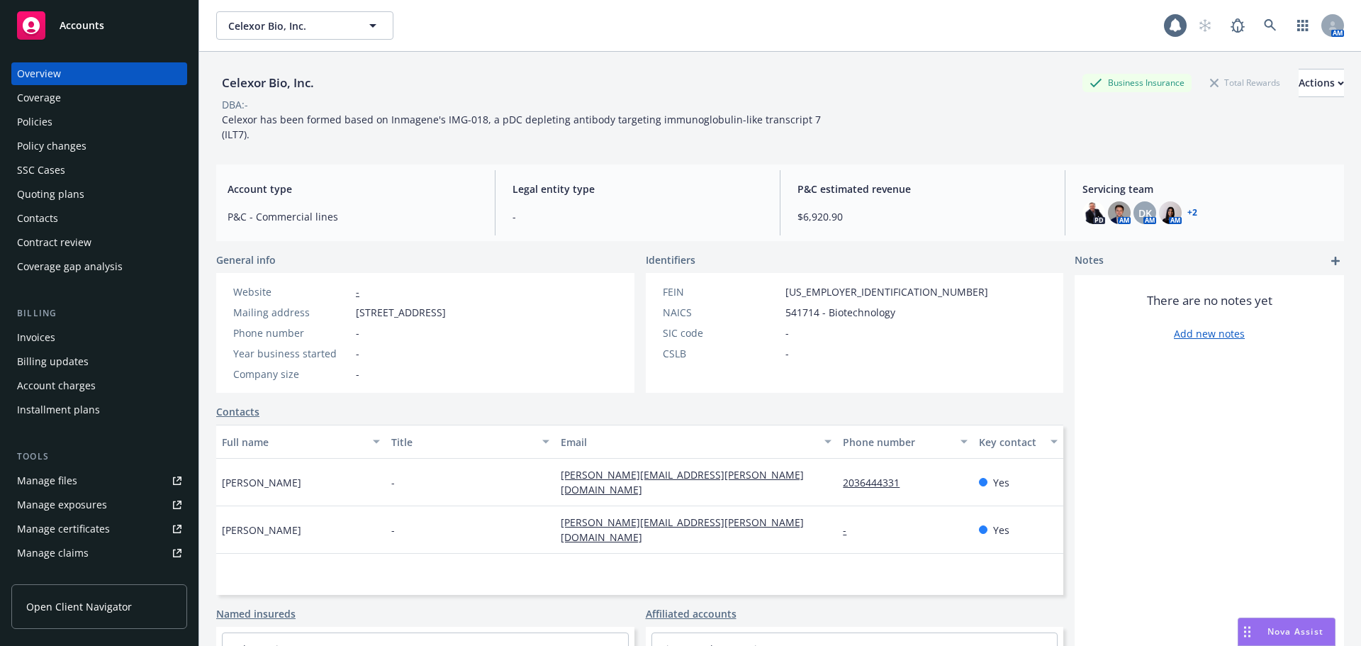
click at [69, 193] on div "Quoting plans" at bounding box center [50, 194] width 67 height 23
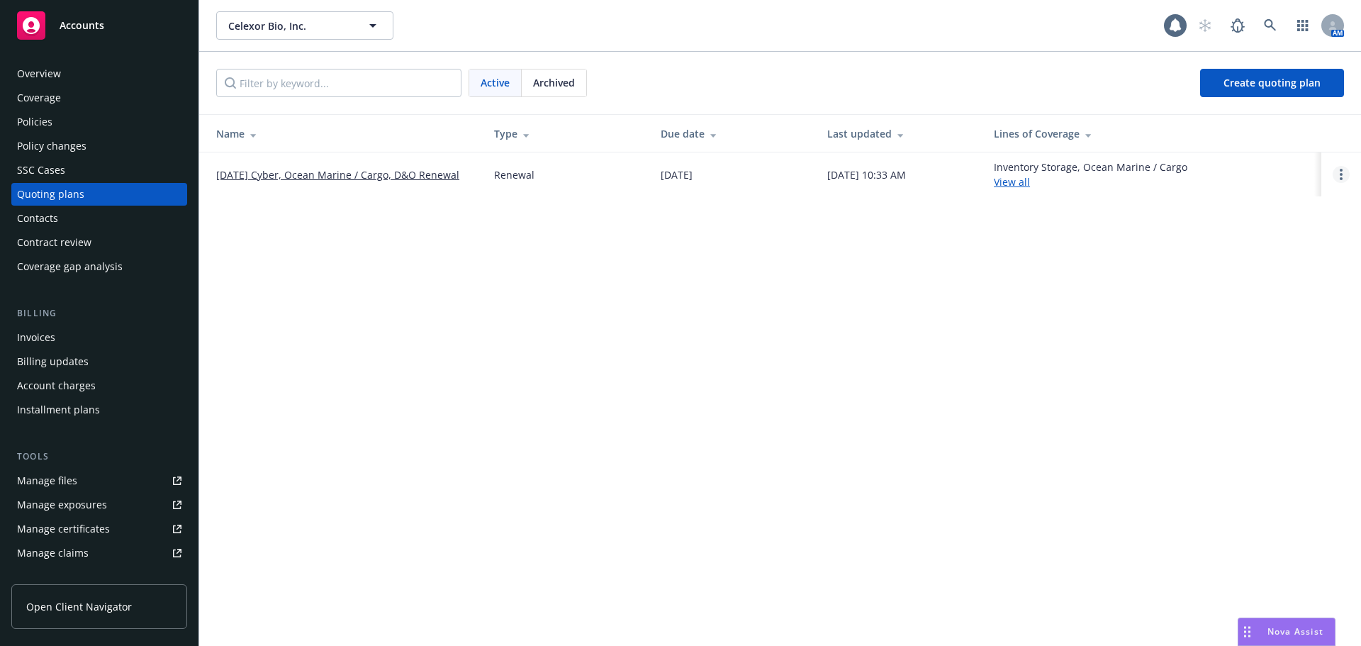
click at [1341, 172] on icon "Open options" at bounding box center [1341, 174] width 3 height 11
click at [1284, 82] on span "Copy logging email" at bounding box center [1269, 78] width 124 height 13
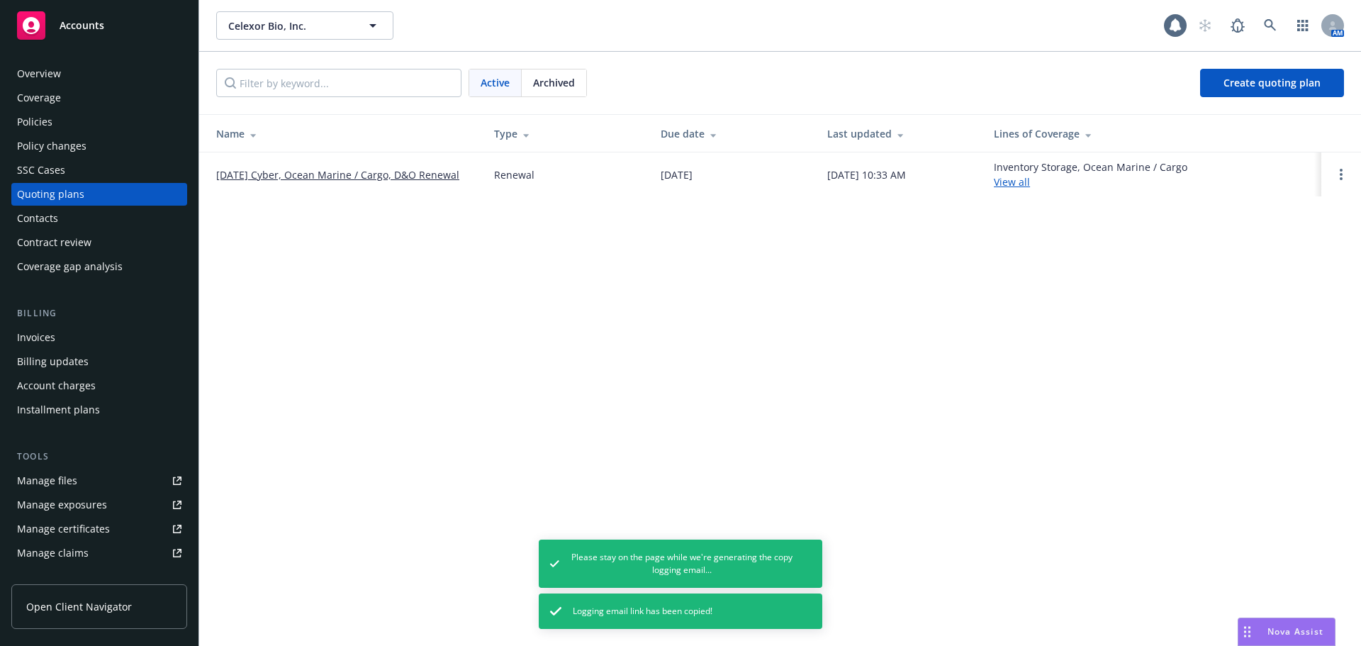
click at [1340, 163] on td at bounding box center [1342, 174] width 40 height 44
click at [1340, 164] on td at bounding box center [1342, 174] width 40 height 44
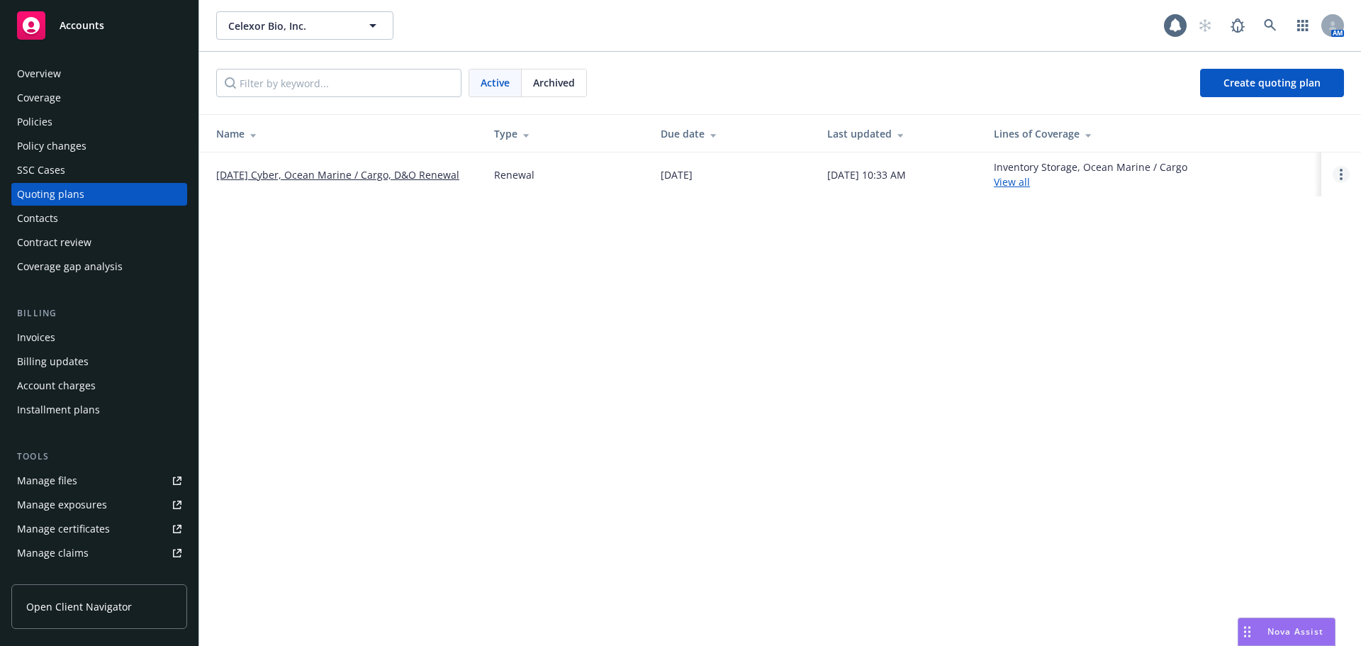
click at [1345, 175] on link "Open options" at bounding box center [1341, 174] width 17 height 17
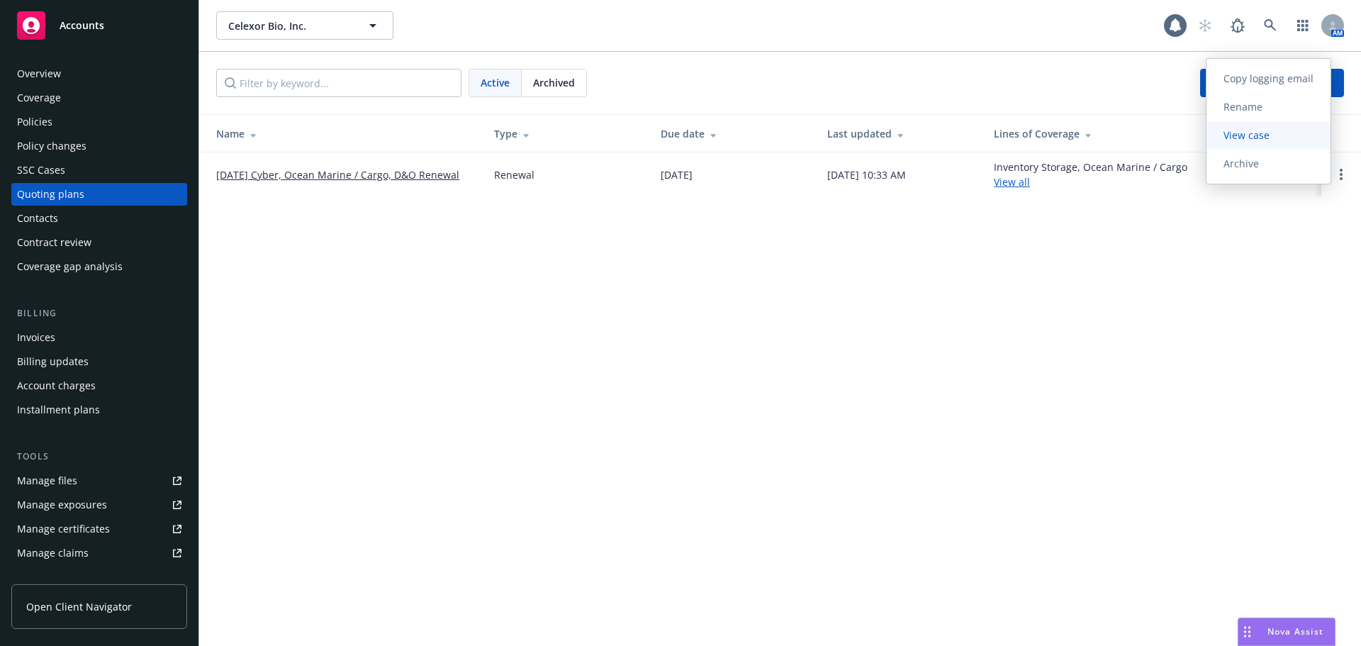
click at [1284, 127] on link "View case" at bounding box center [1269, 135] width 124 height 28
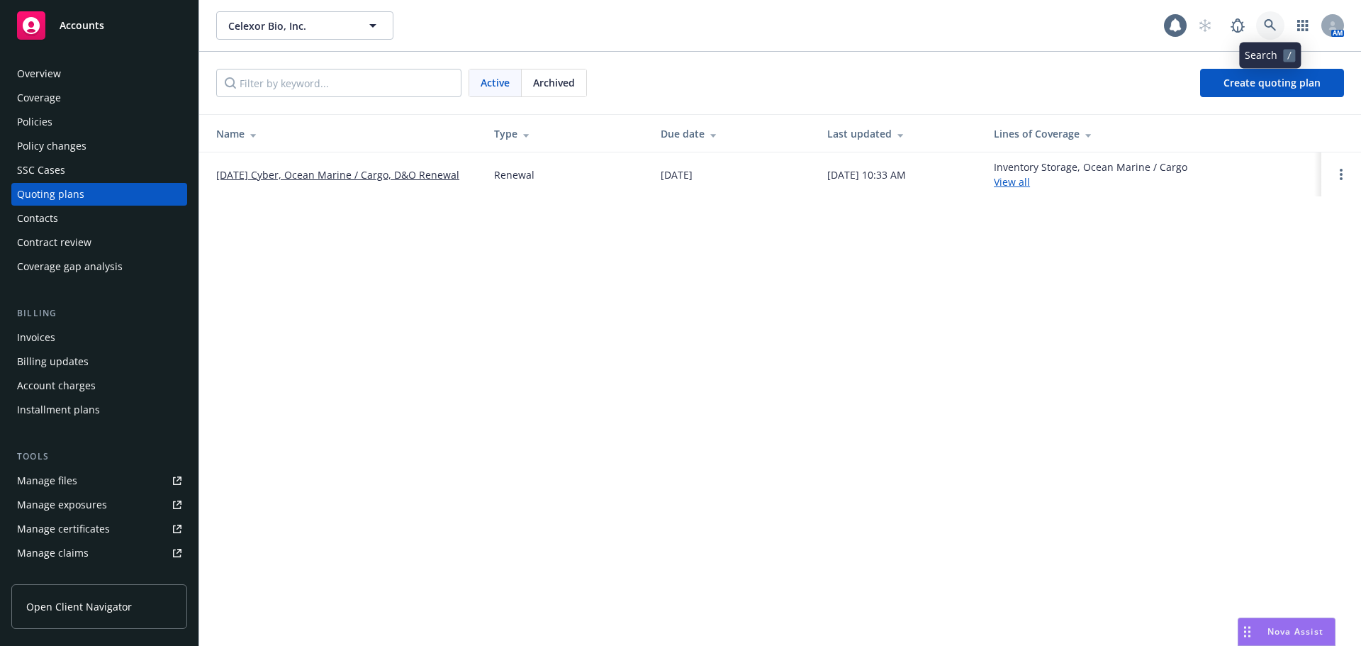
click at [1276, 28] on icon at bounding box center [1270, 25] width 13 height 13
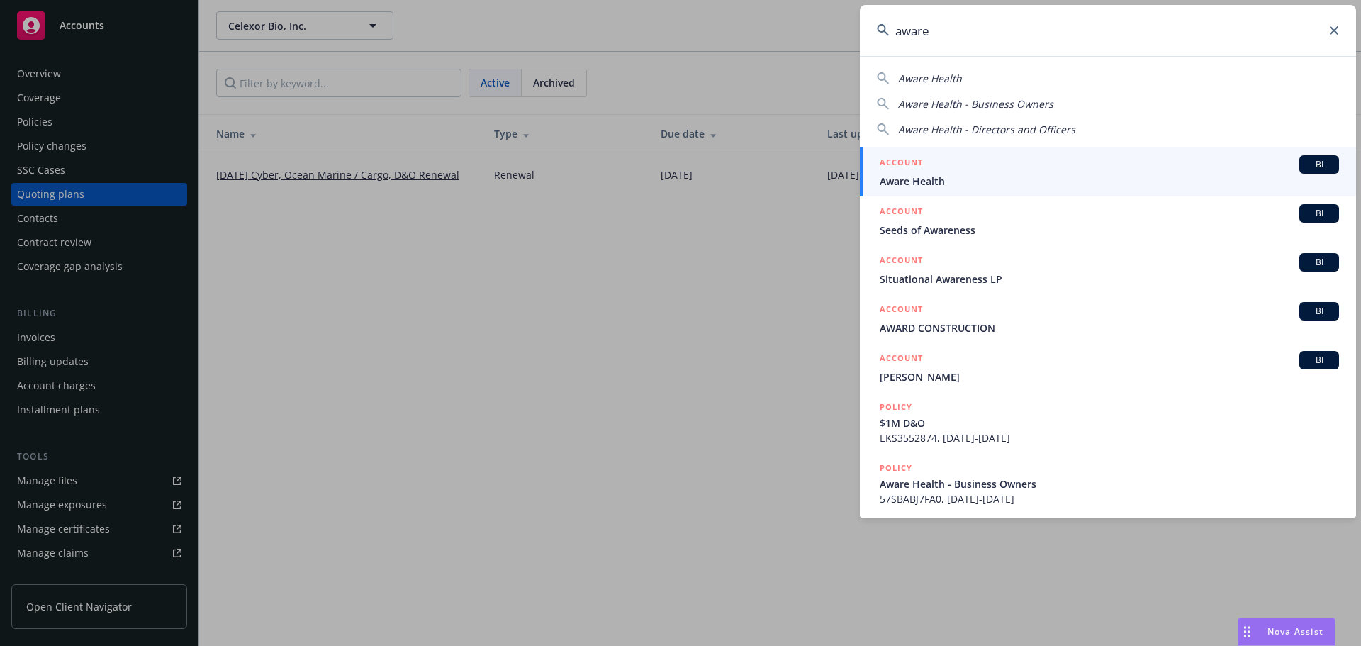
type input "aware"
click at [901, 187] on span "Aware Health" at bounding box center [1109, 181] width 459 height 15
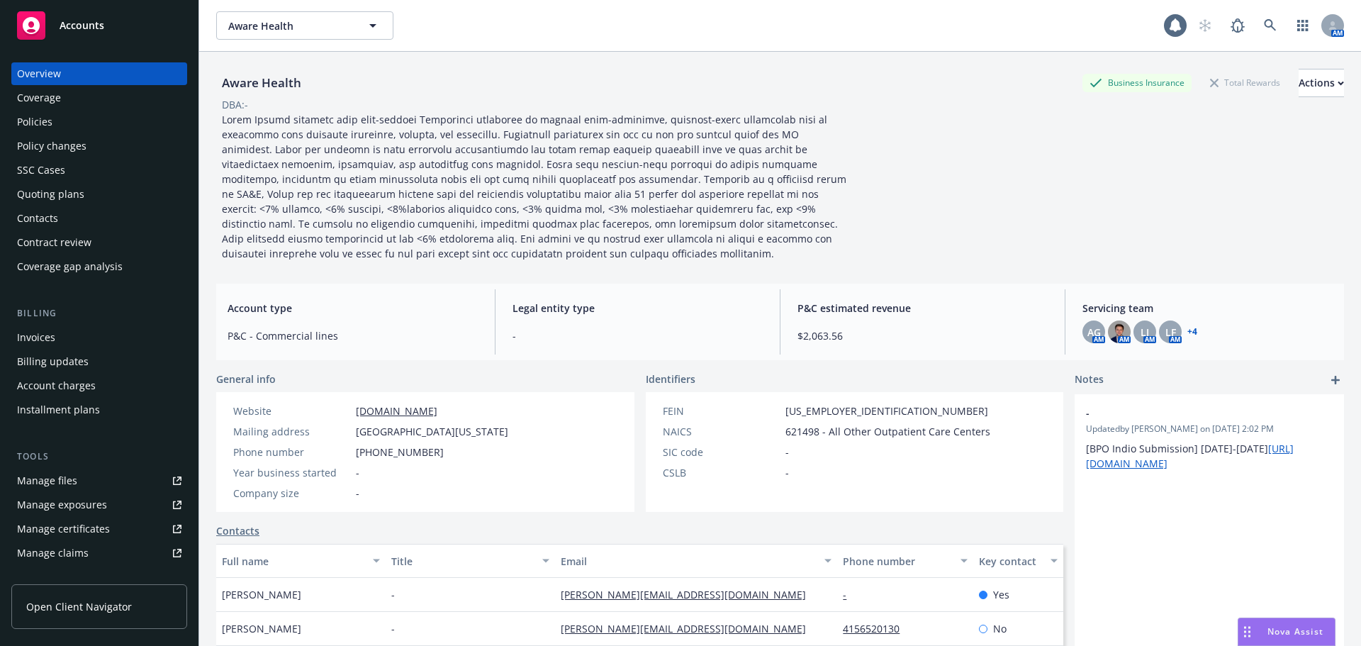
click at [65, 188] on div "Quoting plans" at bounding box center [50, 194] width 67 height 23
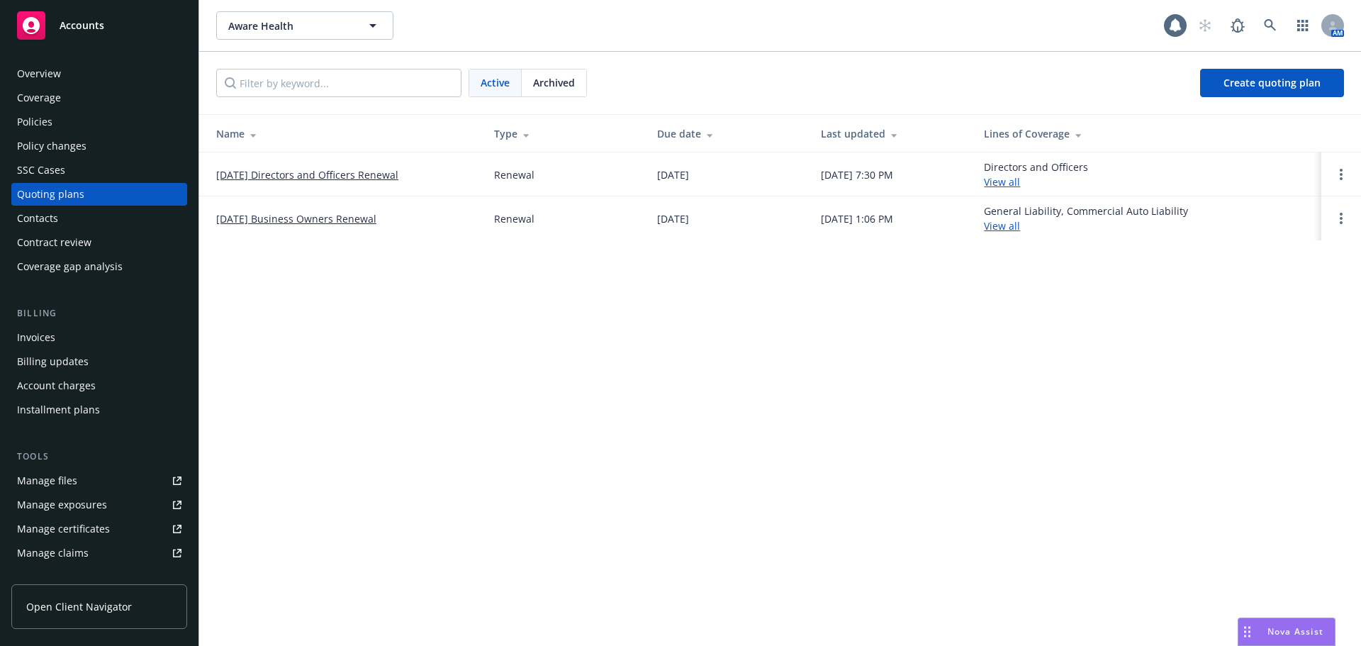
click at [320, 216] on link "[DATE] Business Owners Renewal" at bounding box center [296, 218] width 160 height 15
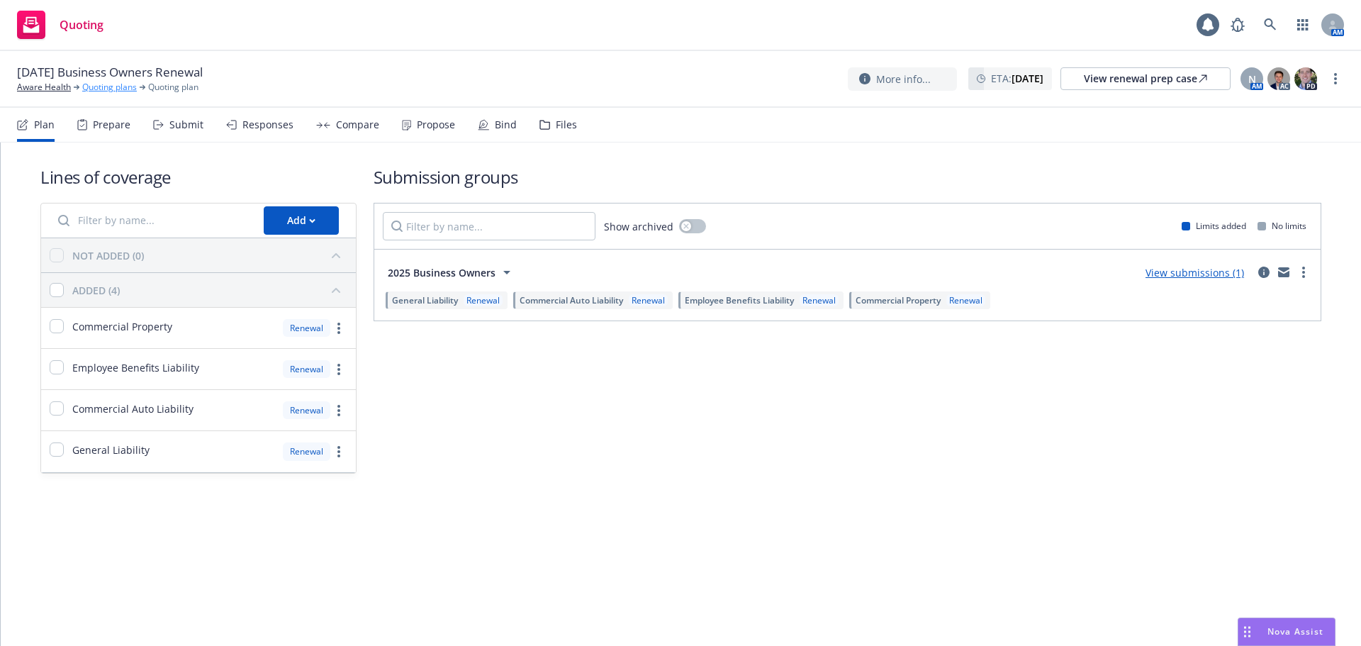
click at [86, 87] on link "Quoting plans" at bounding box center [109, 87] width 55 height 13
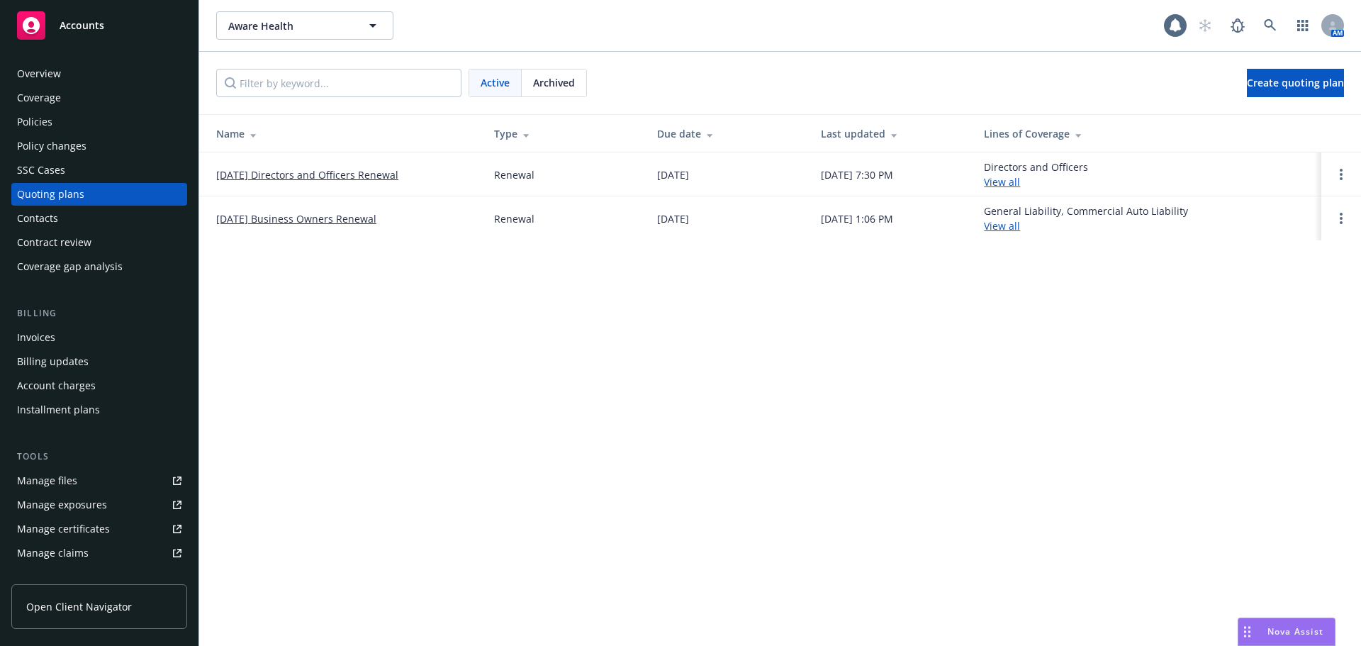
click at [88, 115] on div "Policies" at bounding box center [99, 122] width 164 height 23
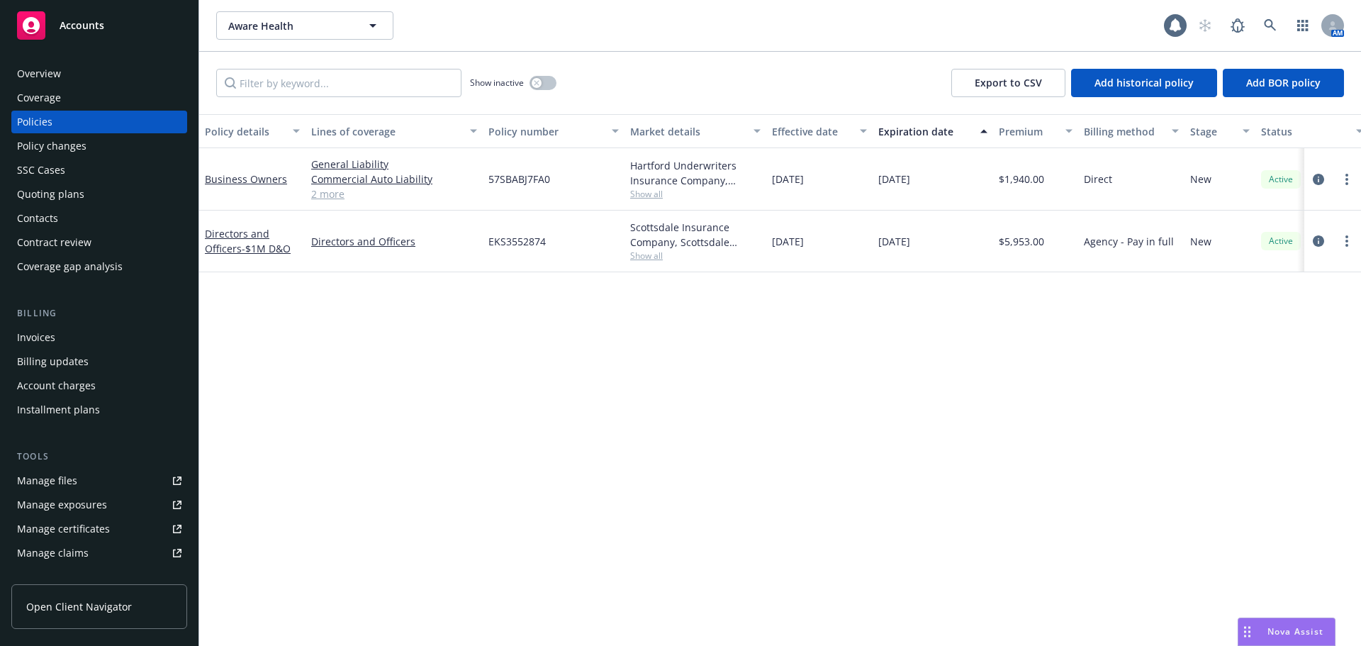
click at [93, 202] on div "Quoting plans" at bounding box center [99, 194] width 164 height 23
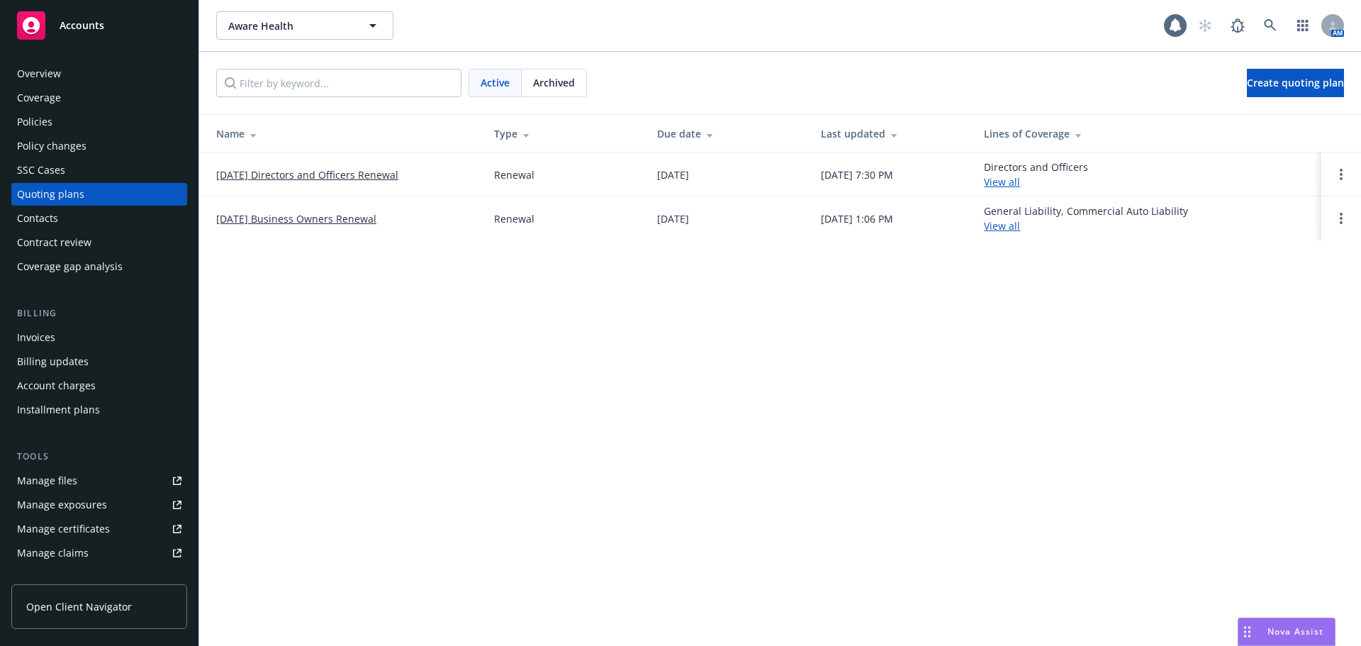
click at [561, 90] on div "Archived" at bounding box center [554, 82] width 65 height 27
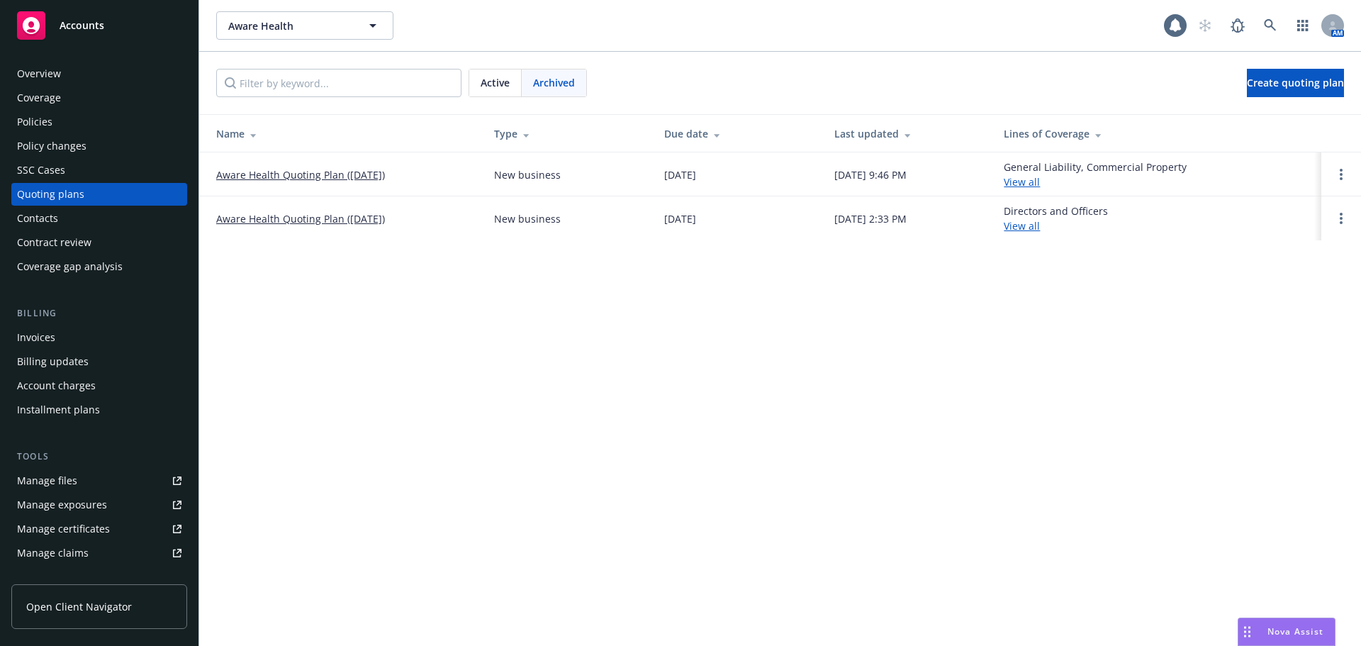
click at [502, 78] on span "Active" at bounding box center [495, 82] width 29 height 15
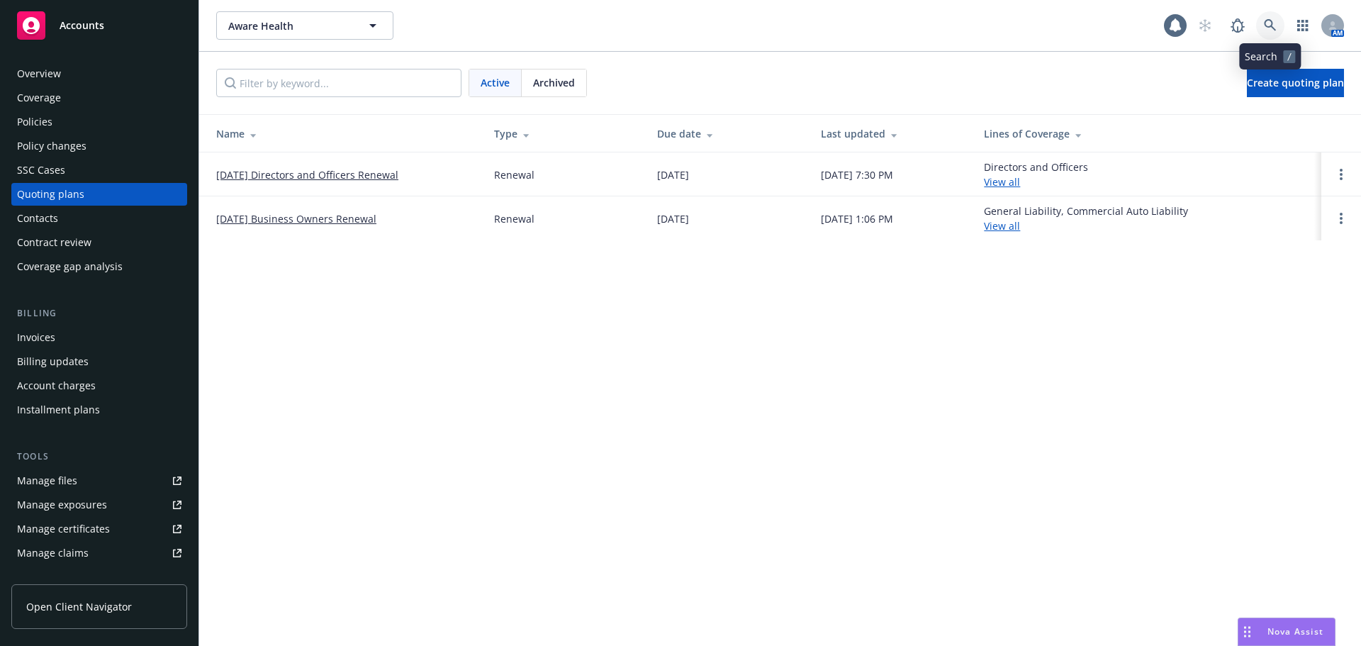
click at [1271, 26] on icon at bounding box center [1270, 25] width 12 height 12
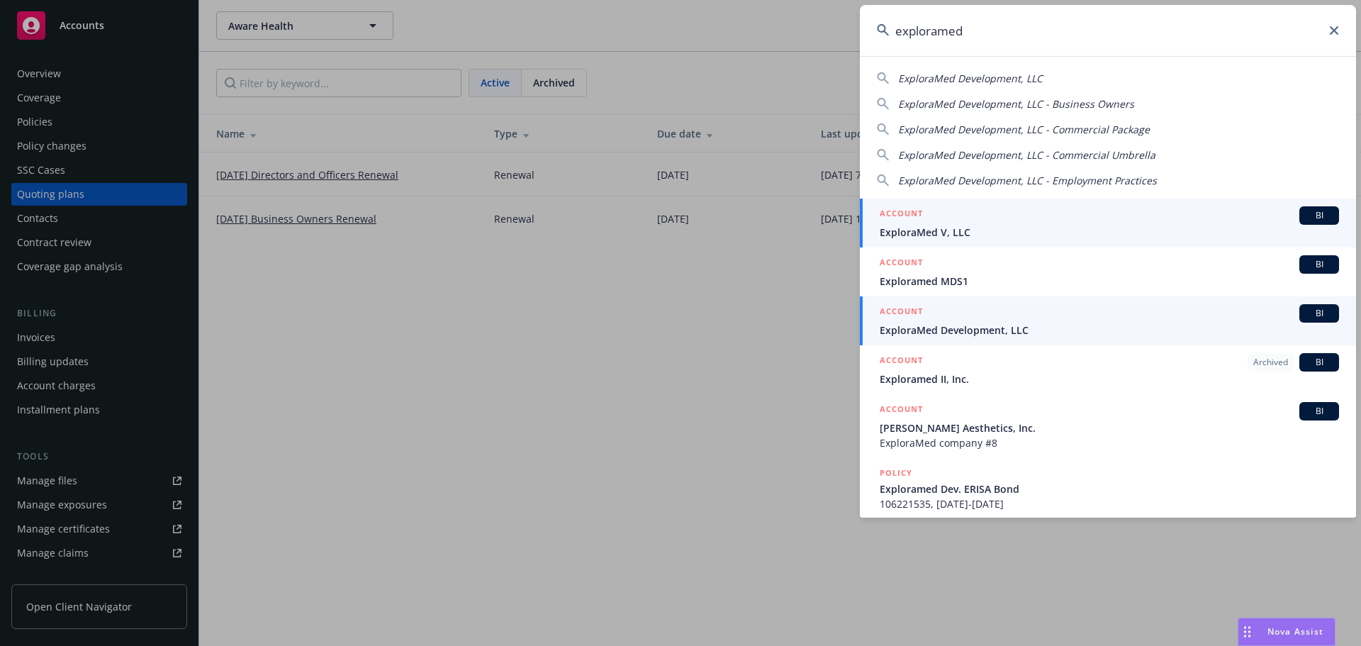
type input "exploramed"
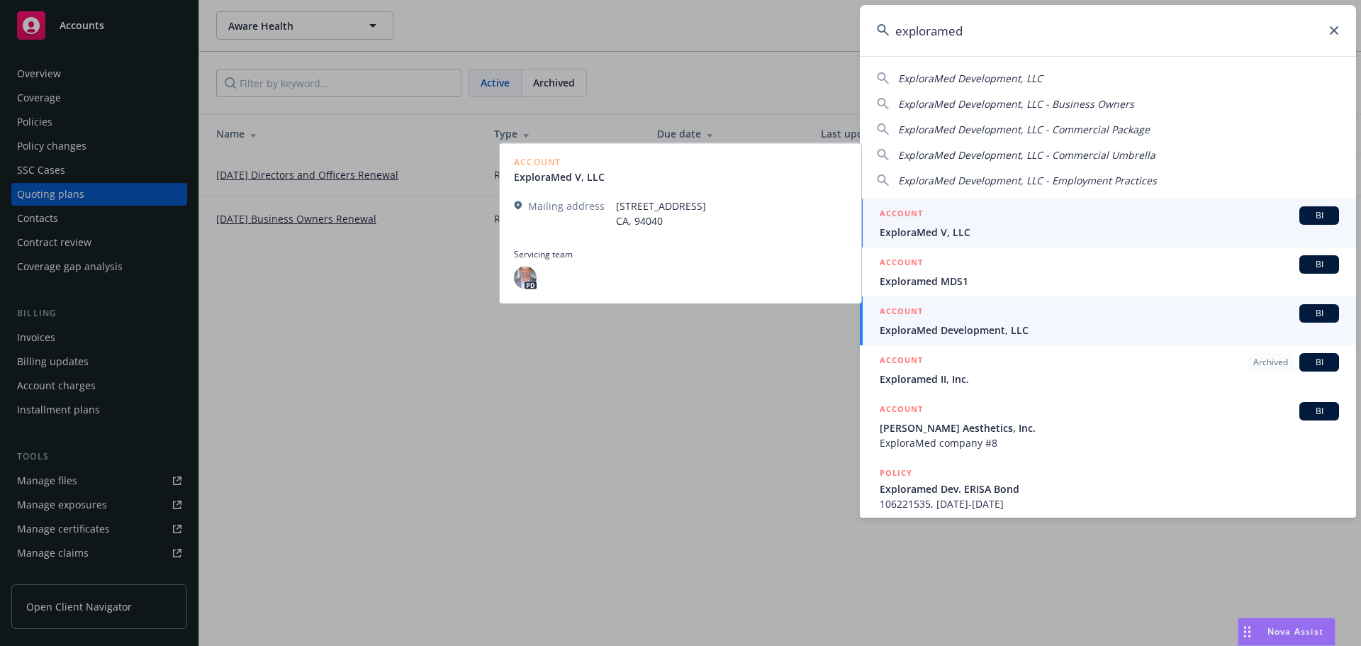
click at [1020, 320] on div "ACCOUNT BI" at bounding box center [1109, 313] width 459 height 18
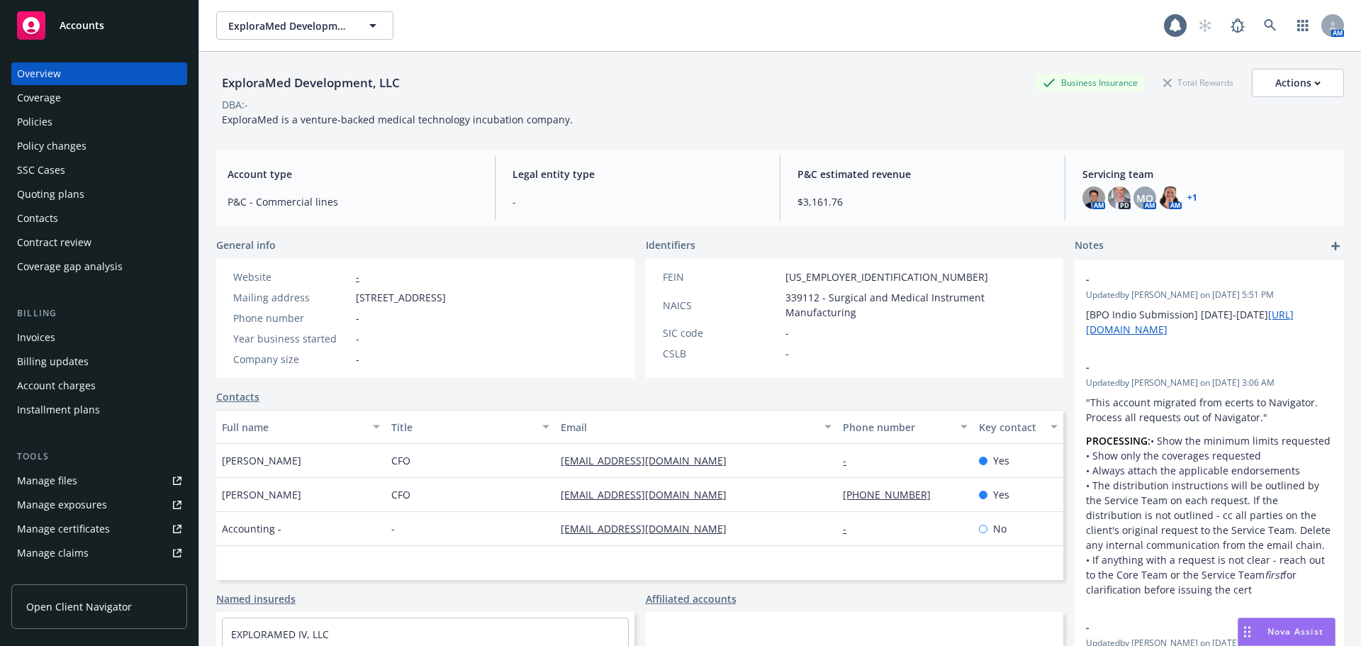
click at [53, 197] on div "Quoting plans" at bounding box center [50, 194] width 67 height 23
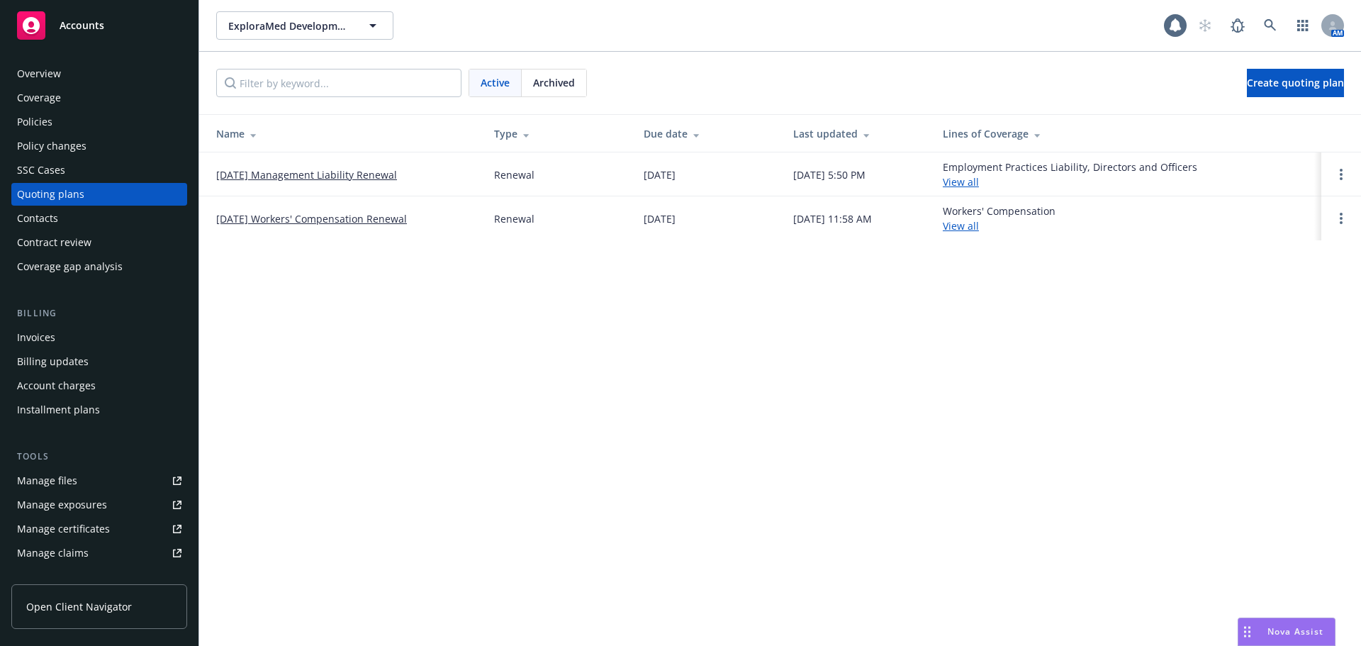
click at [320, 173] on link "11/14/25 Management Liability Renewal" at bounding box center [306, 174] width 181 height 15
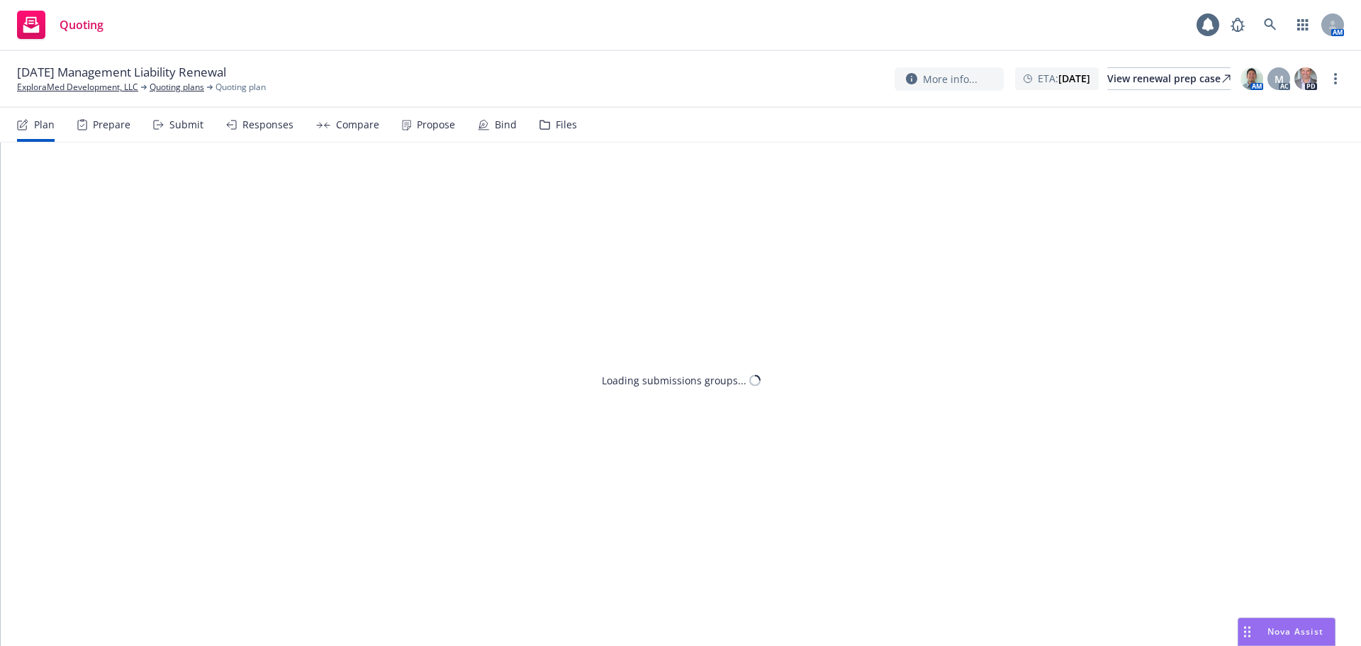
click at [562, 125] on div "Files" at bounding box center [566, 124] width 21 height 11
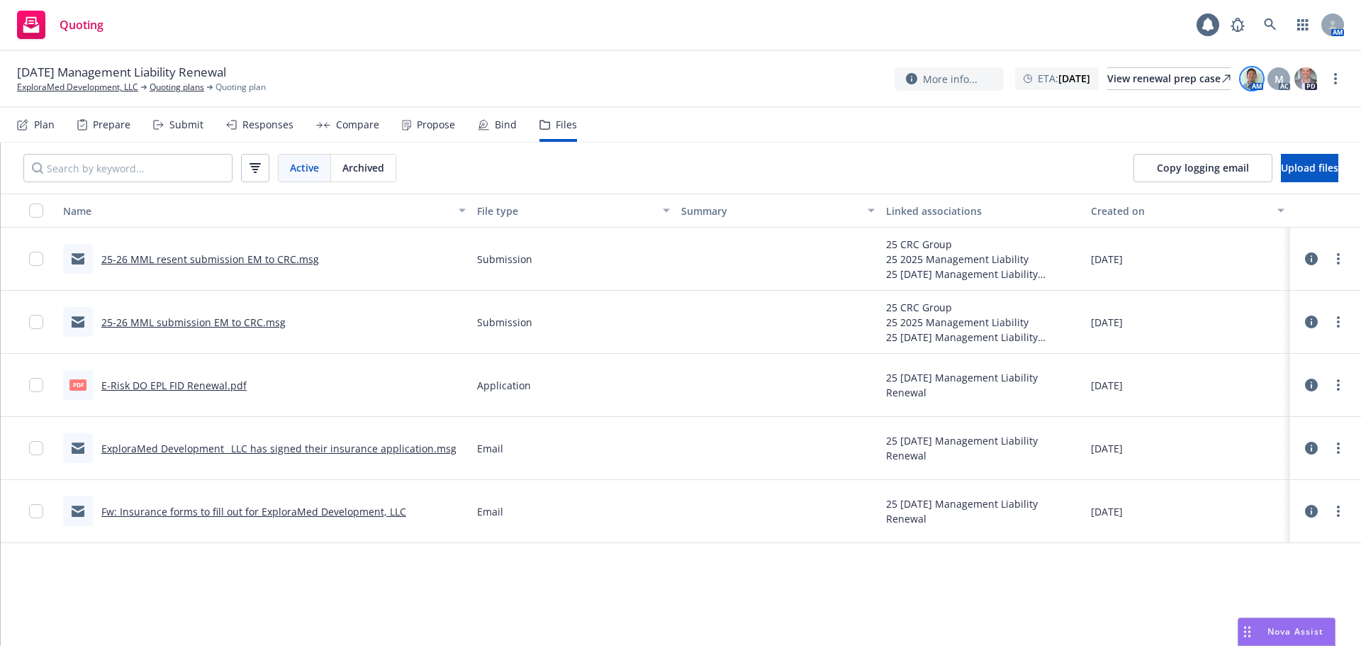
click at [1244, 72] on img at bounding box center [1252, 78] width 23 height 23
drag, startPoint x: 1103, startPoint y: 206, endPoint x: 1105, endPoint y: 199, distance: 7.6
click at [1103, 204] on div "Switch account manager" at bounding box center [1138, 189] width 248 height 43
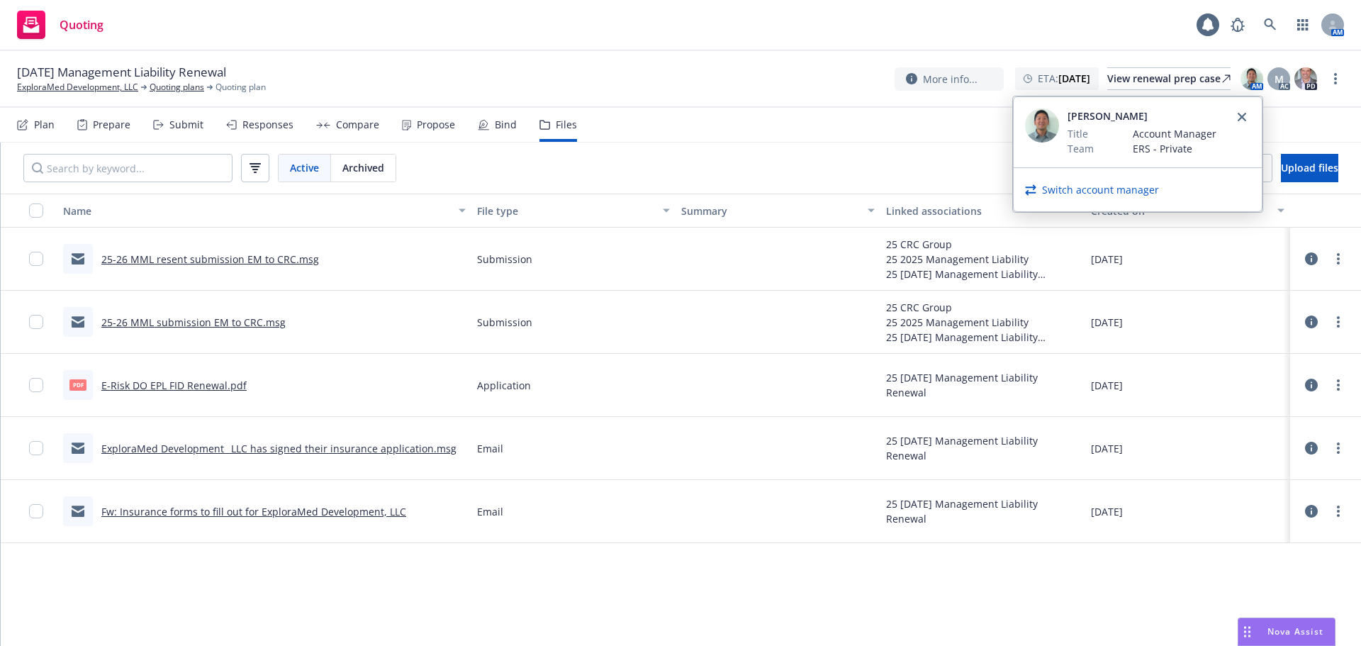
click at [1105, 198] on div "Switch account manager" at bounding box center [1138, 189] width 248 height 43
click at [1105, 193] on link "Switch account manager" at bounding box center [1100, 189] width 117 height 15
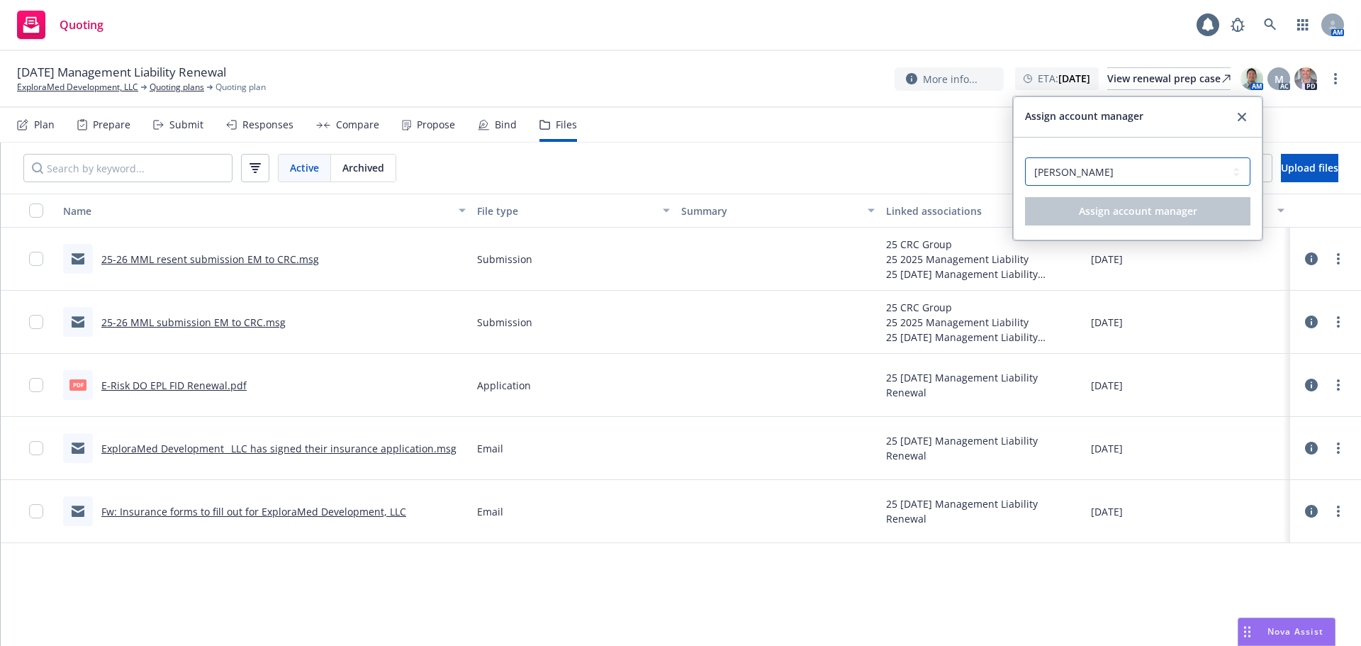
drag, startPoint x: 1073, startPoint y: 173, endPoint x: 1073, endPoint y: 181, distance: 7.8
click at [1073, 173] on select "Select an account manager... [PERSON_NAME] [PERSON_NAME]" at bounding box center [1137, 171] width 225 height 28
select select "a4eb7fdd-8258-4459-b167-a8fdf4efac66"
click at [1025, 157] on select "Select an account manager... [PERSON_NAME] [PERSON_NAME]" at bounding box center [1137, 171] width 225 height 28
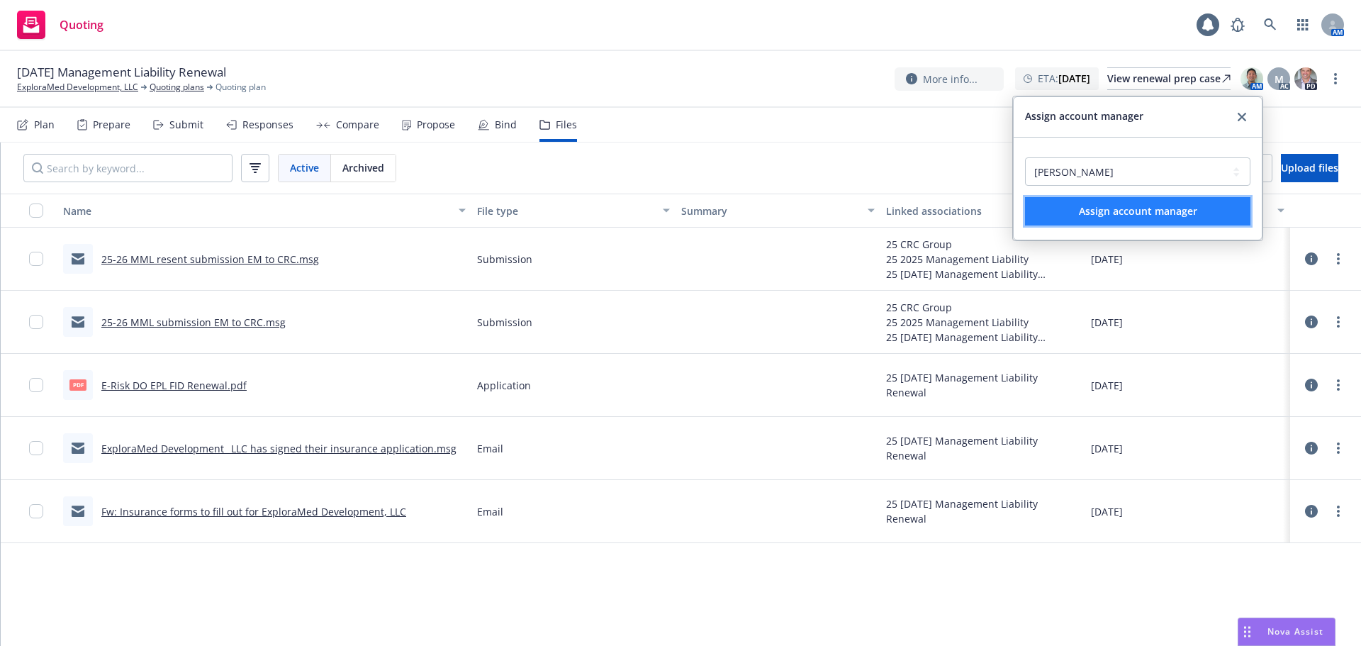
click at [1083, 225] on button "Assign account manager" at bounding box center [1137, 211] width 225 height 28
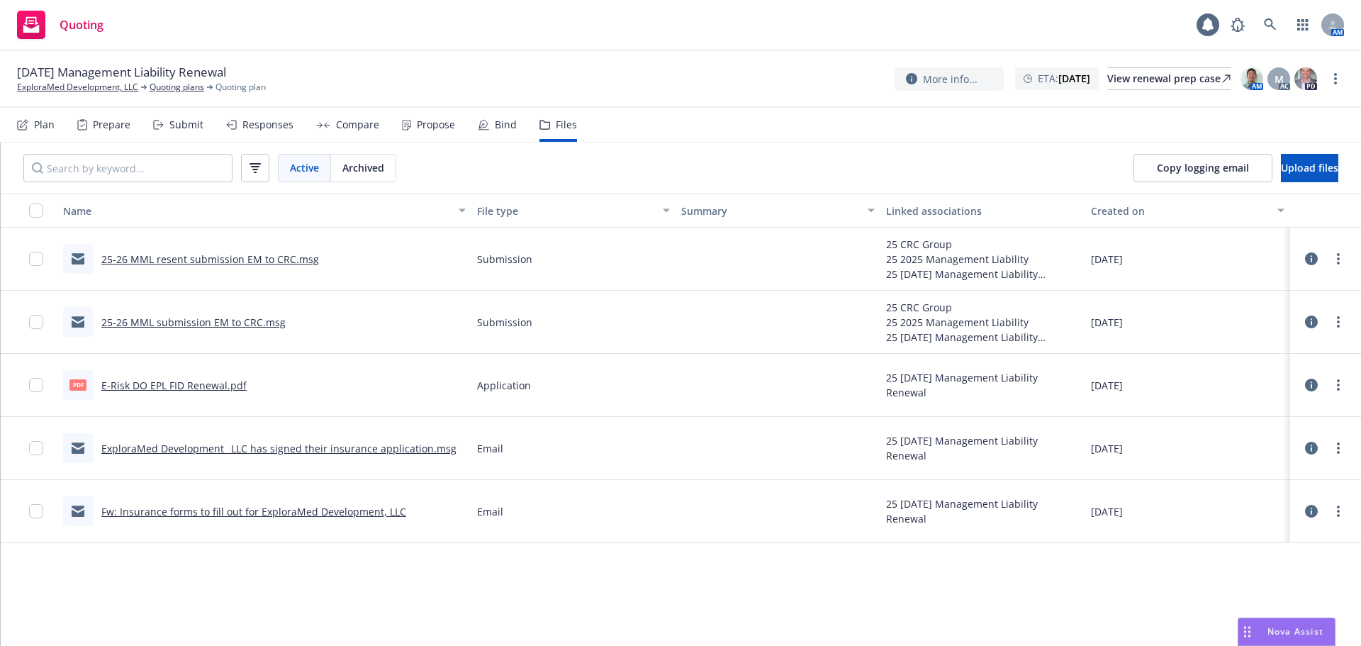
click at [1287, 68] on div "M AC" at bounding box center [1279, 78] width 23 height 23
click at [1285, 77] on div "M" at bounding box center [1279, 78] width 23 height 23
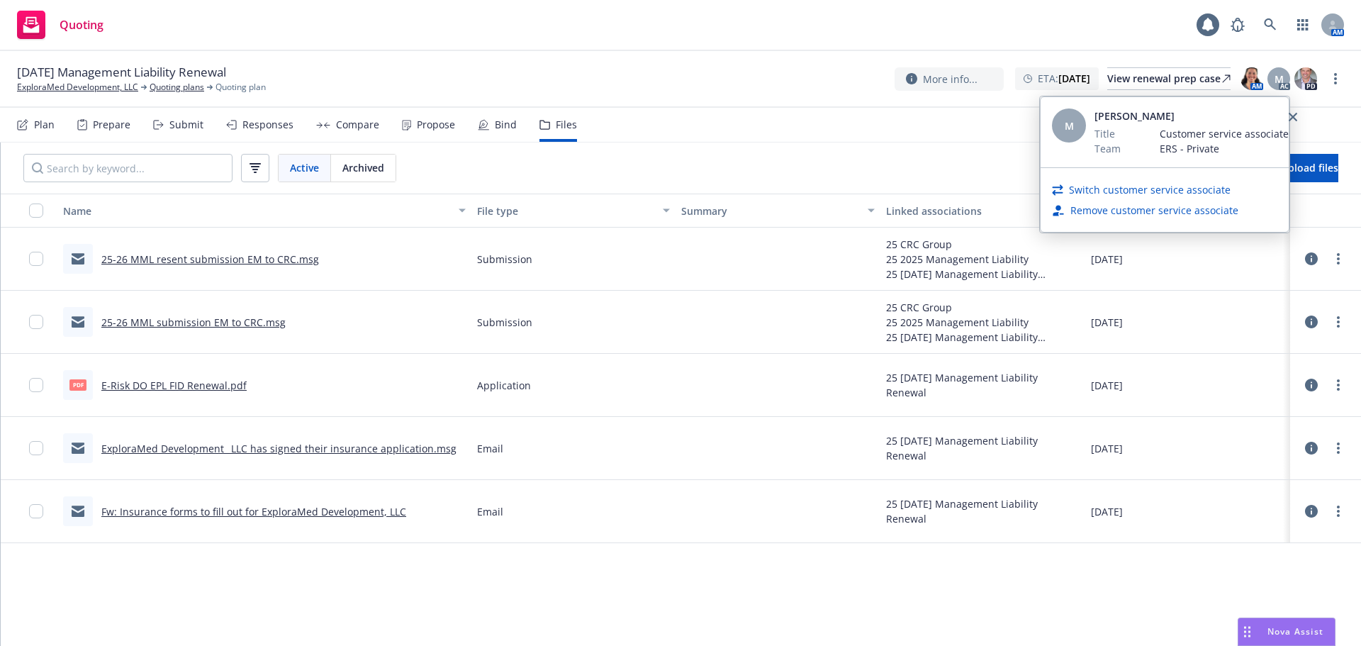
click at [1178, 184] on link "Switch customer service associate" at bounding box center [1150, 189] width 162 height 15
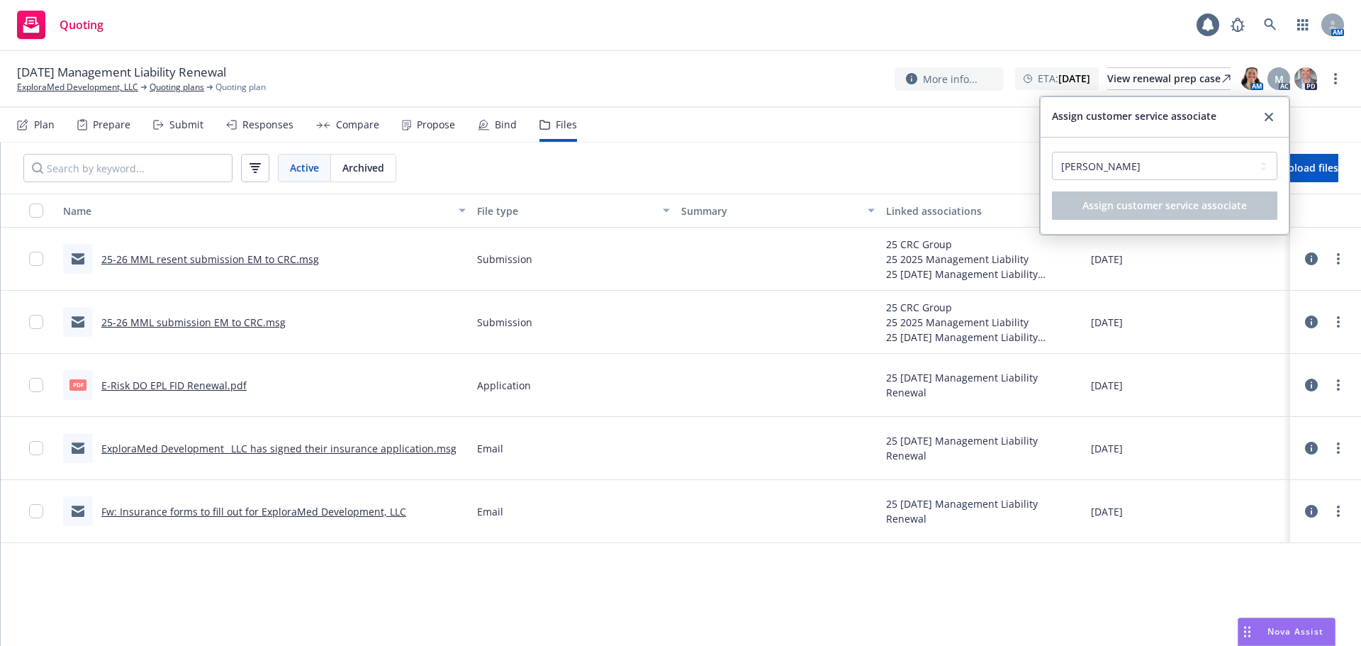
click at [1119, 181] on div "Select a customer service associate... [PERSON_NAME] [PERSON_NAME]" at bounding box center [1164, 172] width 225 height 40
click at [1129, 167] on select "Select a customer service associate... [PERSON_NAME] [PERSON_NAME]" at bounding box center [1164, 166] width 225 height 28
select select "dec985f0-59a3-471a-b5a2-8531149436f6"
click at [1052, 152] on select "Select a customer service associate... [PERSON_NAME] [PERSON_NAME]" at bounding box center [1164, 166] width 225 height 28
click at [1139, 214] on button "Assign customer service associate" at bounding box center [1164, 205] width 225 height 28
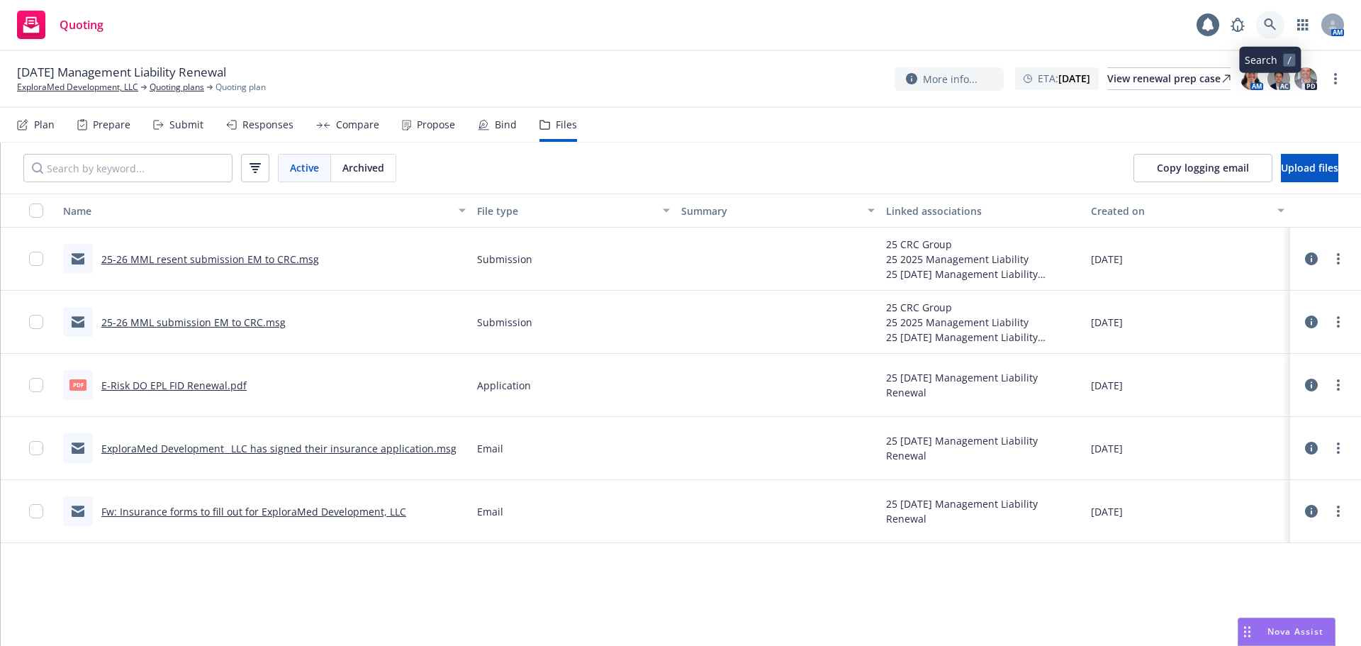
click at [1271, 25] on icon at bounding box center [1270, 24] width 12 height 12
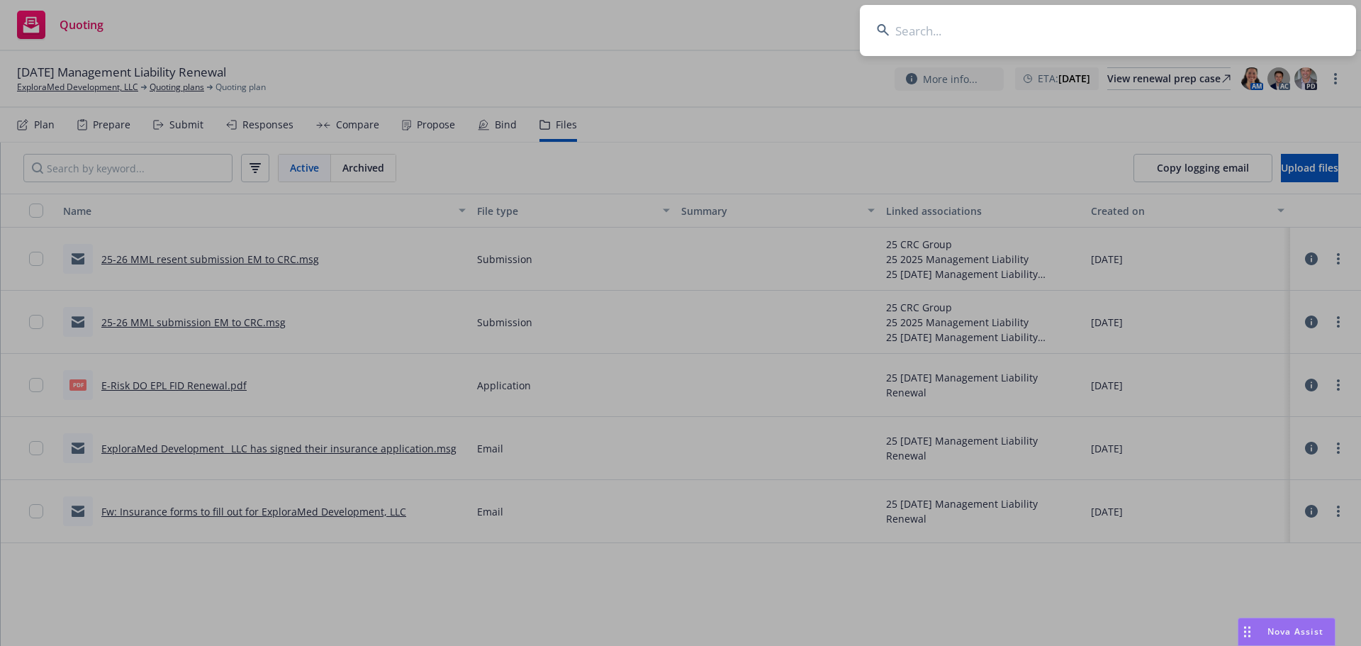
drag, startPoint x: 518, startPoint y: 96, endPoint x: 441, endPoint y: 112, distance: 78.8
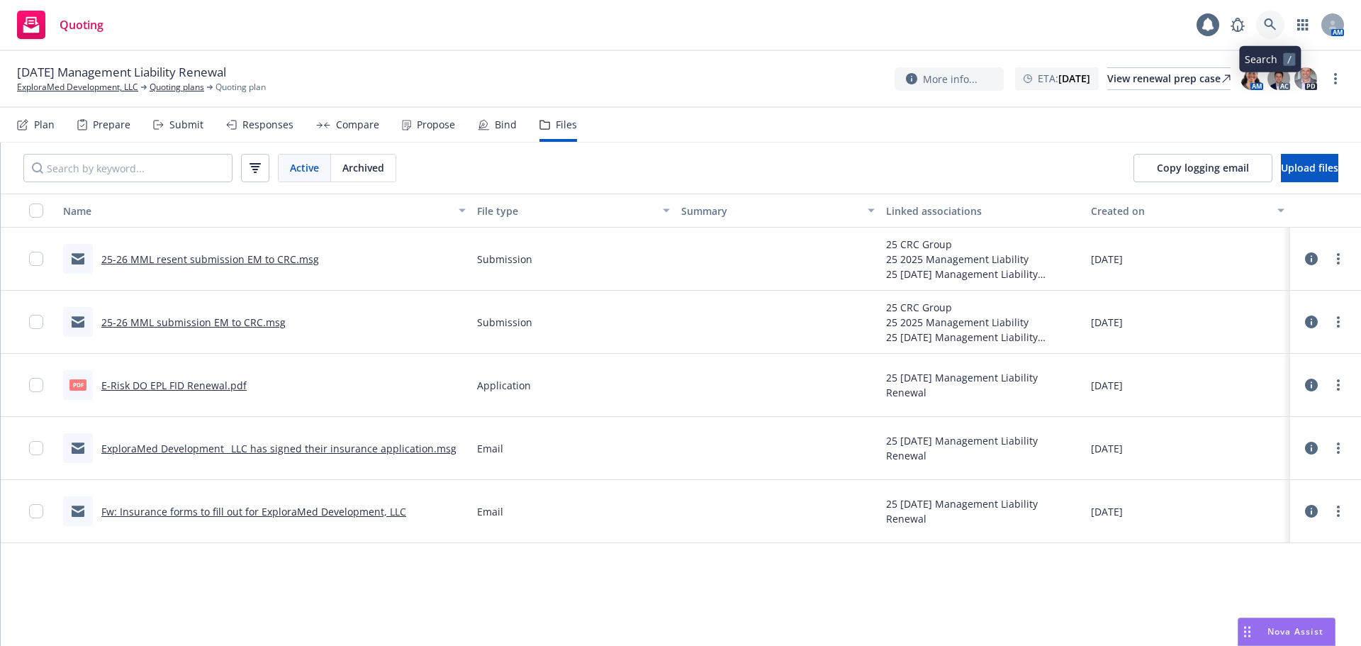
click at [1272, 21] on icon at bounding box center [1270, 24] width 12 height 12
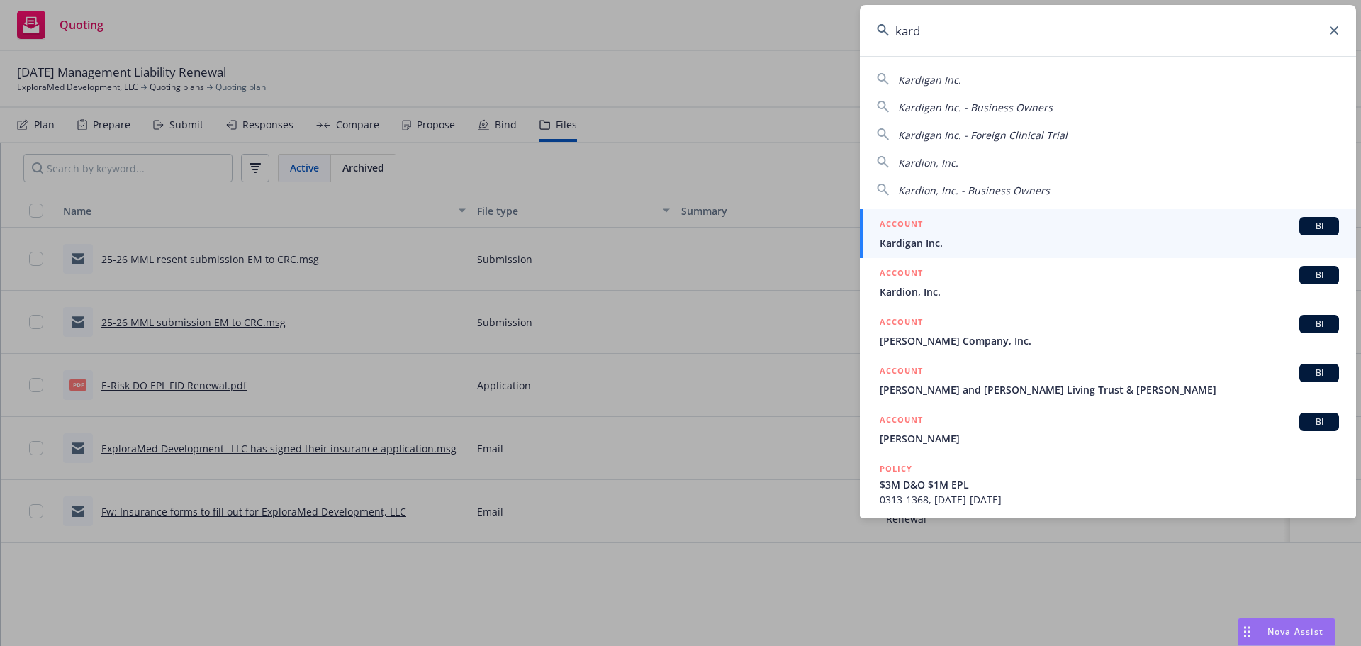
type input "kard"
click at [969, 237] on span "Kardigan Inc." at bounding box center [1109, 242] width 459 height 15
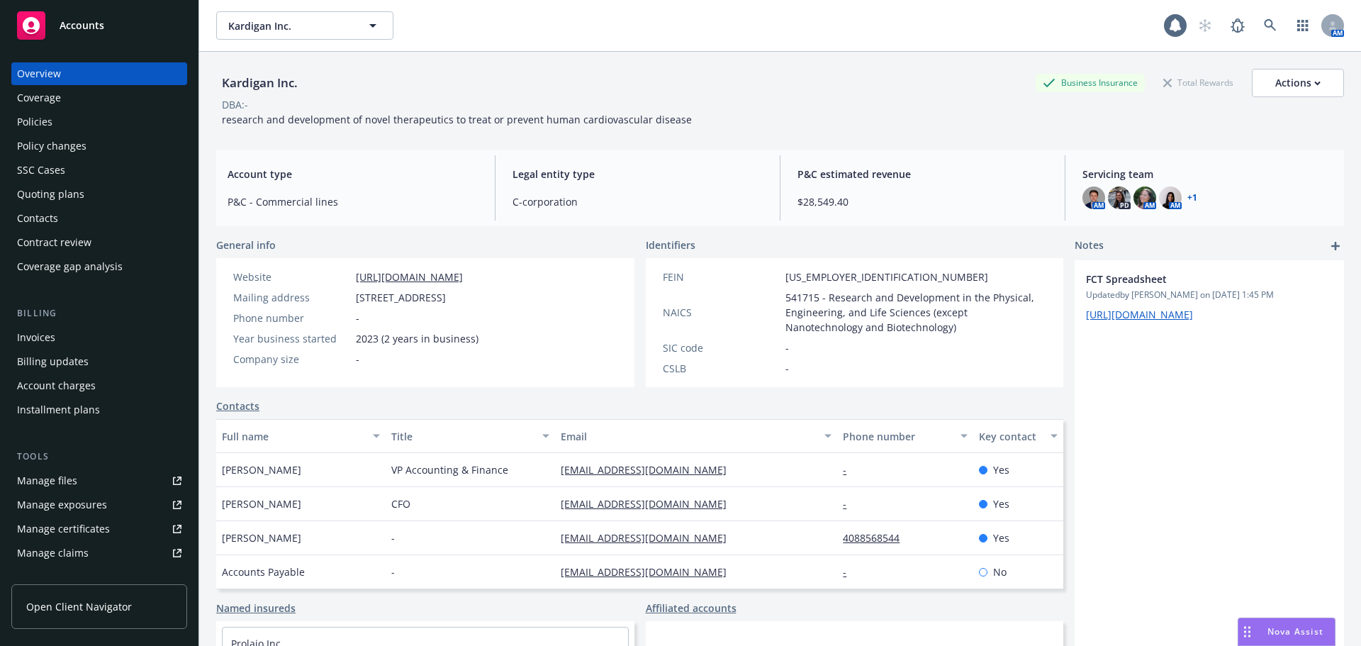
click at [52, 120] on div "Policies" at bounding box center [99, 122] width 164 height 23
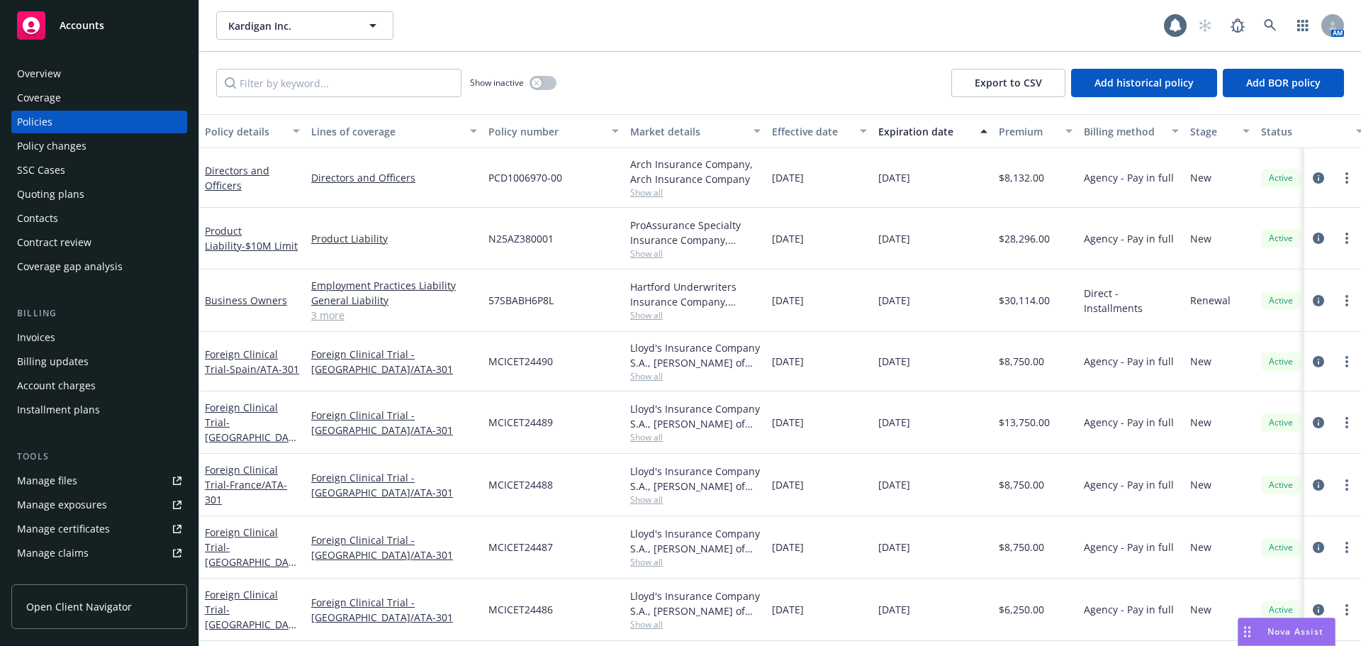
click at [86, 487] on link "Manage files" at bounding box center [99, 480] width 176 height 23
click at [90, 223] on div "Contacts" at bounding box center [99, 218] width 164 height 23
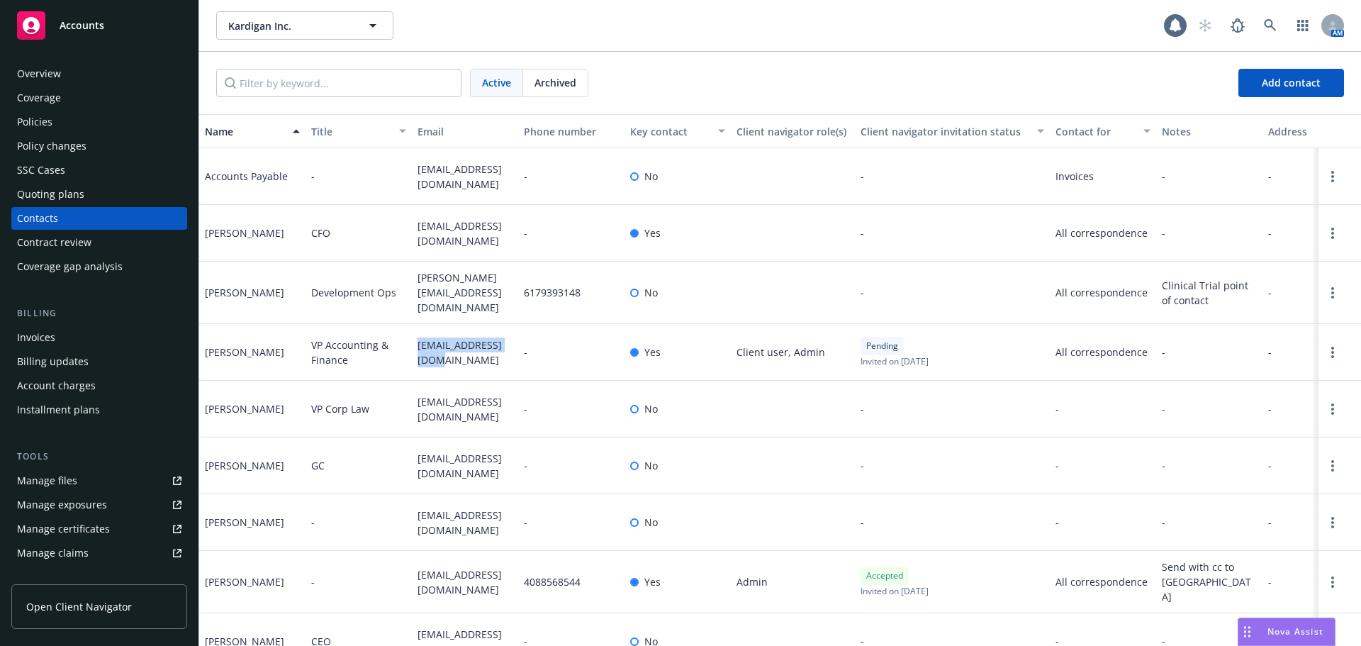
drag, startPoint x: 433, startPoint y: 363, endPoint x: 413, endPoint y: 342, distance: 29.1
click at [413, 342] on div "dchang@kardigan.bio" at bounding box center [465, 352] width 106 height 57
drag, startPoint x: 427, startPoint y: 417, endPoint x: 412, endPoint y: 394, distance: 27.1
click at [412, 394] on div "mrhee@kardigan.bio" at bounding box center [465, 409] width 106 height 57
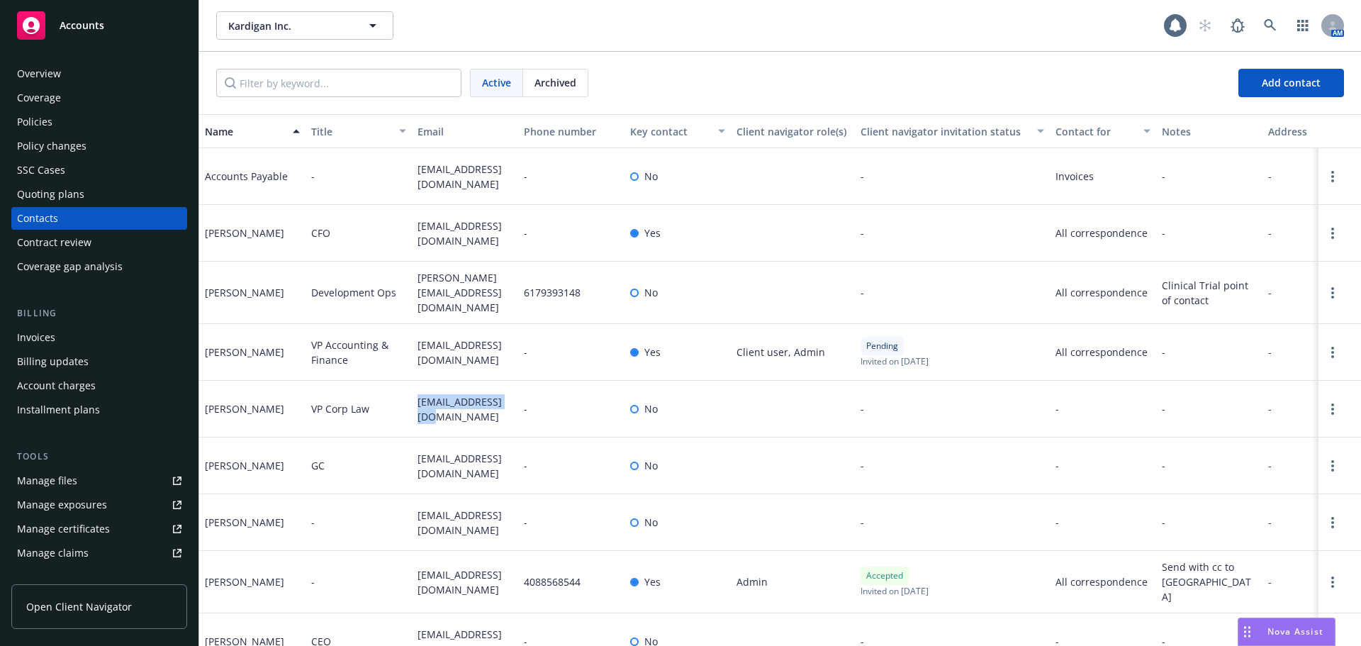
copy span "mrhee@kardigan.bio"
click at [128, 128] on div "Policies" at bounding box center [99, 122] width 164 height 23
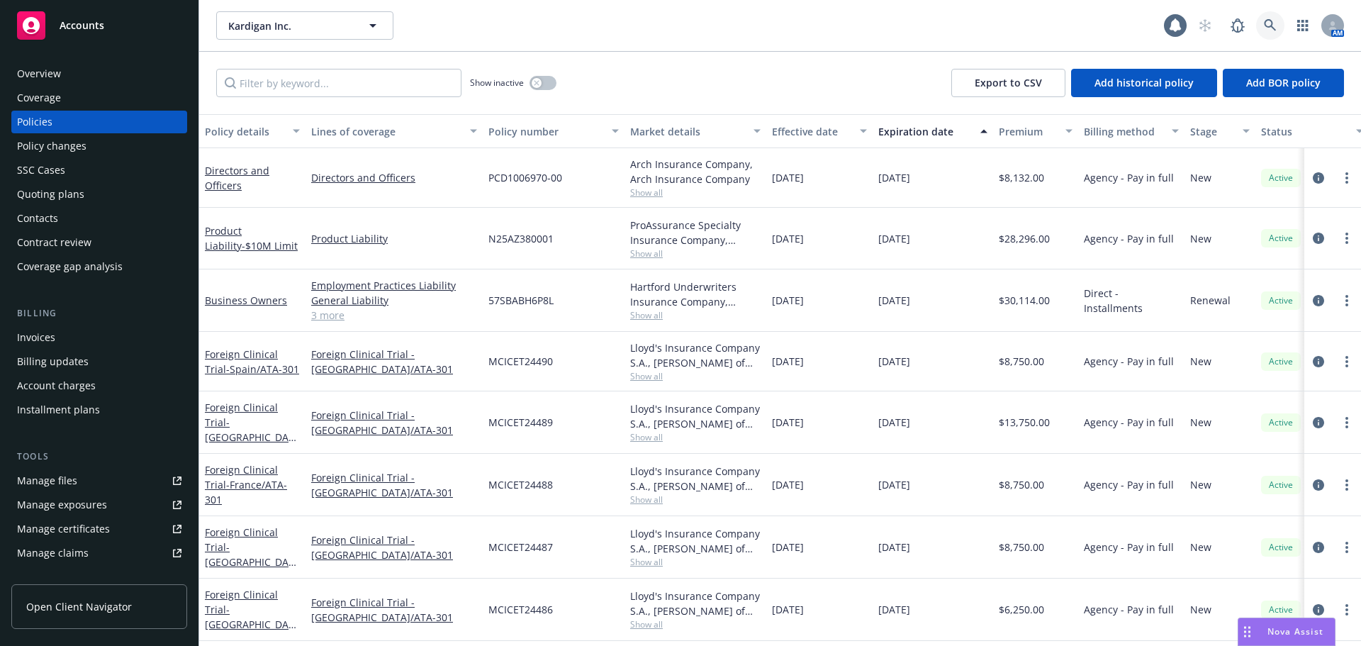
click at [1257, 24] on link at bounding box center [1270, 25] width 28 height 28
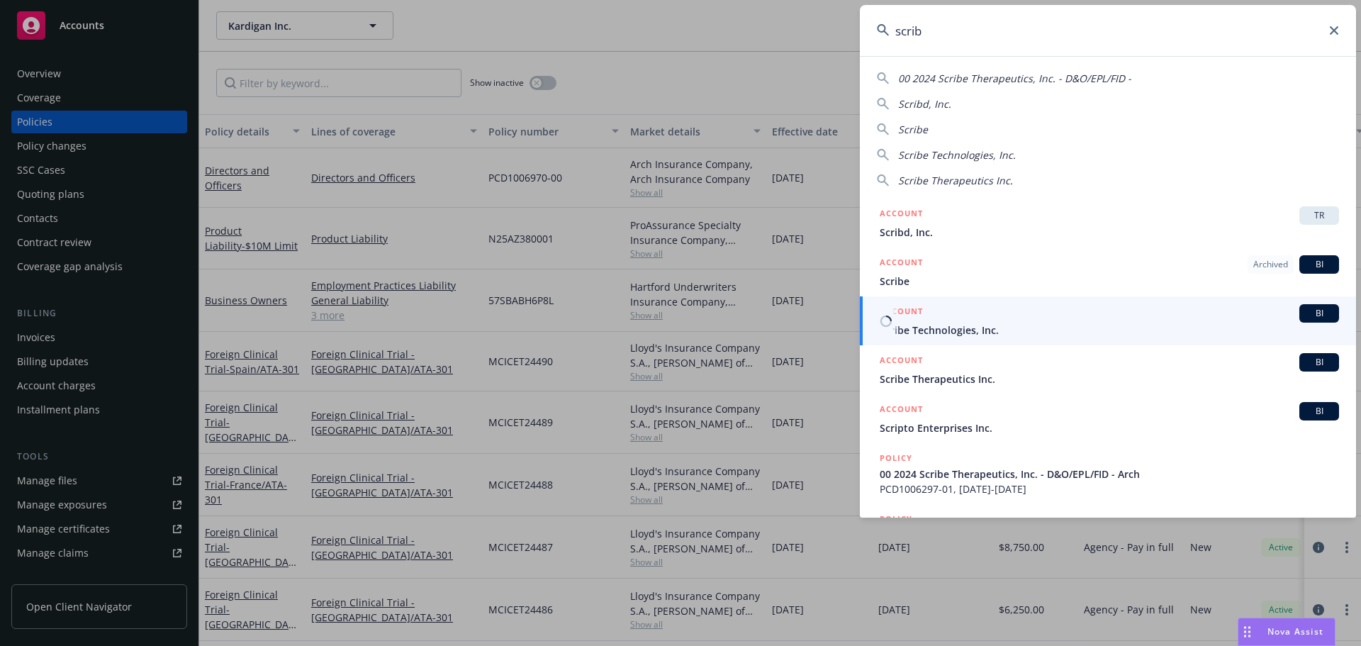
type input "scrib"
click at [959, 329] on span "Scribe Technologies, Inc." at bounding box center [1109, 330] width 459 height 15
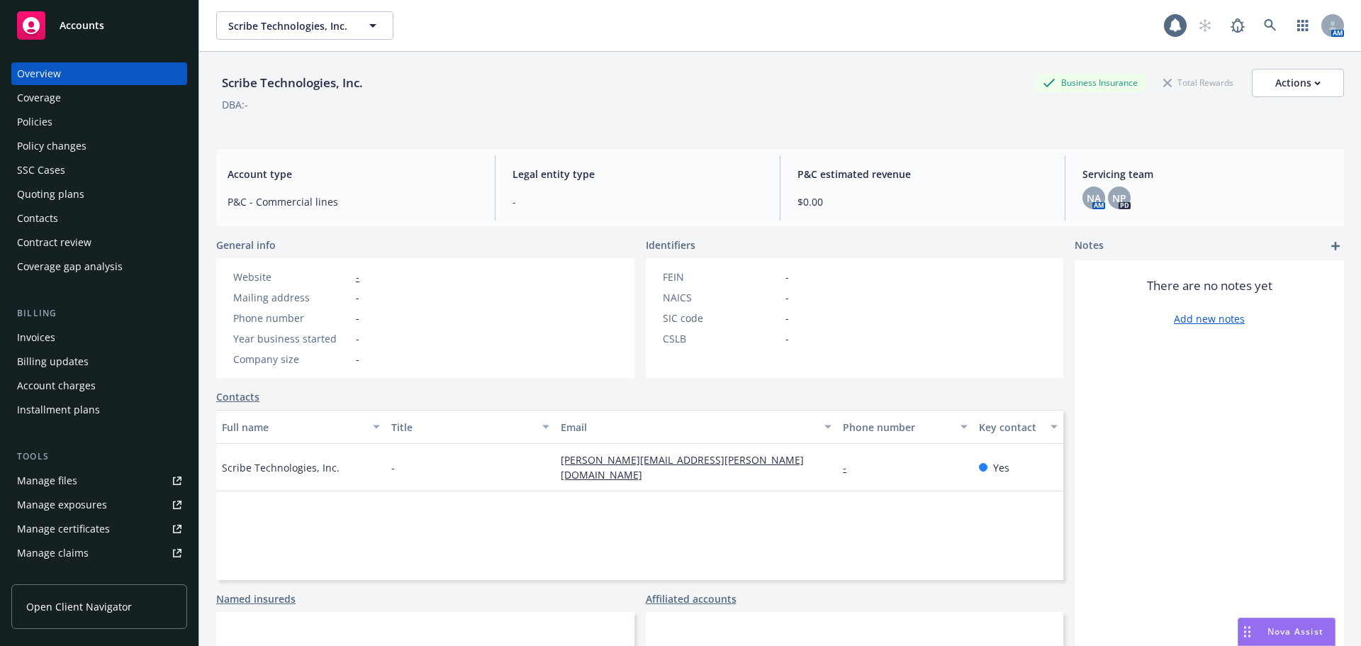
click at [104, 182] on div "Overview Coverage Policies Policy changes SSC Cases Quoting plans Contacts Cont…" at bounding box center [99, 170] width 176 height 216
click at [97, 201] on div "Quoting plans" at bounding box center [99, 194] width 164 height 23
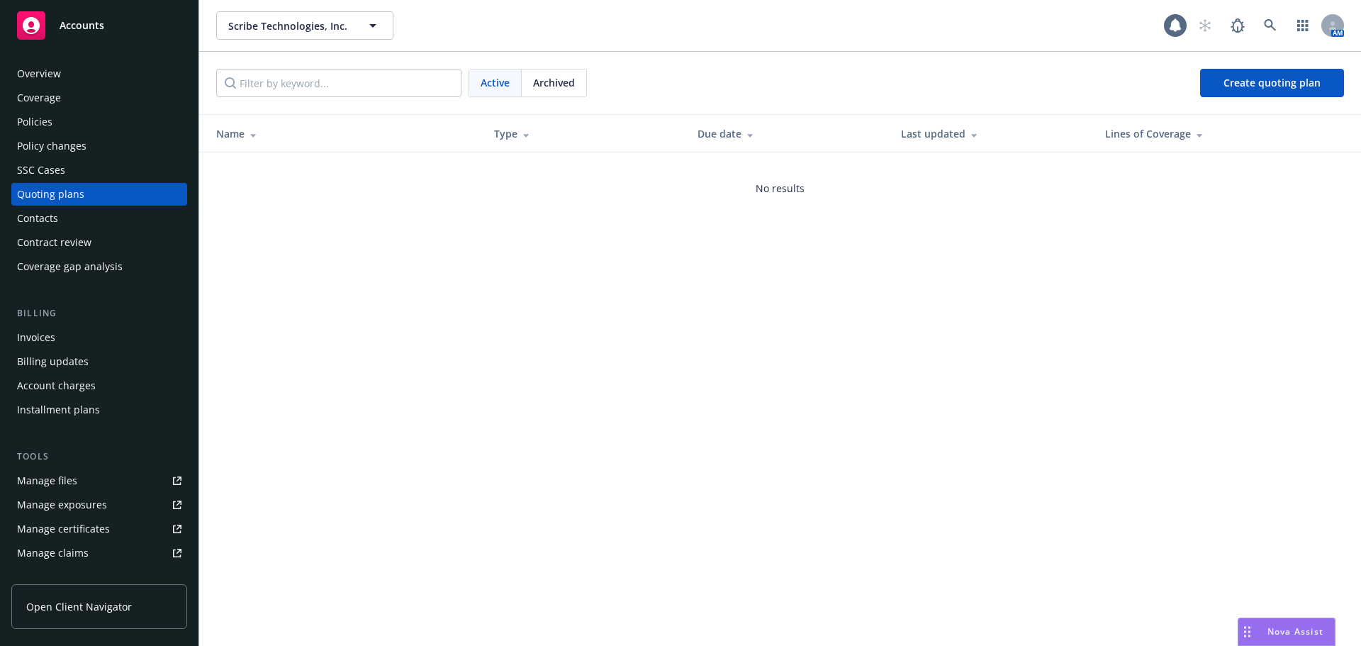
click at [541, 92] on div "Archived" at bounding box center [554, 82] width 65 height 27
click at [576, 80] on div "Archived" at bounding box center [554, 82] width 65 height 27
click at [502, 86] on span "Active" at bounding box center [495, 82] width 29 height 15
click at [55, 62] on div "Overview Coverage Policies Policy changes SSC Cases Quoting plans Contacts Cont…" at bounding box center [99, 345] width 199 height 601
click at [55, 63] on div "Overview" at bounding box center [39, 73] width 44 height 23
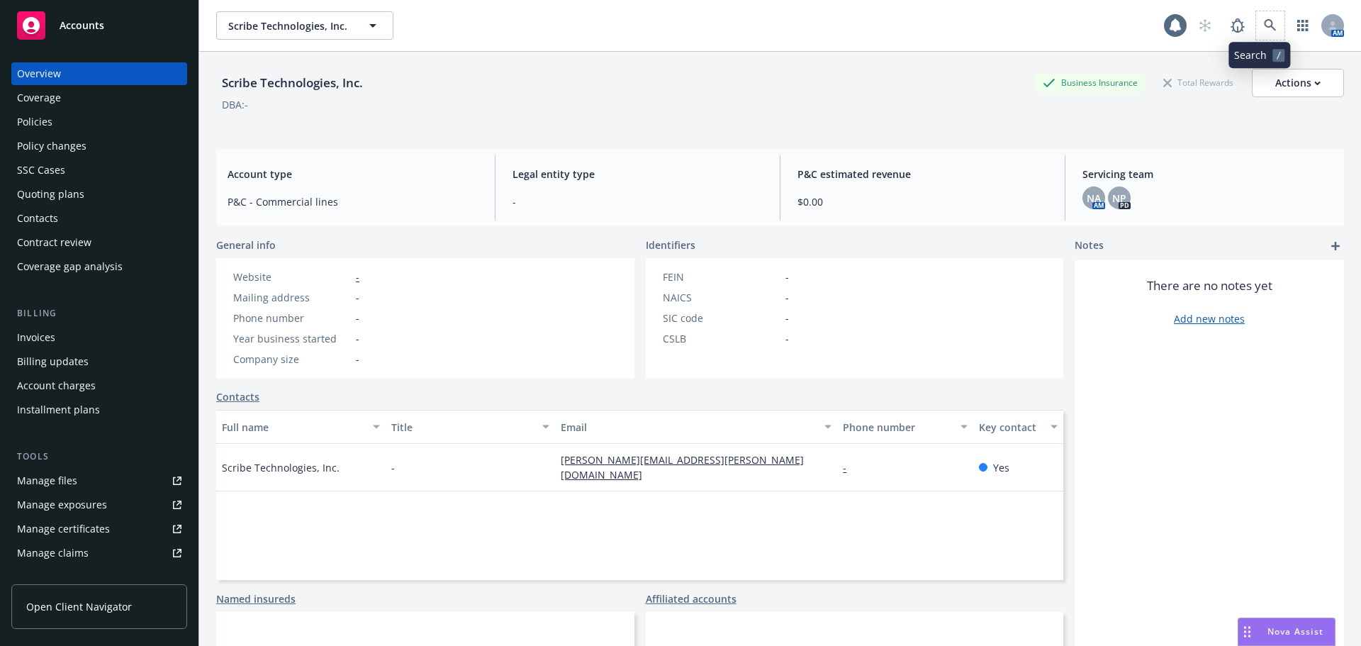
click at [1272, 36] on span at bounding box center [1270, 25] width 28 height 28
click at [1264, 24] on icon at bounding box center [1270, 25] width 12 height 12
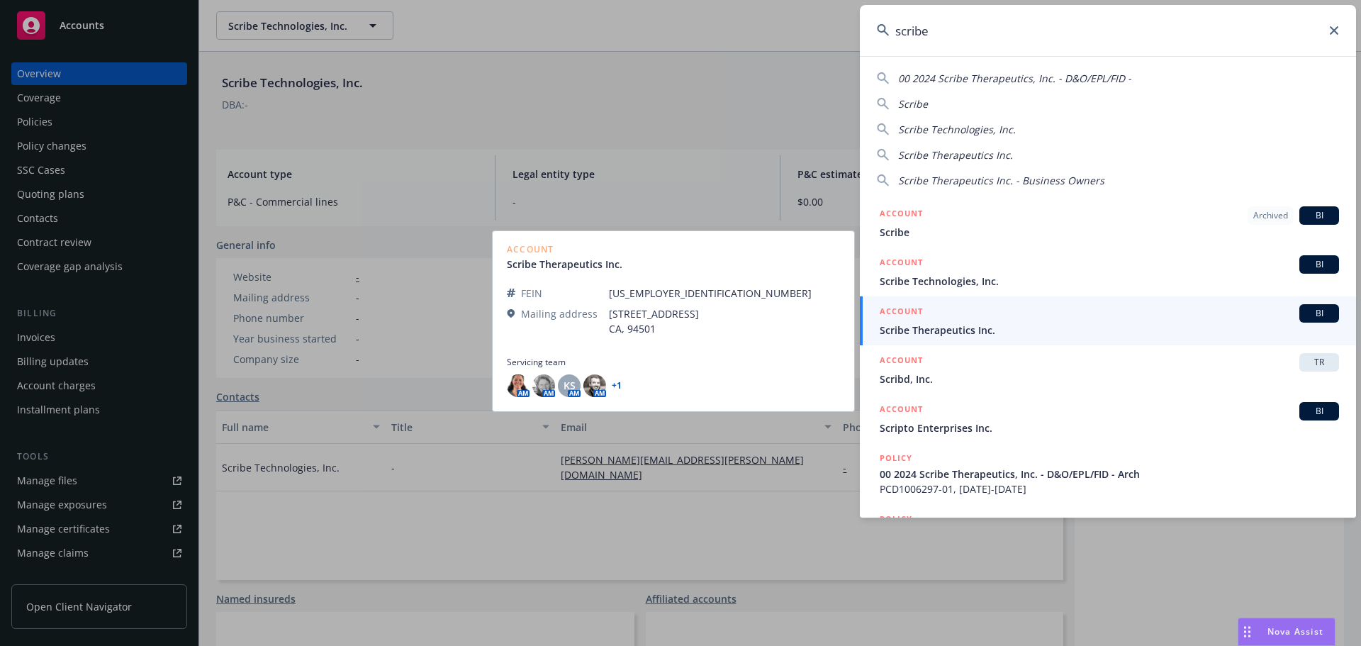
type input "scribe"
click at [988, 335] on span "Scribe Therapeutics Inc." at bounding box center [1109, 330] width 459 height 15
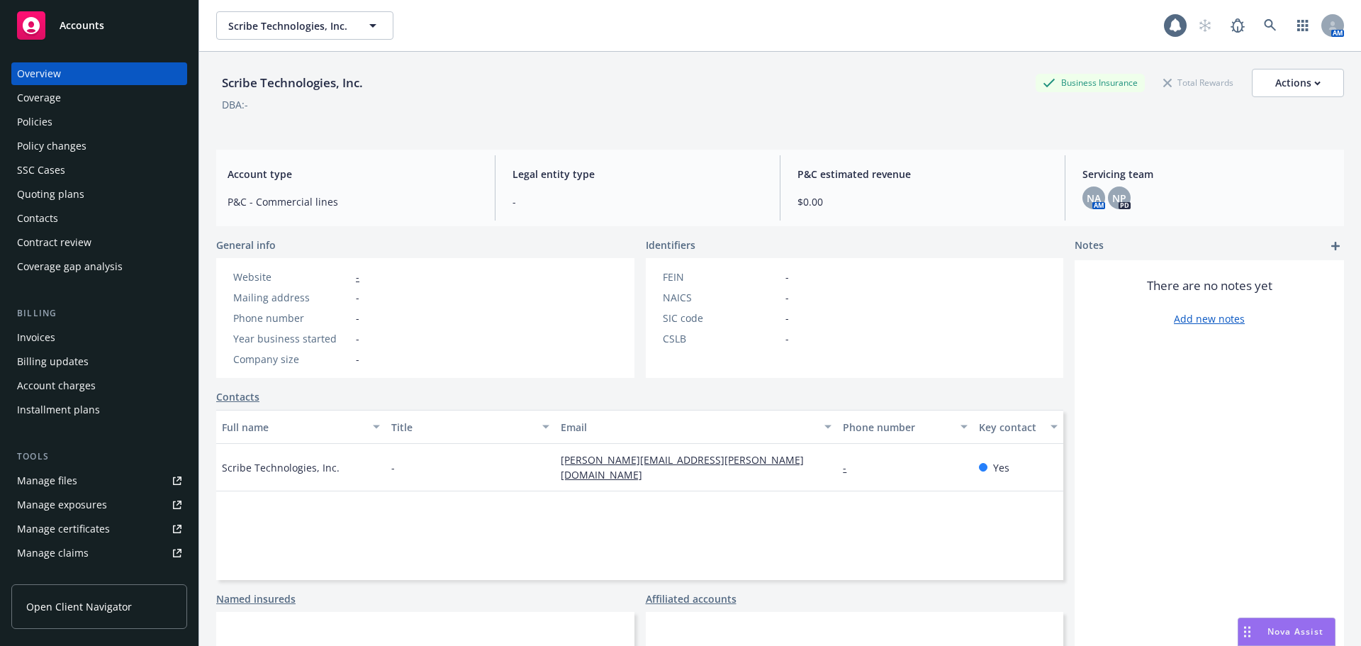
click at [988, 335] on div "FEIN - NAICS - SIC code - CSLB -" at bounding box center [855, 318] width 418 height 120
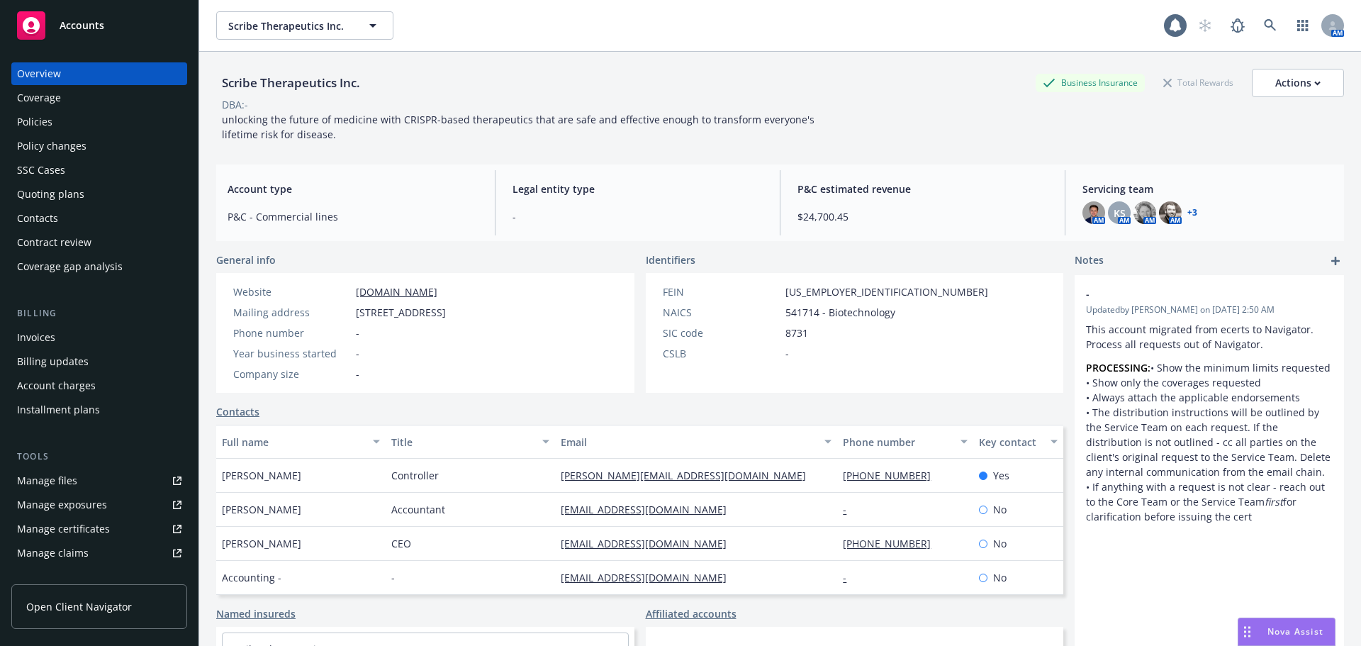
click at [43, 192] on div "Quoting plans" at bounding box center [50, 194] width 67 height 23
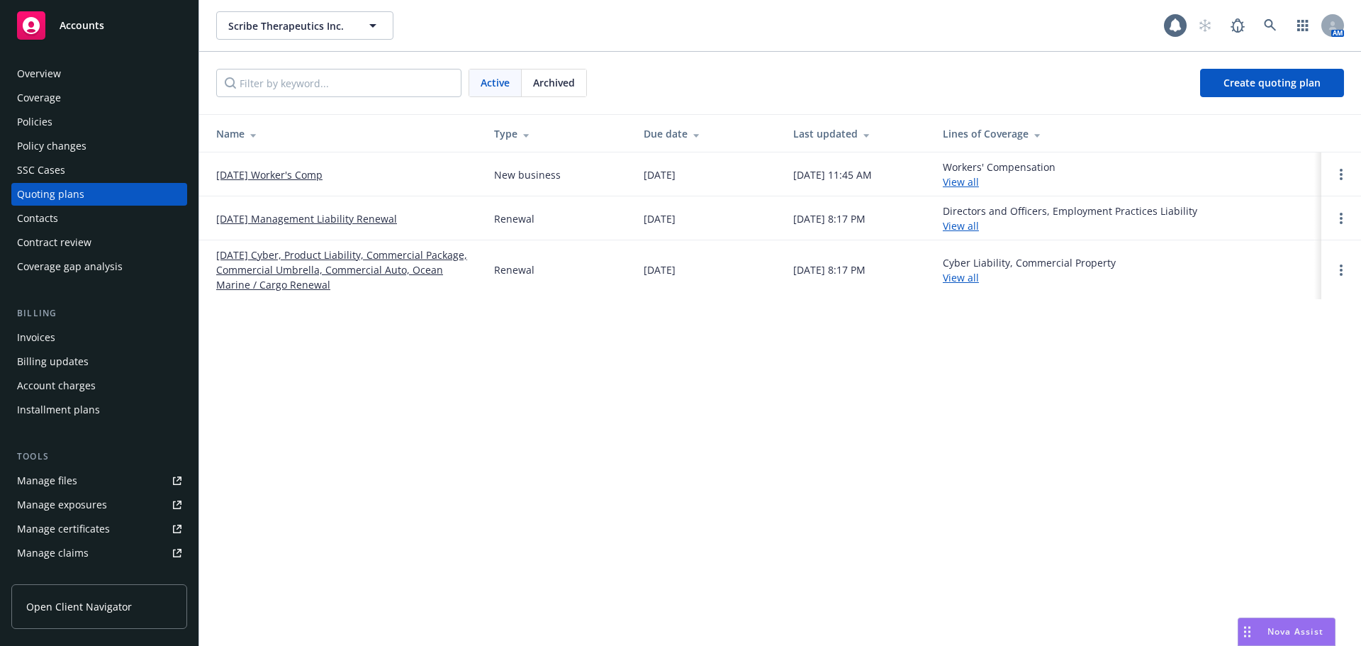
click at [294, 269] on link "[DATE] Cyber, Product Liability, Commercial Package, Commercial Umbrella, Comme…" at bounding box center [343, 269] width 255 height 45
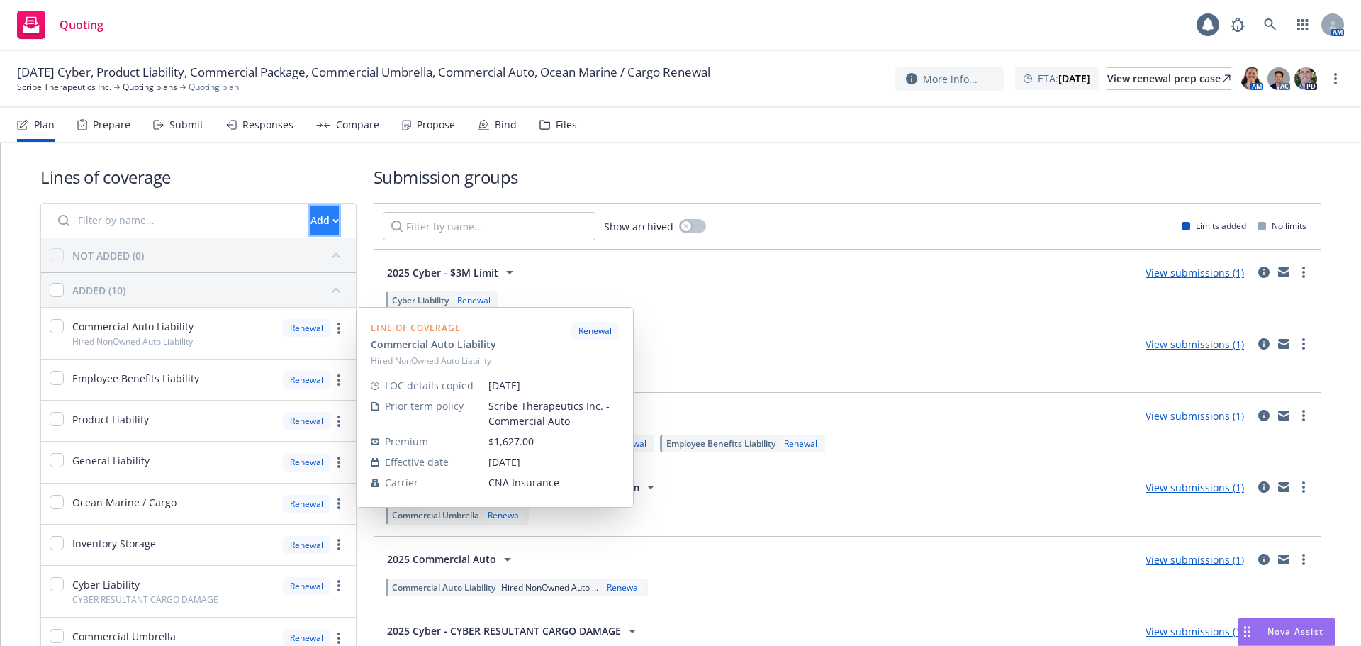
click at [311, 226] on div "Add" at bounding box center [325, 220] width 28 height 27
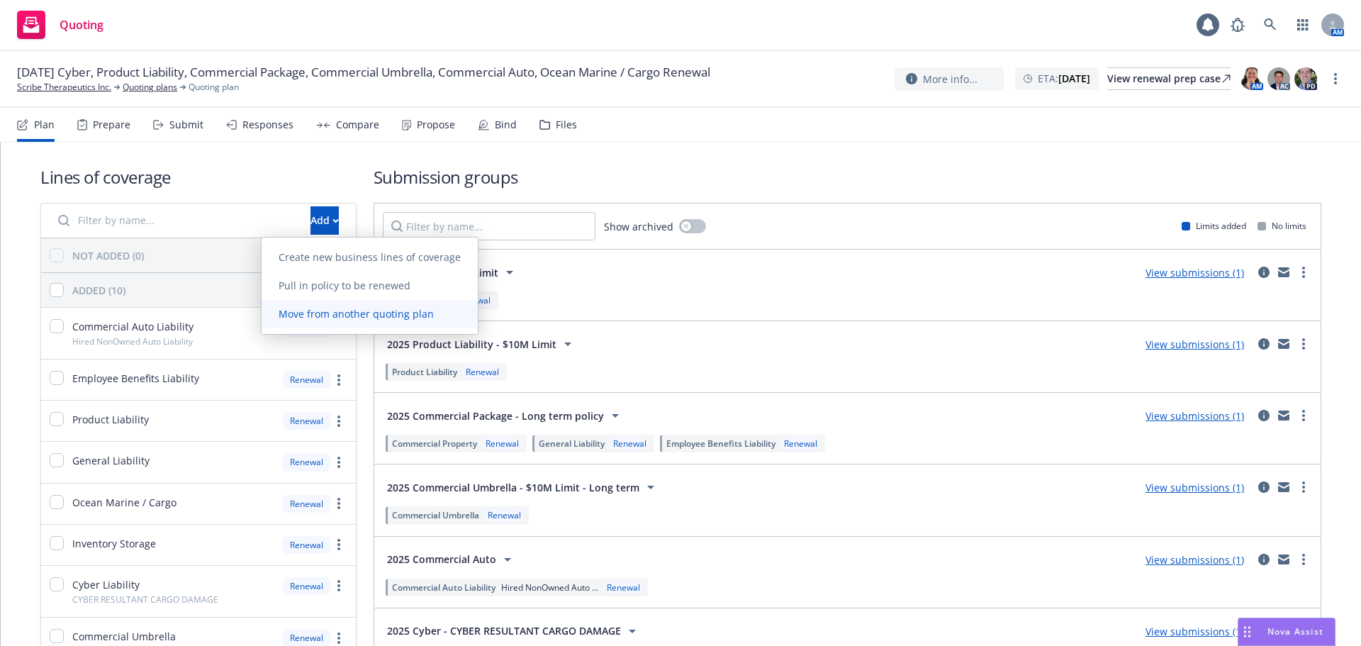
click at [354, 316] on span "Move from another quoting plan" at bounding box center [356, 313] width 189 height 13
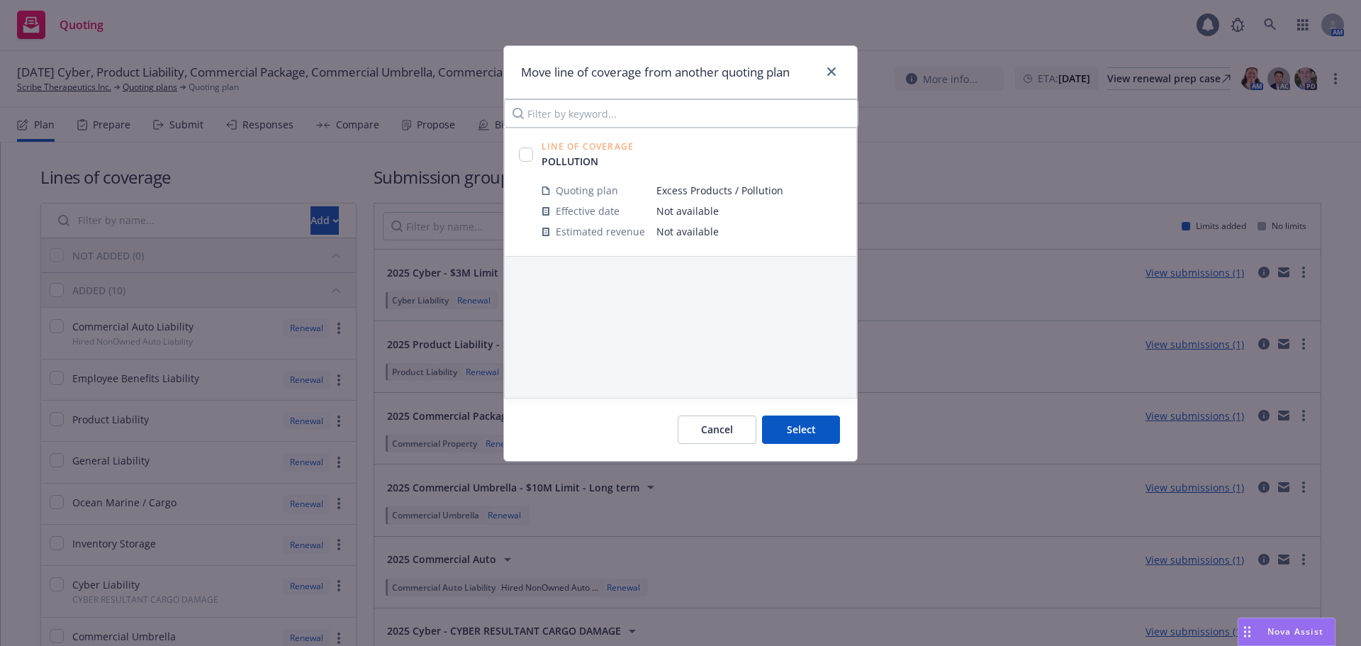
click at [840, 64] on div at bounding box center [829, 72] width 23 height 18
click at [830, 67] on icon "close" at bounding box center [831, 71] width 9 height 9
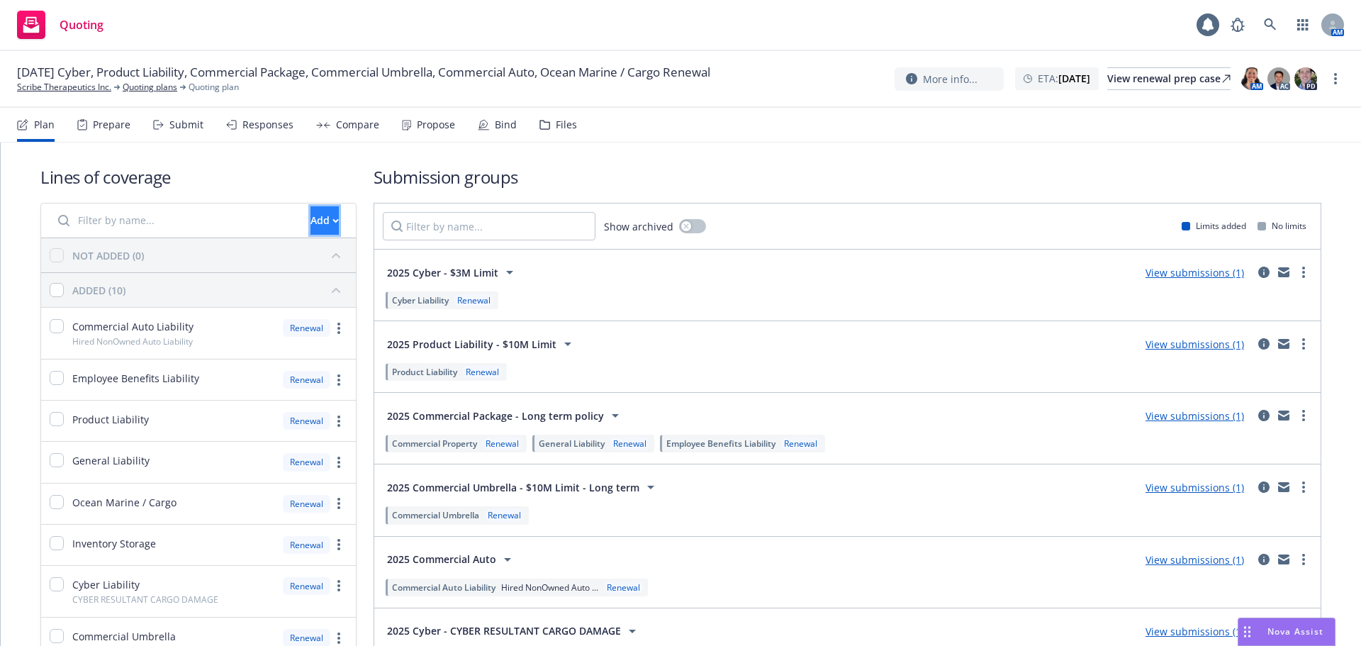
click at [311, 233] on button "Add" at bounding box center [325, 220] width 28 height 28
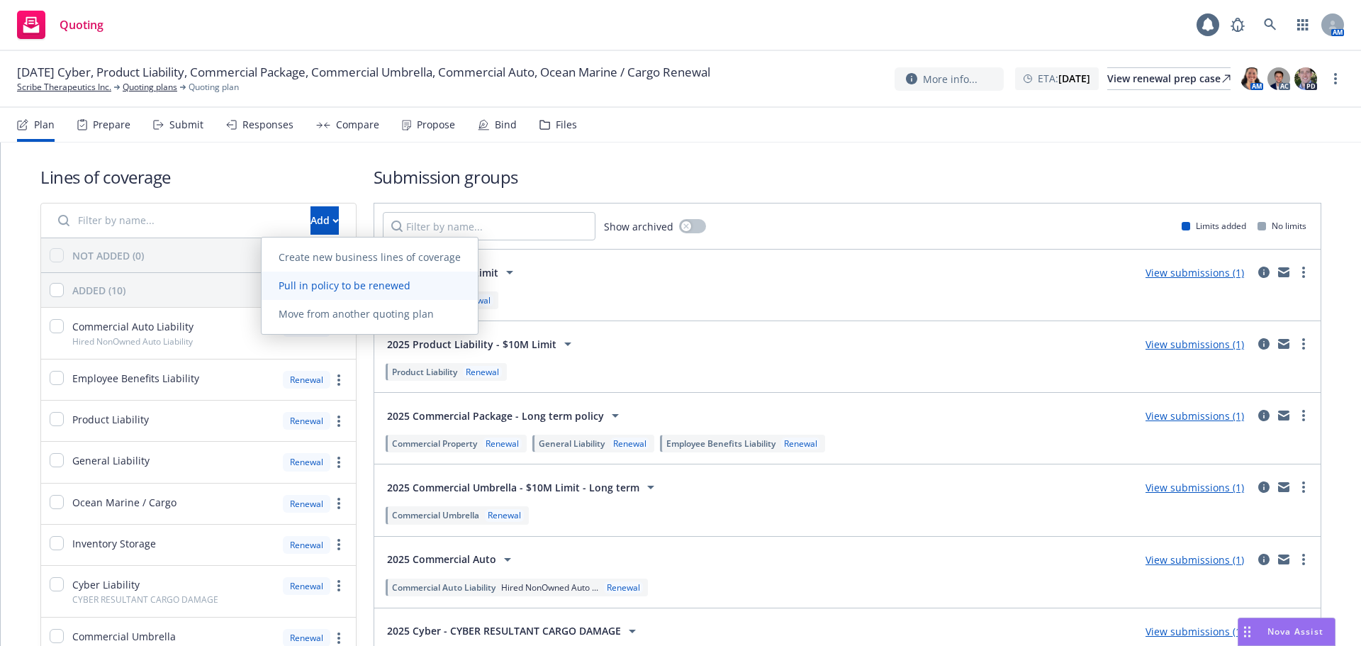
click at [311, 286] on span "Pull in policy to be renewed" at bounding box center [345, 285] width 166 height 13
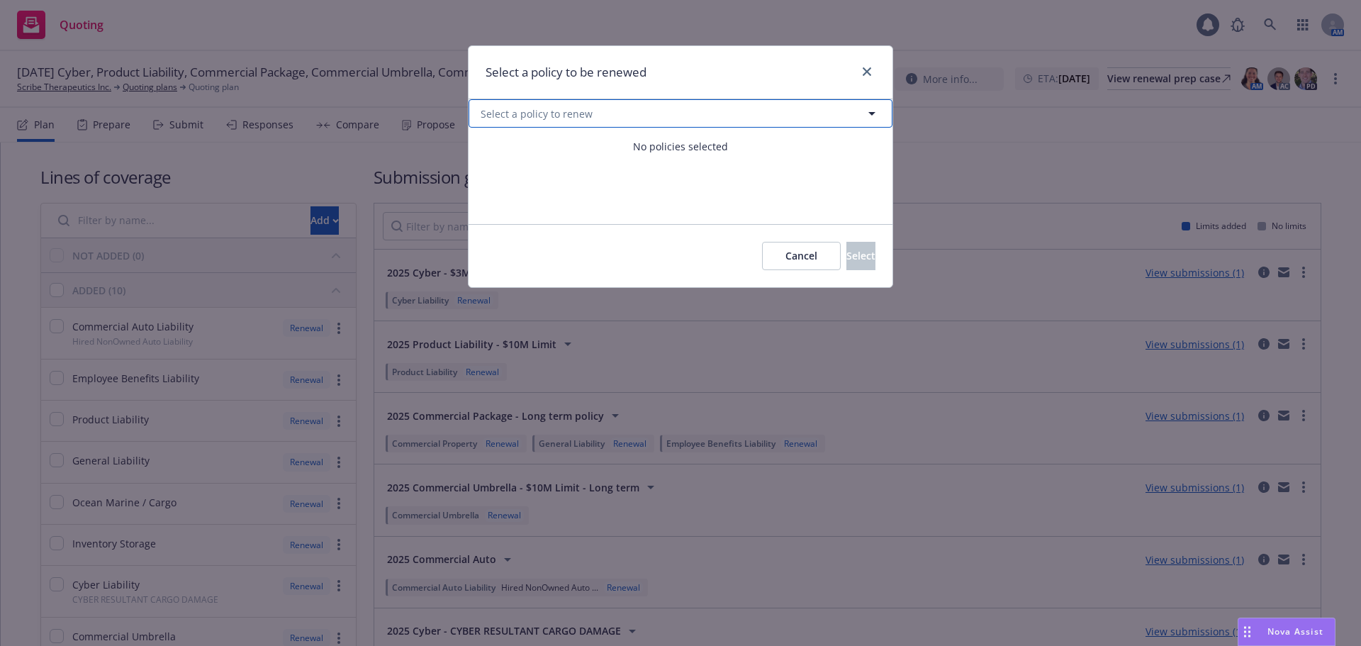
click at [771, 118] on button "Select a policy to renew" at bounding box center [681, 113] width 424 height 28
select select "ACTIVE"
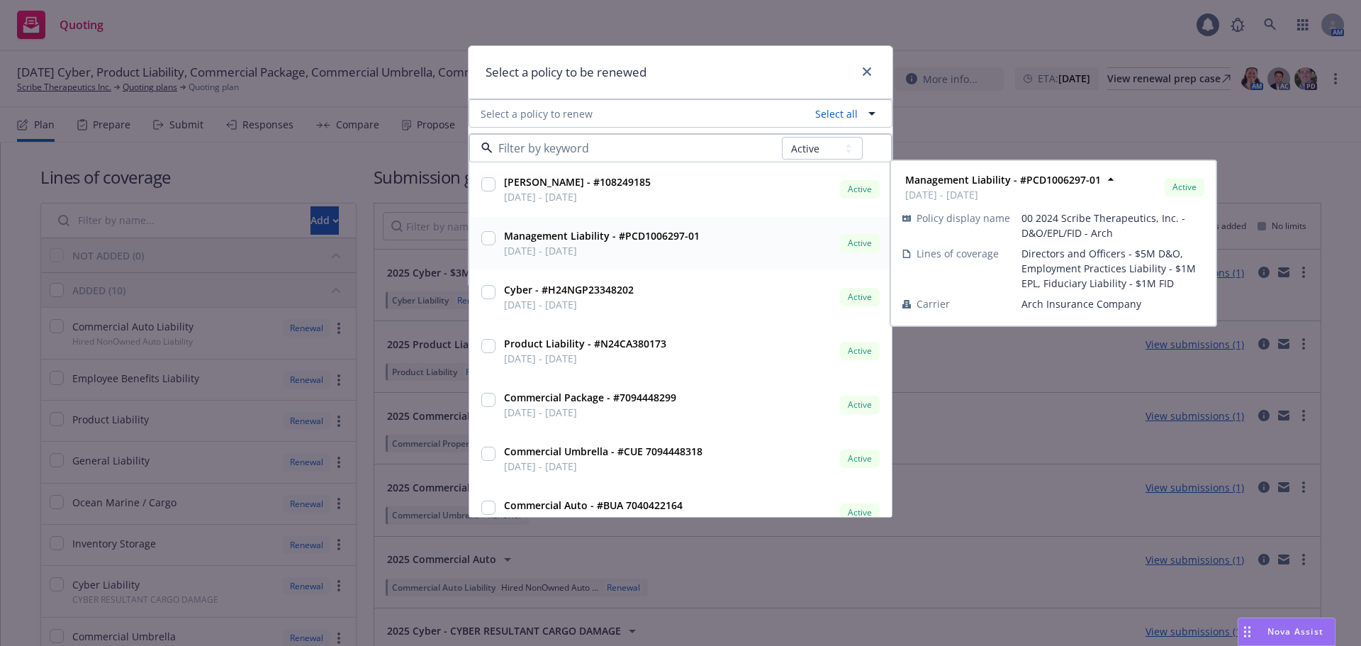
click at [492, 240] on input "checkbox" at bounding box center [488, 238] width 14 height 14
checkbox input "true"
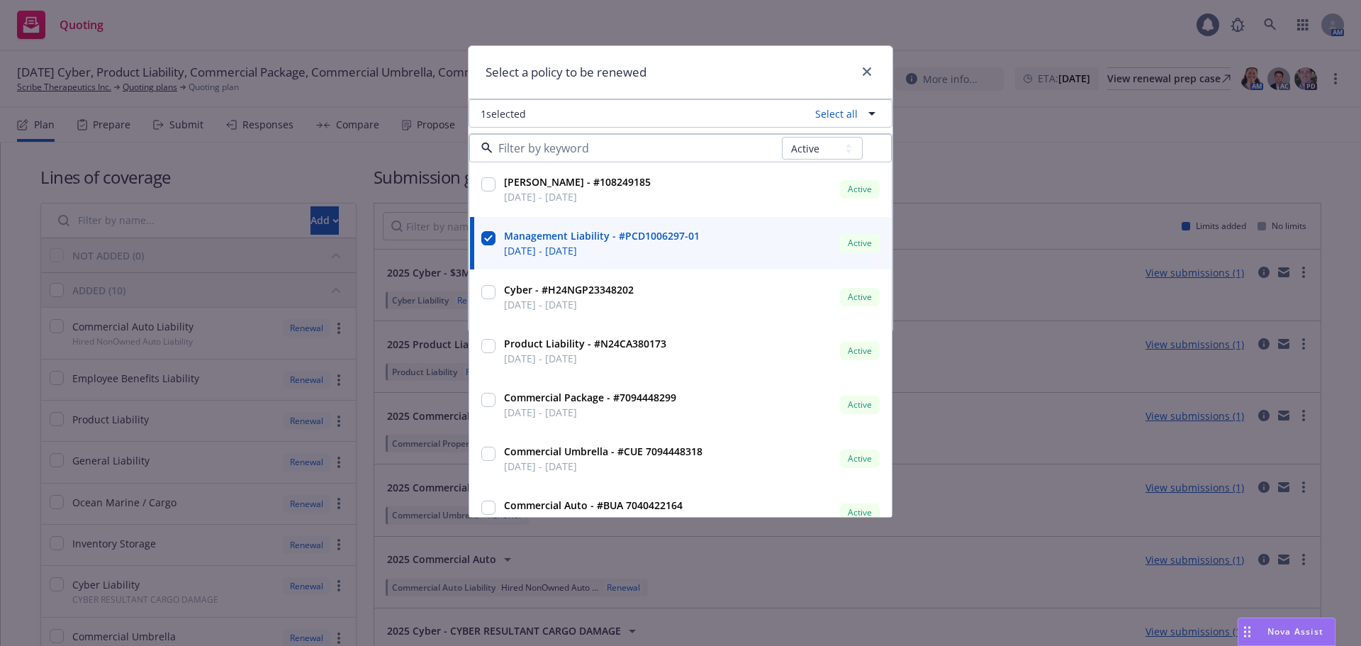
click at [715, 80] on div "Select a policy to be renewed" at bounding box center [681, 72] width 424 height 53
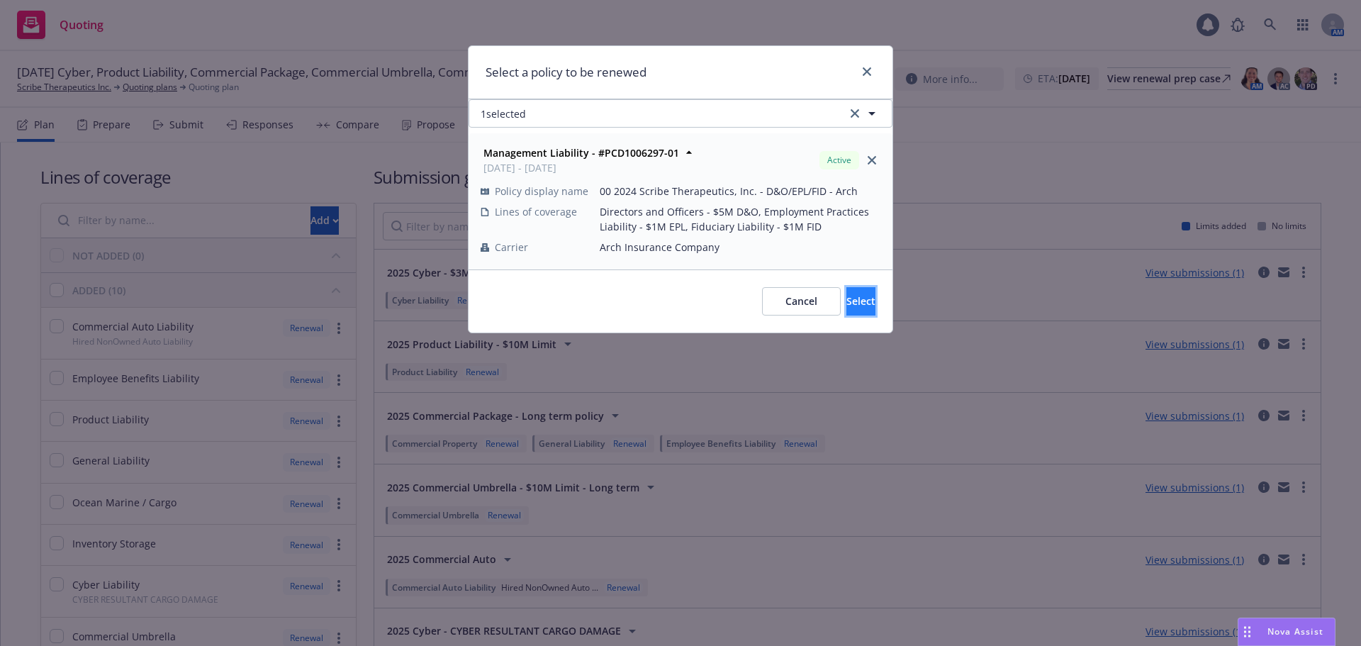
click at [847, 307] on span "Select" at bounding box center [861, 300] width 29 height 13
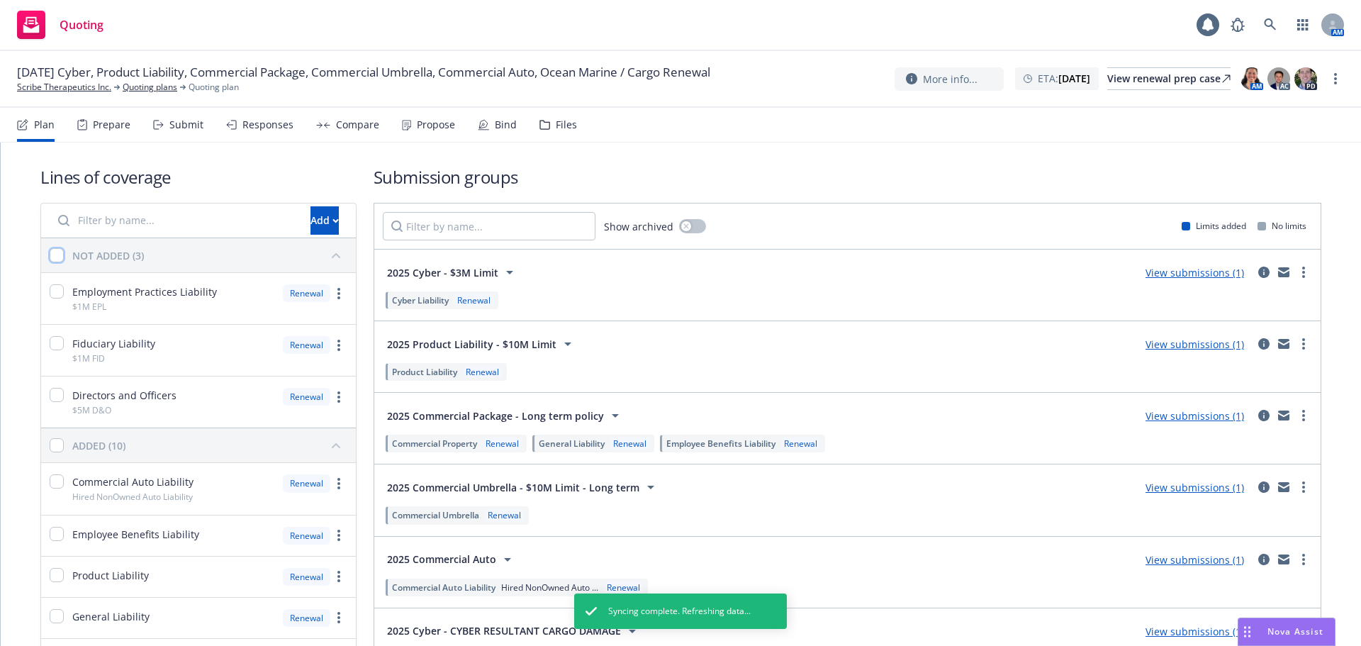
click at [52, 257] on input "checkbox" at bounding box center [57, 255] width 14 height 14
checkbox input "true"
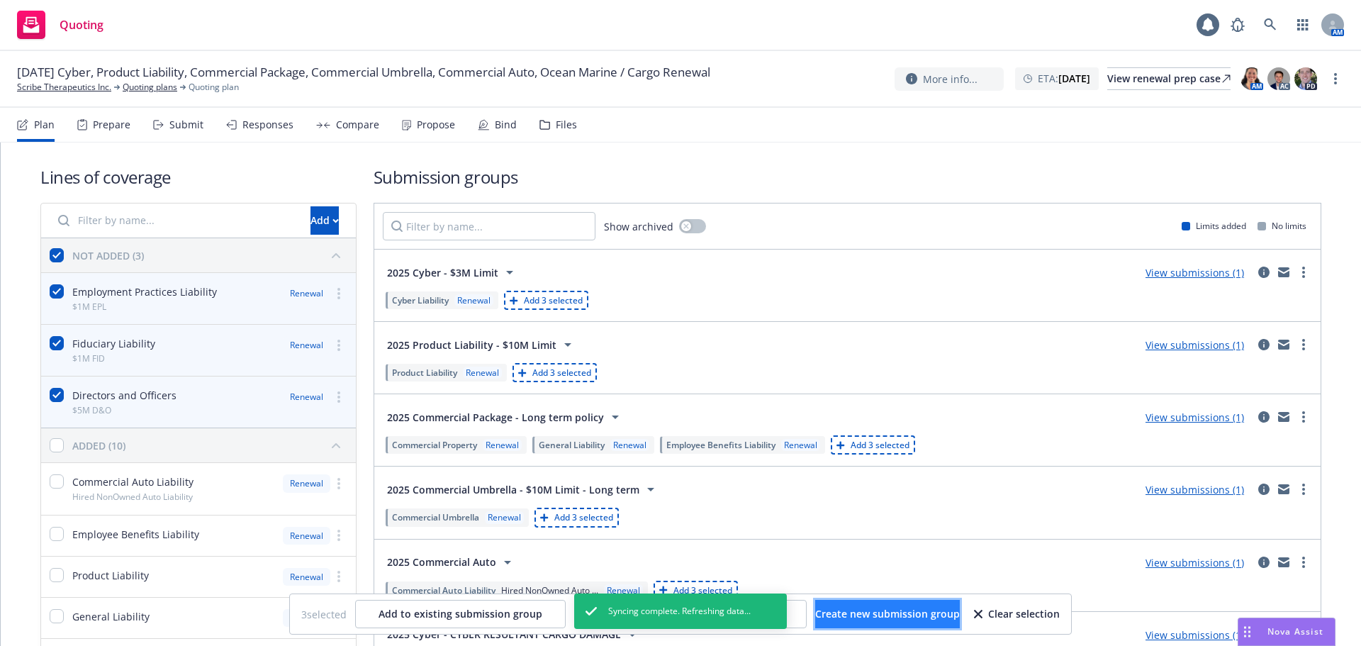
click at [938, 615] on span "Create new submission group" at bounding box center [887, 613] width 145 height 13
checkbox input "false"
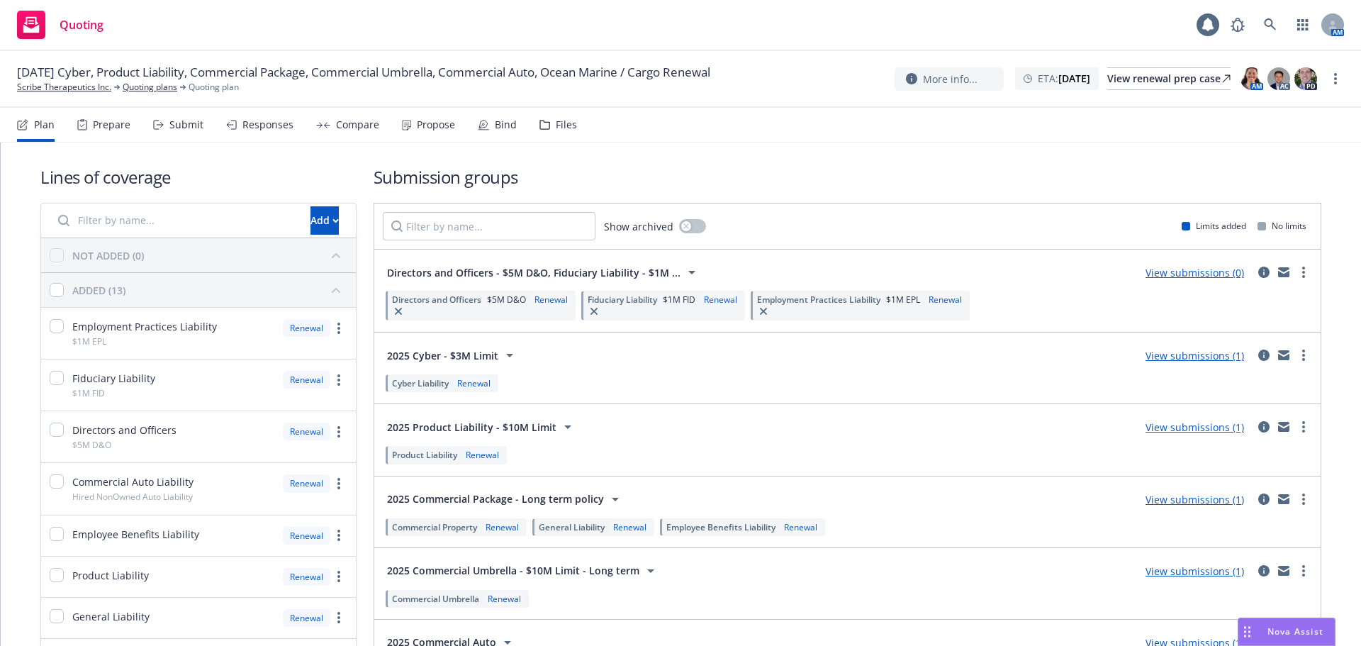
drag, startPoint x: 1361, startPoint y: 306, endPoint x: 454, endPoint y: 198, distance: 913.2
click at [454, 198] on html "Quoting 1 AM 12/01/25 Cyber, Product Liability, Commercial Package, Commercial …" at bounding box center [680, 323] width 1361 height 646
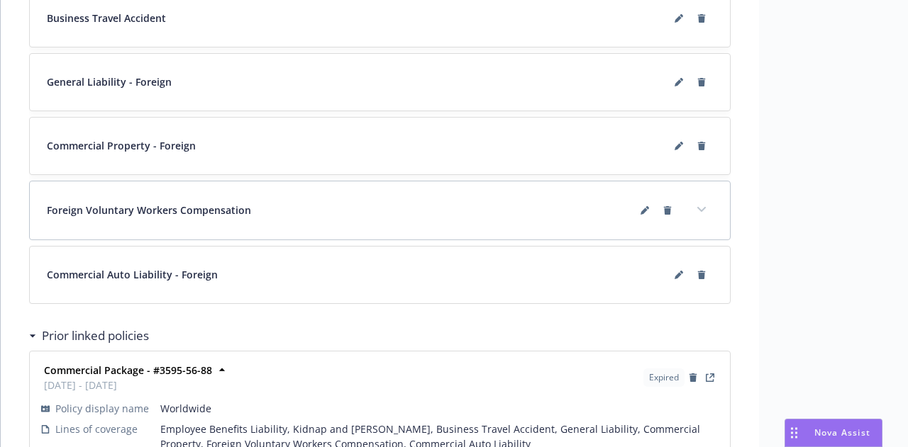
scroll to position [1818, 0]
click at [685, 275] on button at bounding box center [678, 274] width 23 height 23
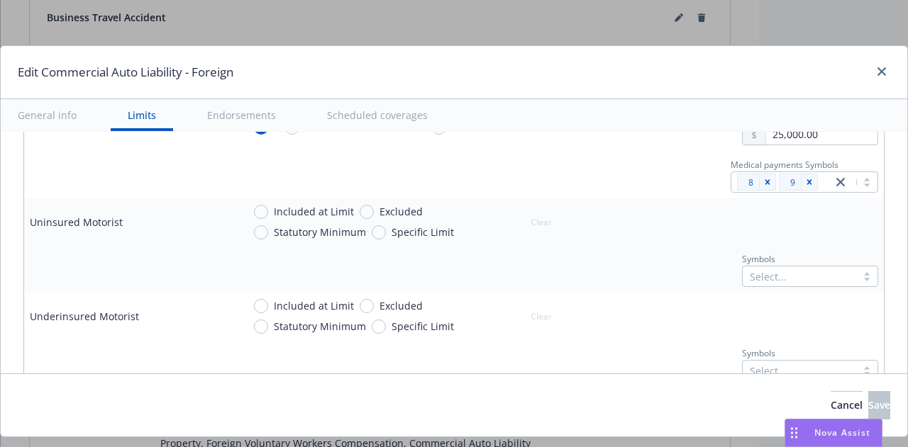
scroll to position [691, 0]
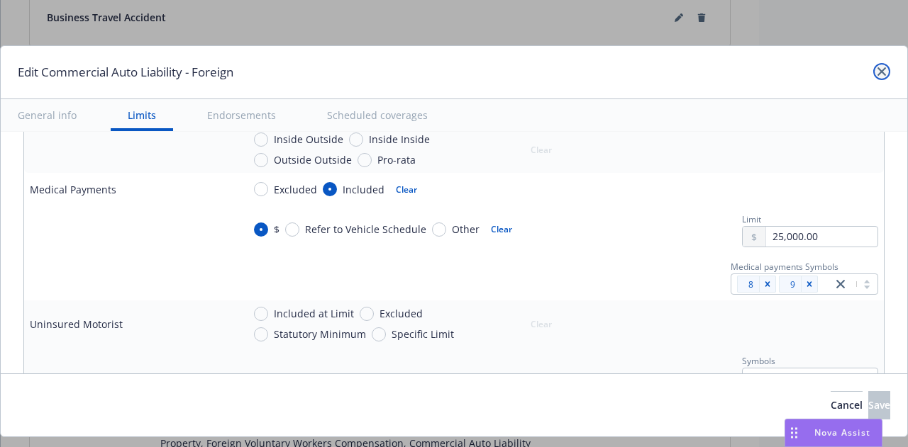
click at [876, 72] on link "close" at bounding box center [881, 71] width 17 height 17
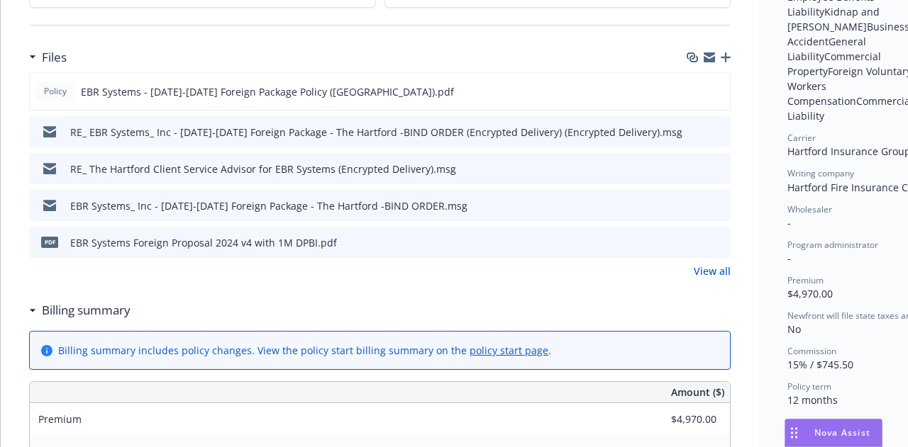
scroll to position [335, 0]
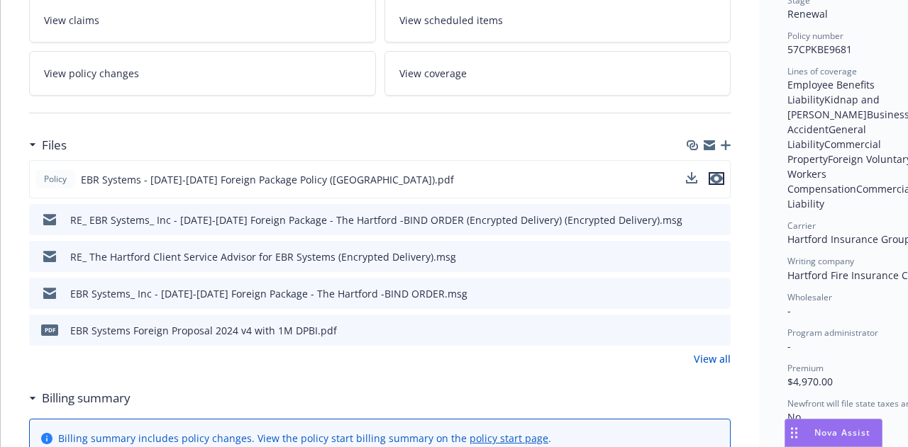
click at [718, 178] on icon "preview file" at bounding box center [716, 179] width 13 height 10
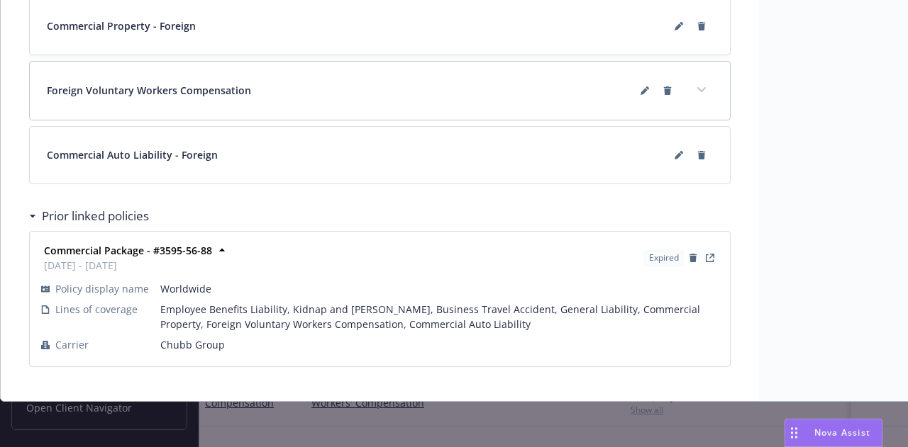
scroll to position [1867, 0]
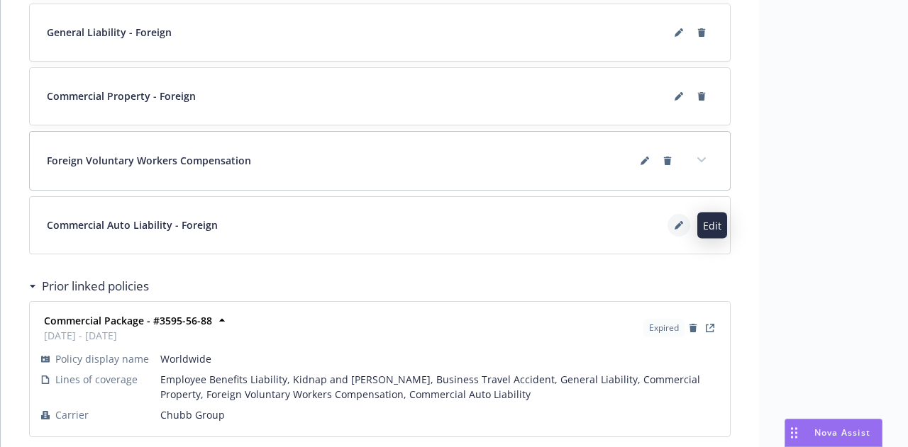
click at [677, 221] on button at bounding box center [678, 225] width 23 height 23
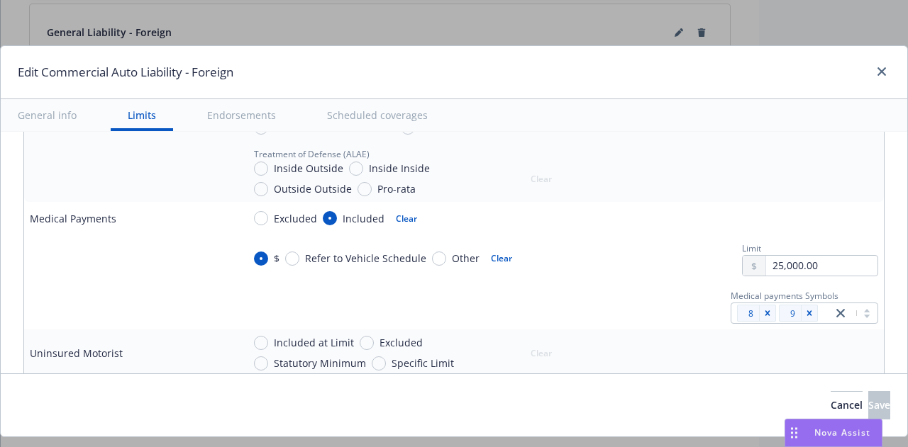
scroll to position [739, 0]
